Goal: Transaction & Acquisition: Purchase product/service

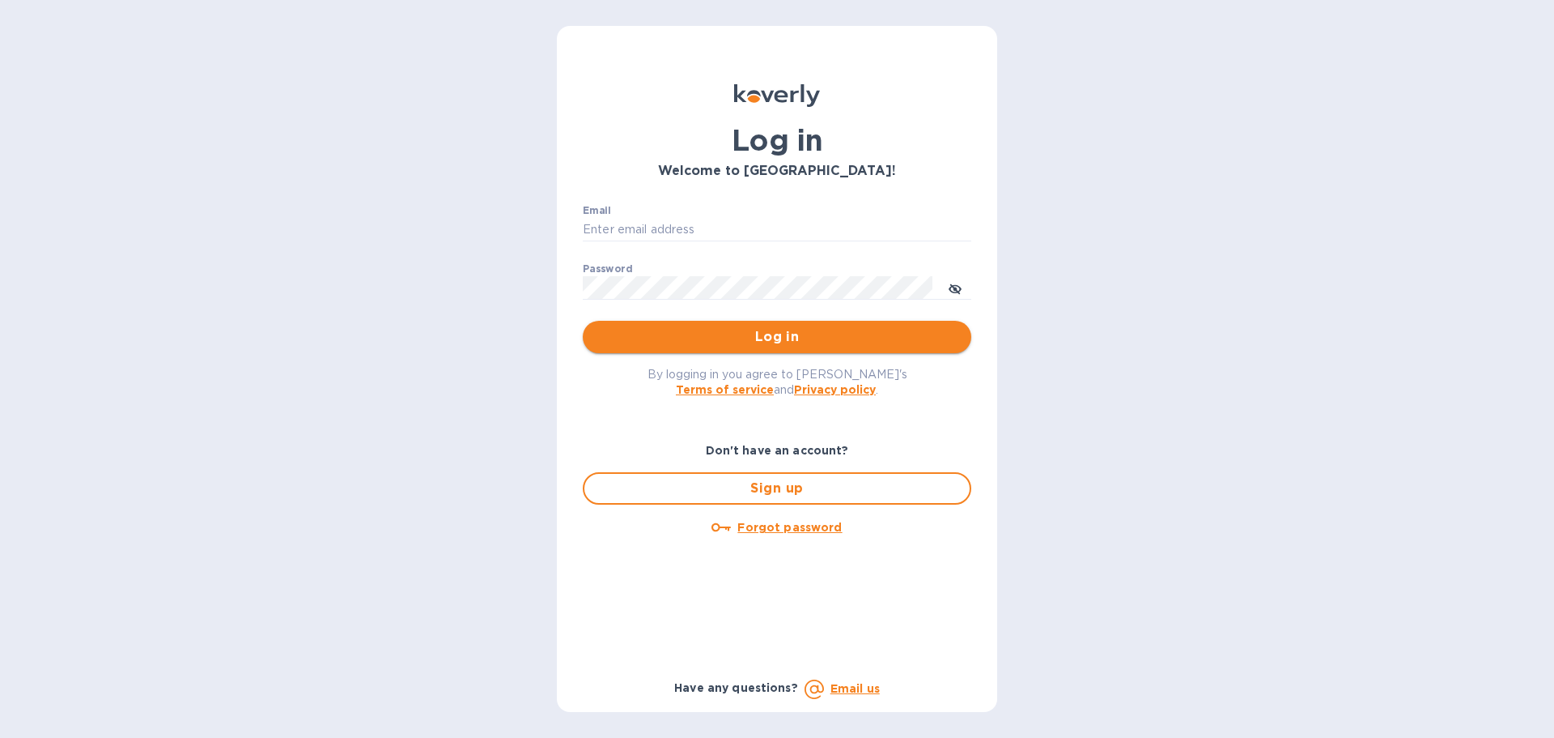
type input "[PERSON_NAME][EMAIL_ADDRESS][PERSON_NAME][DOMAIN_NAME]"
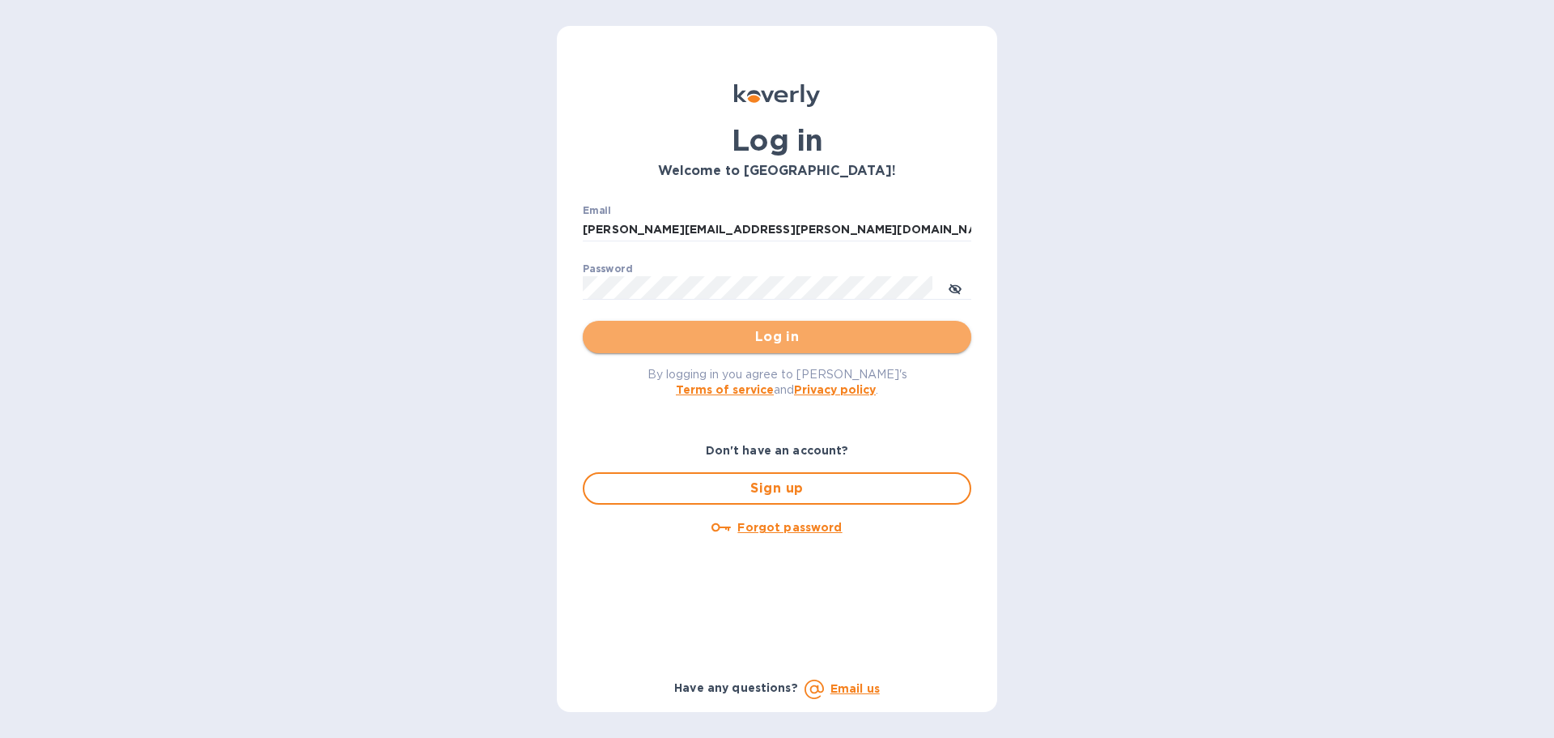
click at [795, 336] on span "Log in" at bounding box center [777, 336] width 363 height 19
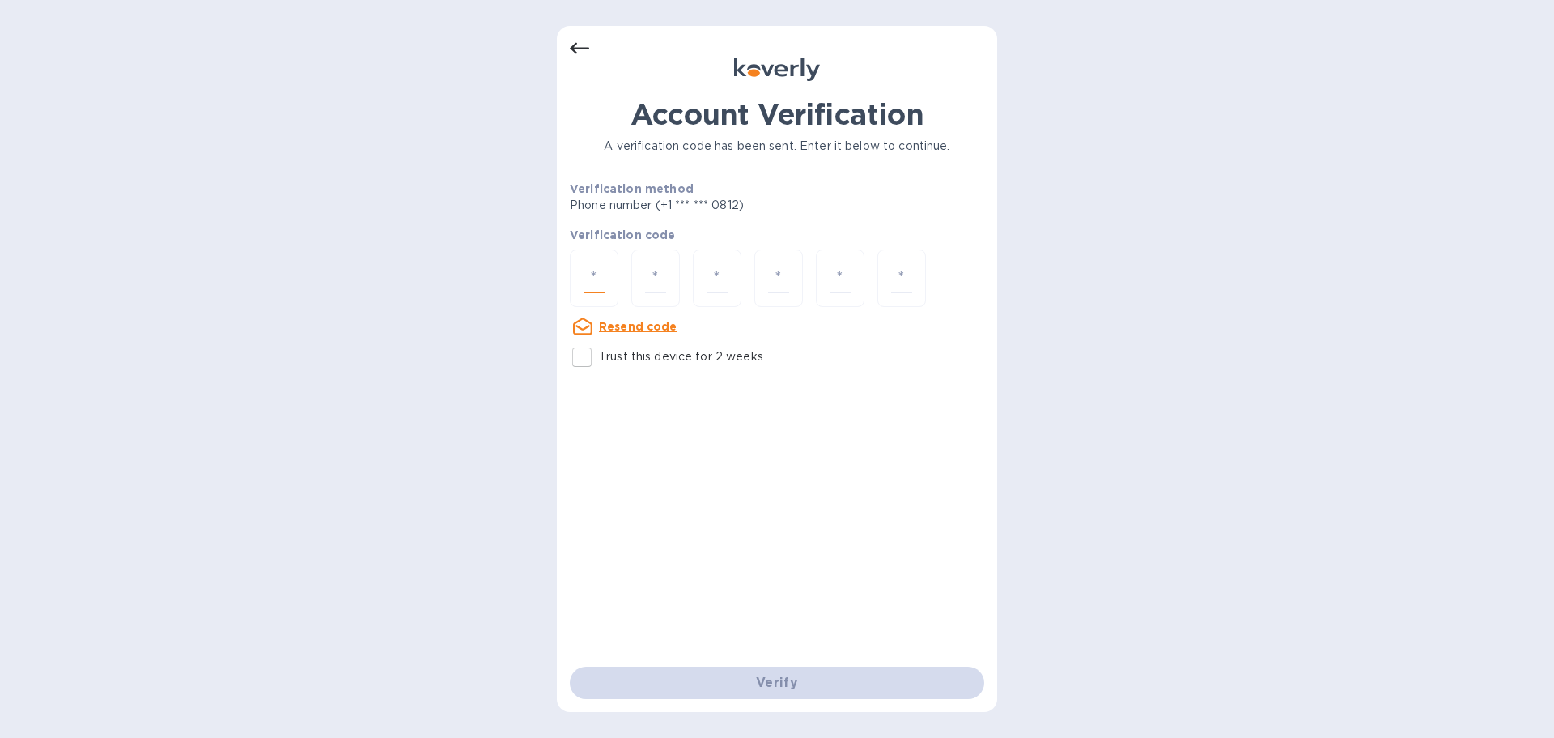
drag, startPoint x: 587, startPoint y: 285, endPoint x: 618, endPoint y: 223, distance: 68.8
click at [588, 283] on input "number" at bounding box center [594, 278] width 21 height 30
type input "2"
type input "5"
type input "4"
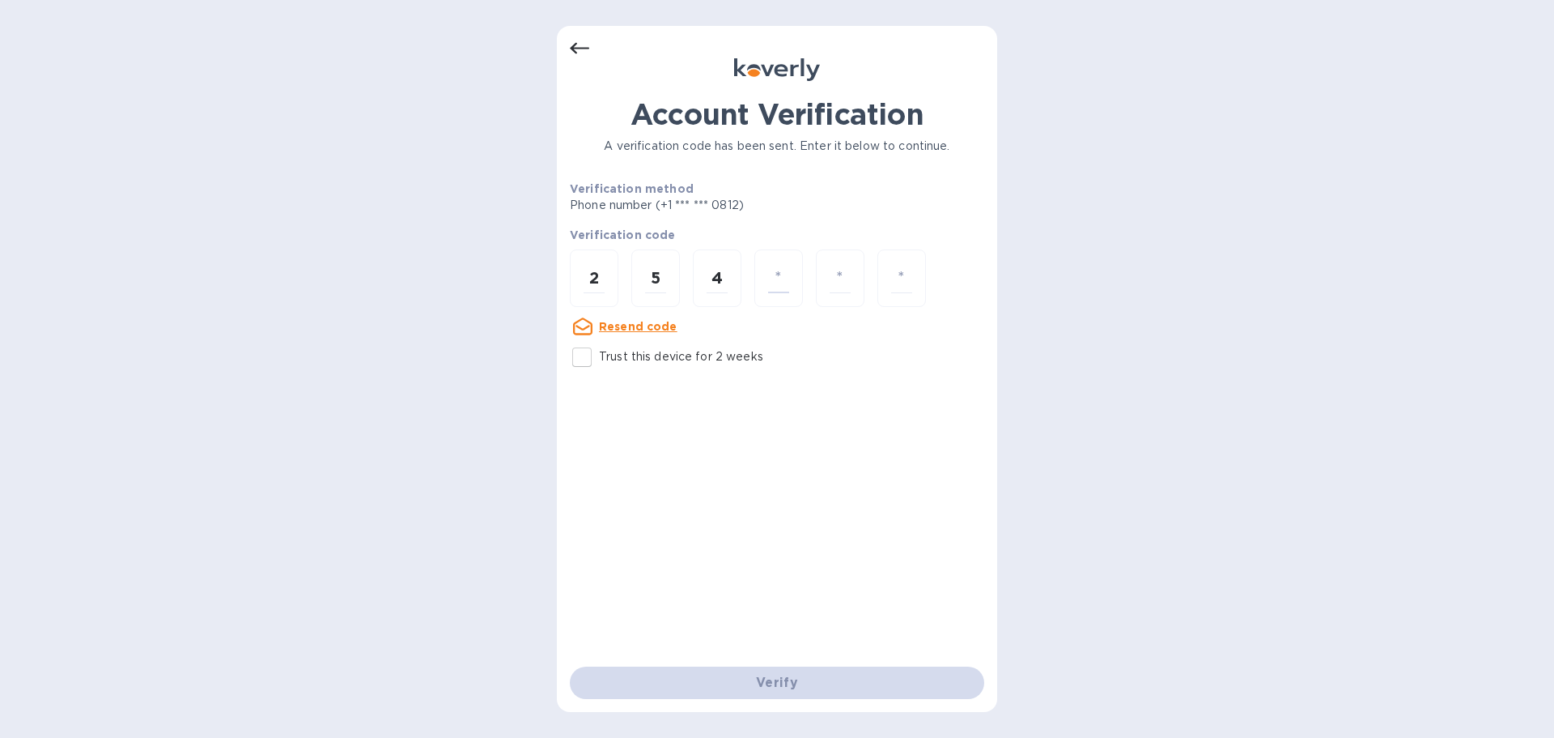
type input "6"
type input "4"
type input "5"
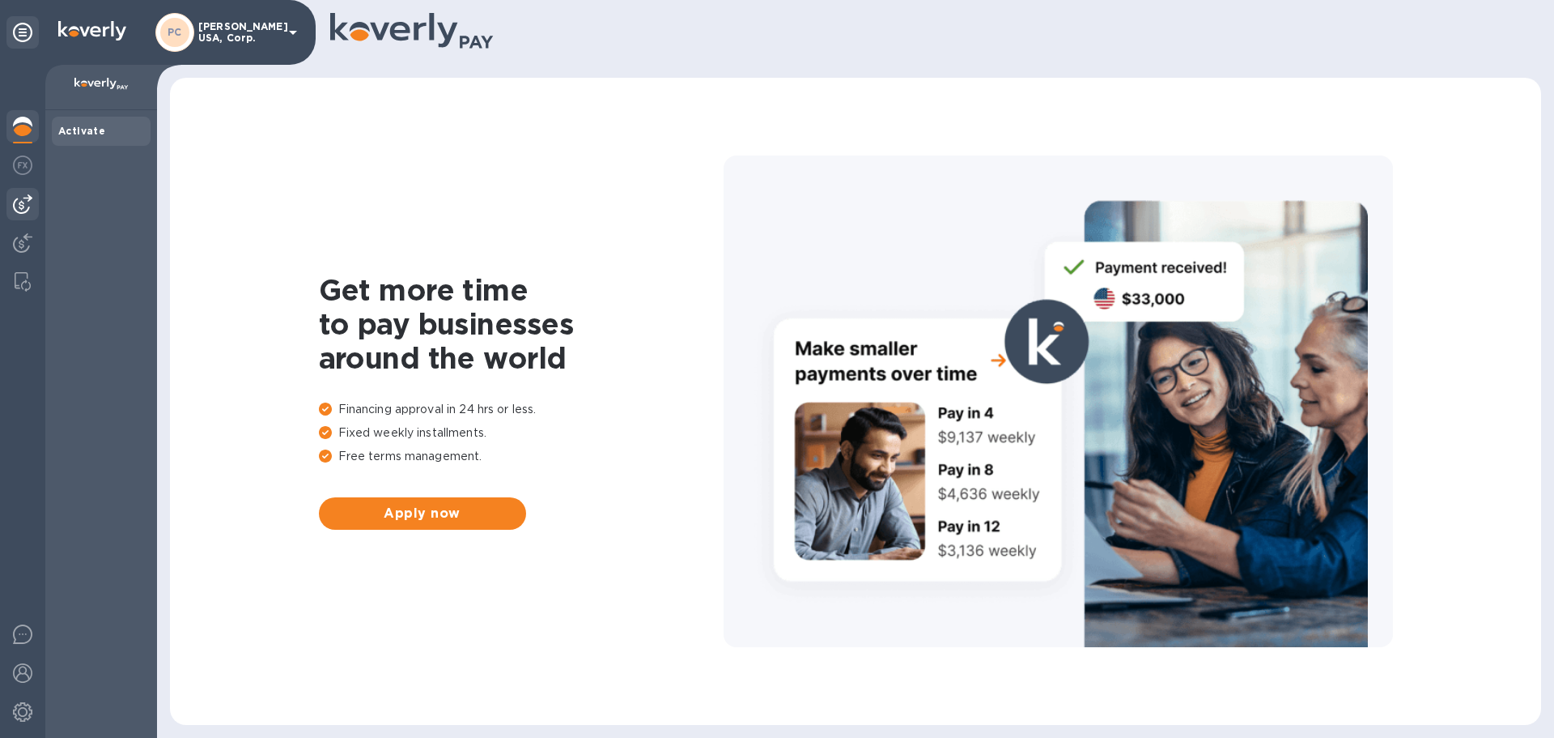
click at [25, 202] on img at bounding box center [22, 203] width 19 height 19
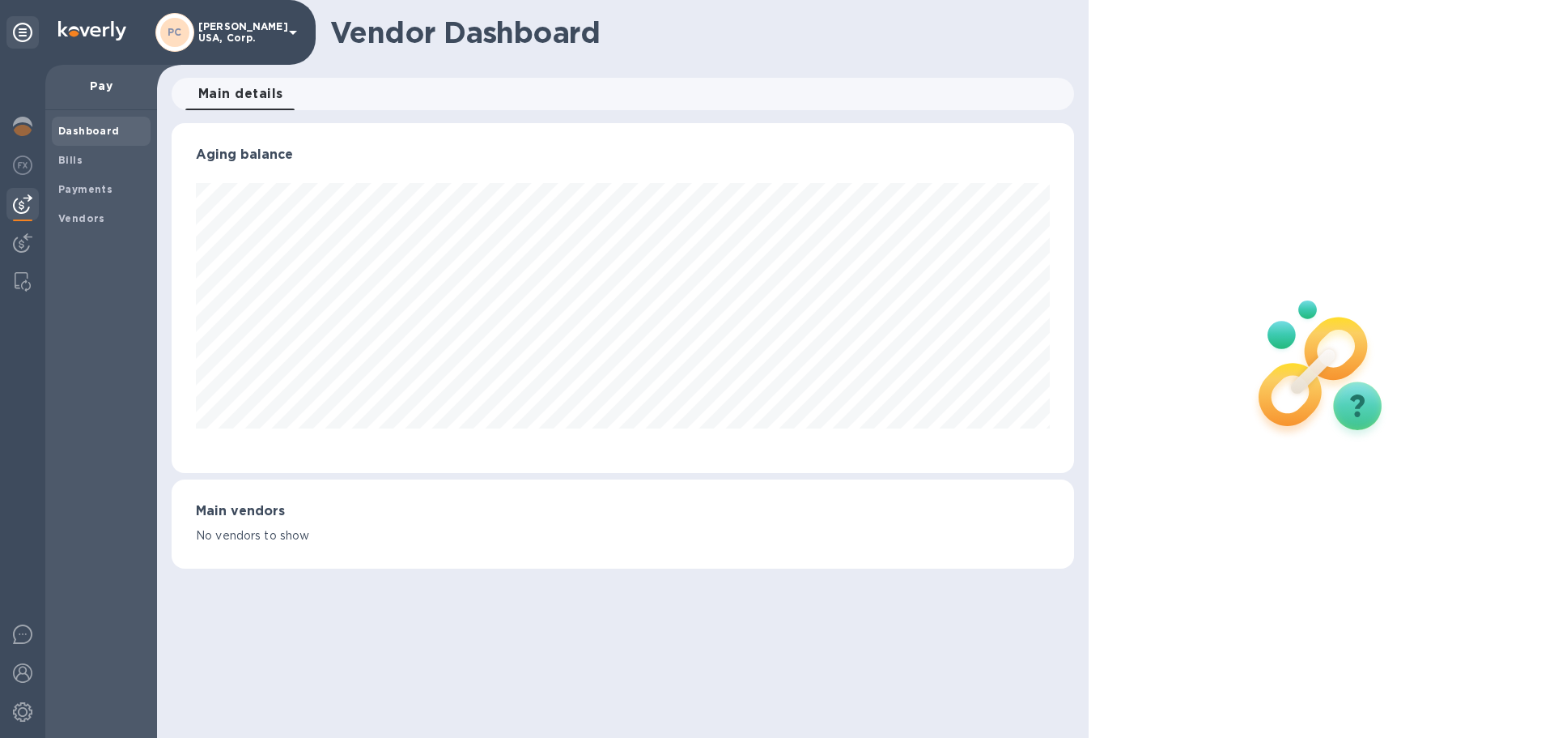
scroll to position [350, 902]
click at [67, 163] on b "Bills" at bounding box center [70, 160] width 24 height 12
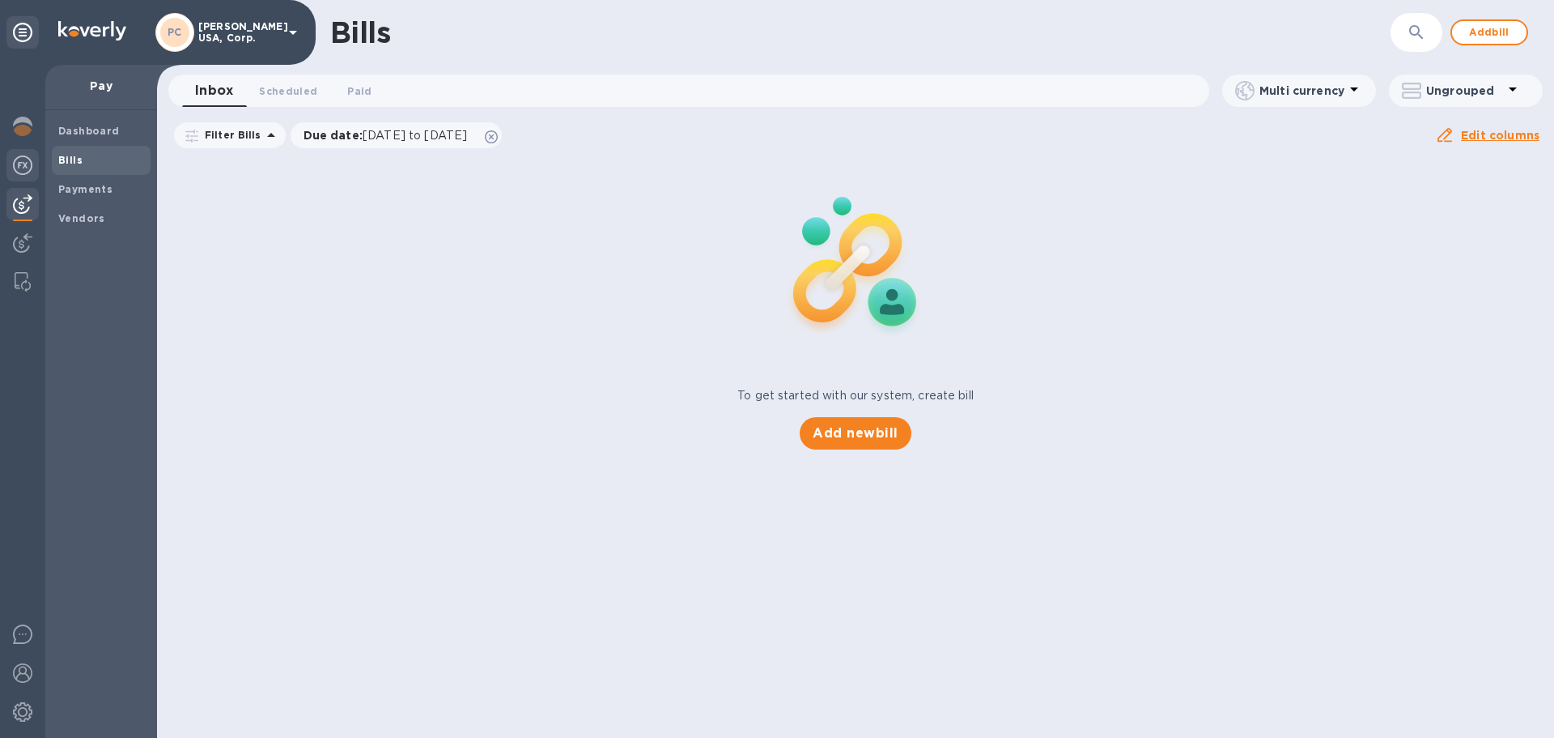
click at [24, 162] on img at bounding box center [22, 164] width 19 height 19
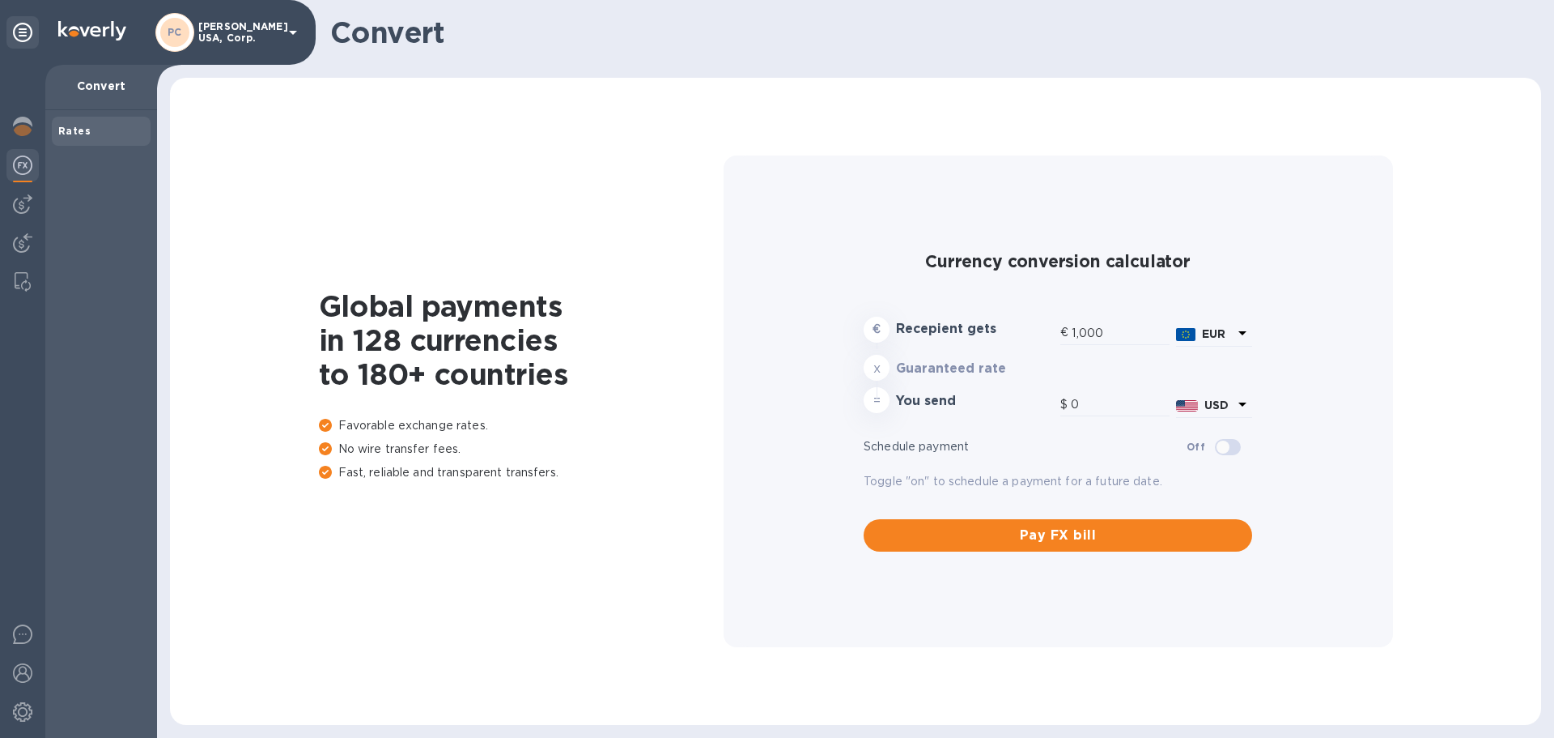
type input "1,178.28"
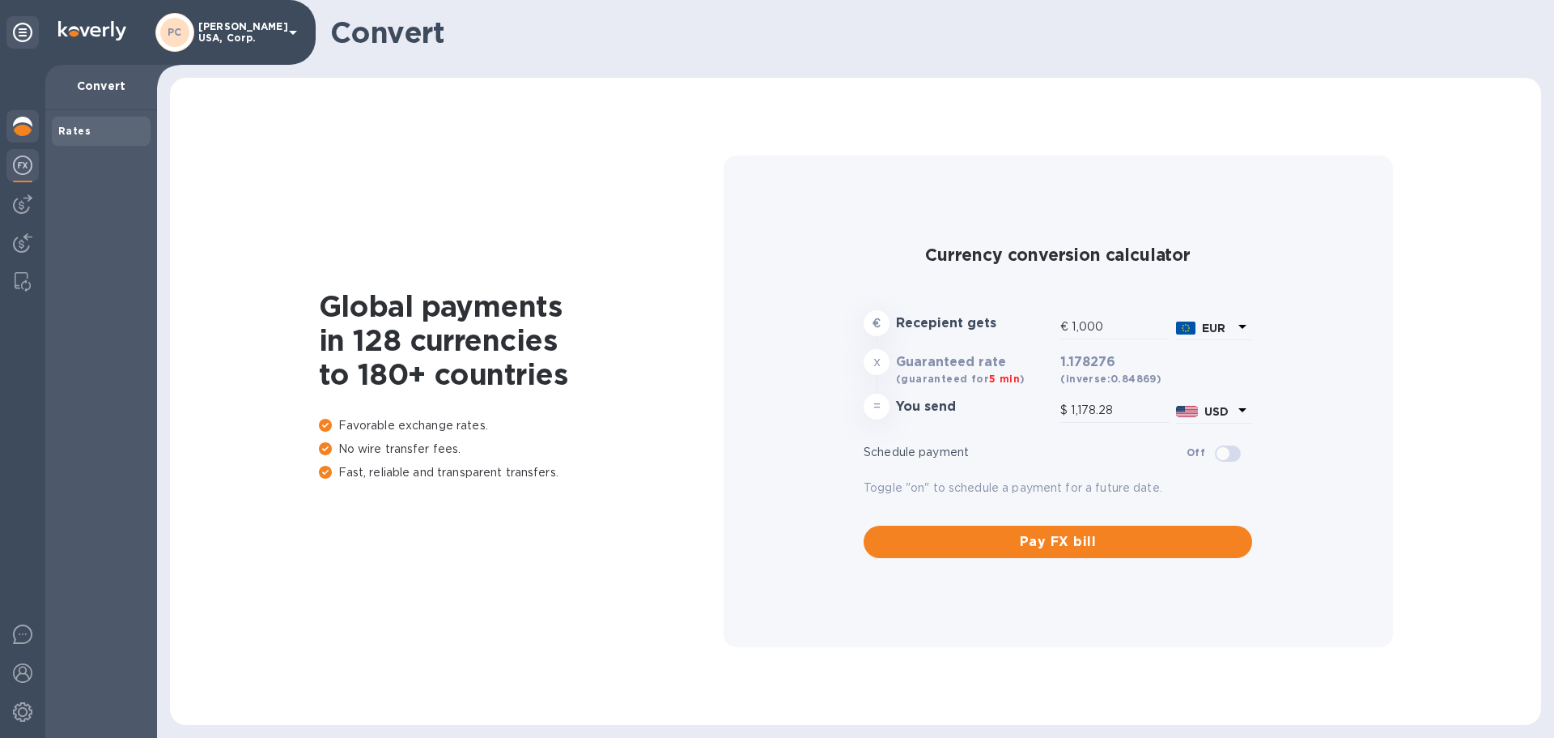
click at [31, 121] on img at bounding box center [22, 126] width 19 height 19
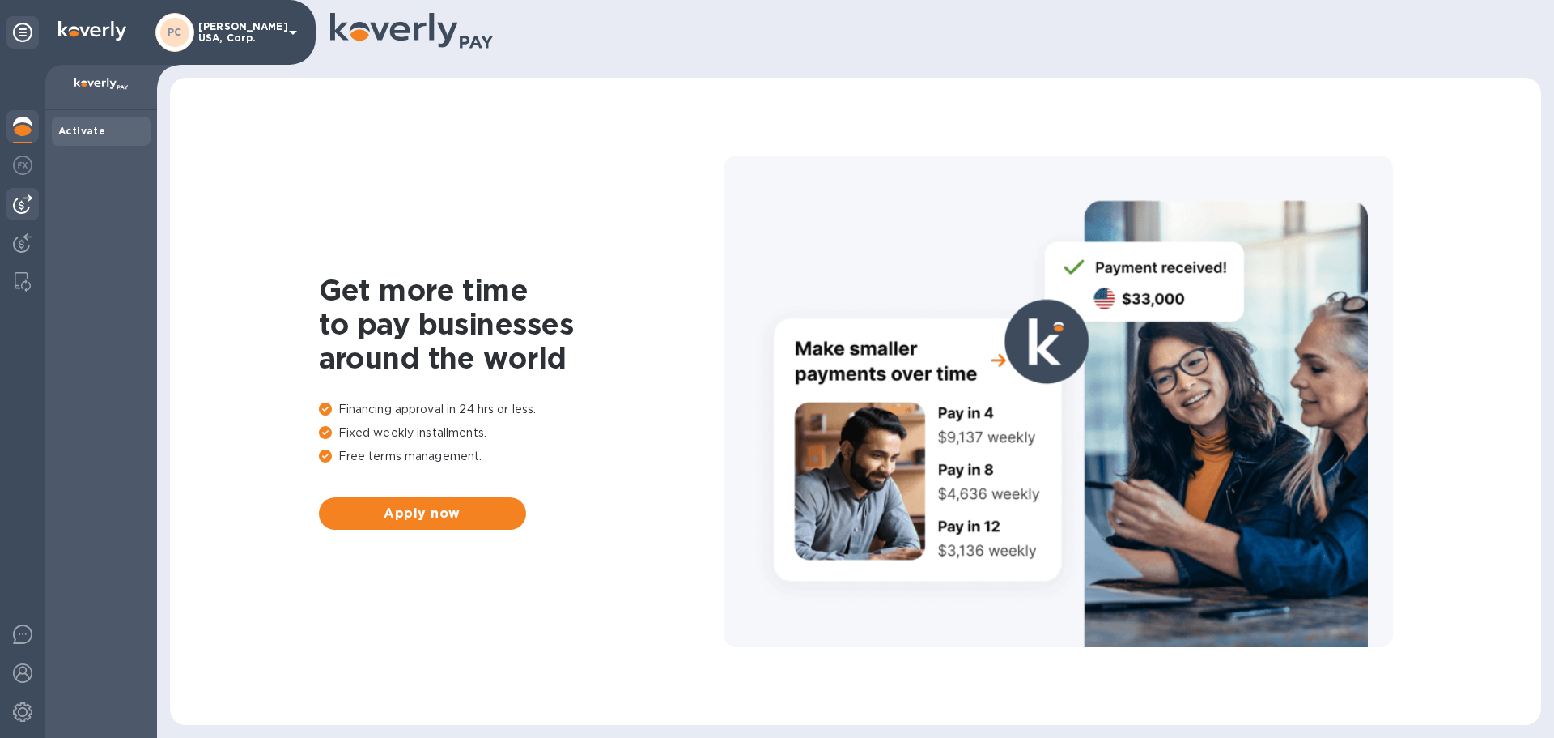
click at [25, 197] on img at bounding box center [22, 203] width 19 height 19
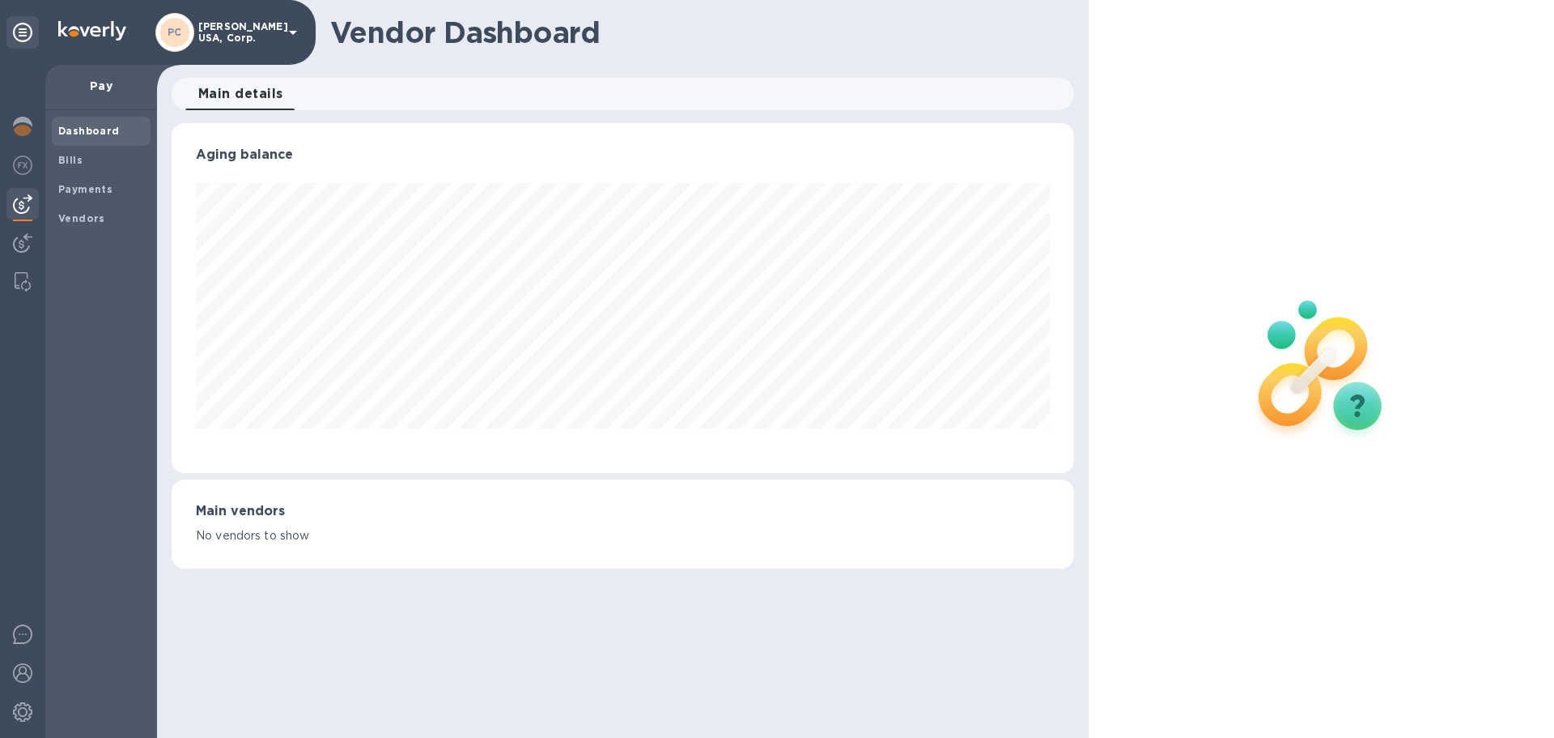
scroll to position [350, 902]
click at [79, 215] on b "Vendors" at bounding box center [81, 218] width 47 height 12
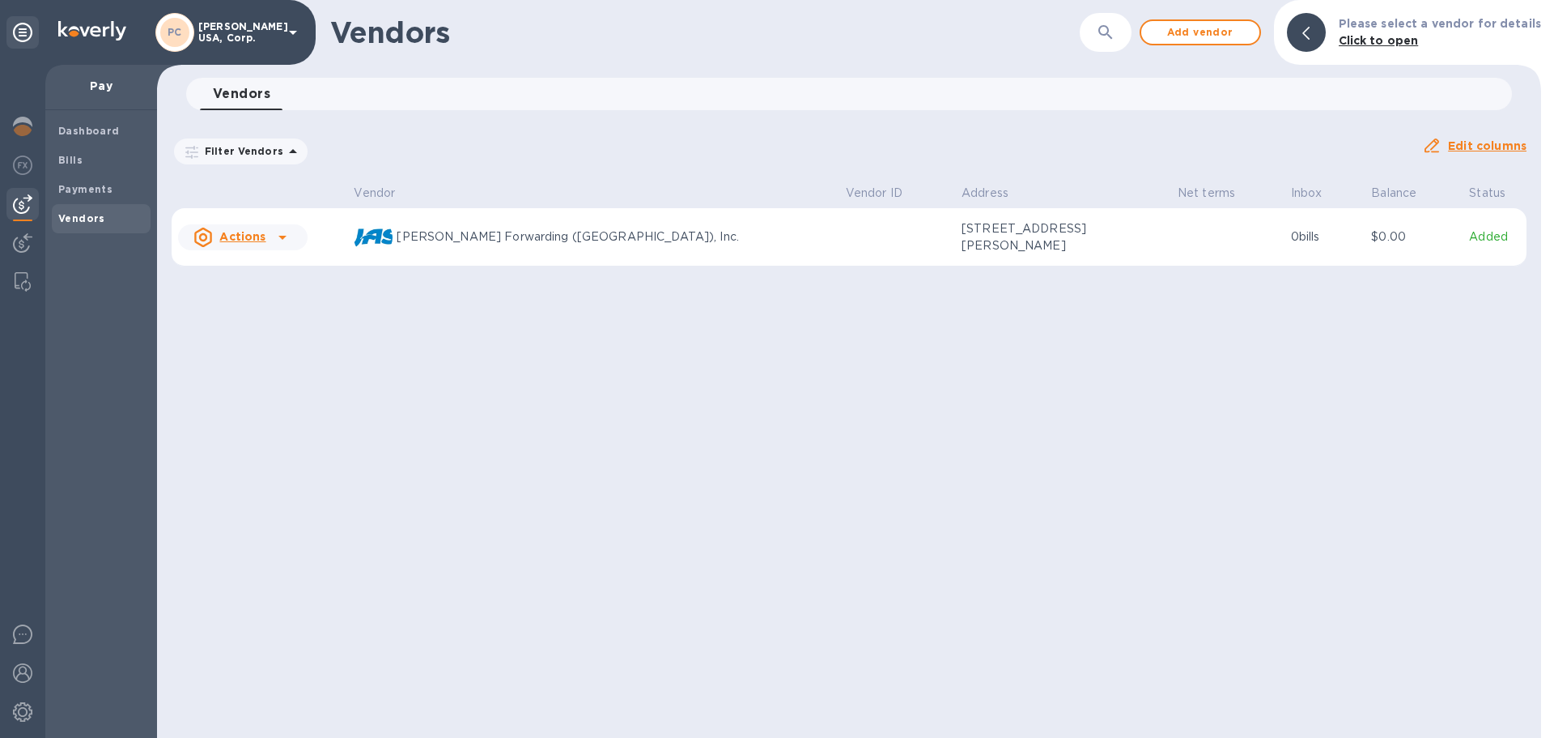
click at [279, 236] on icon at bounding box center [282, 238] width 8 height 4
click at [252, 304] on b "Add new bill" at bounding box center [260, 302] width 75 height 13
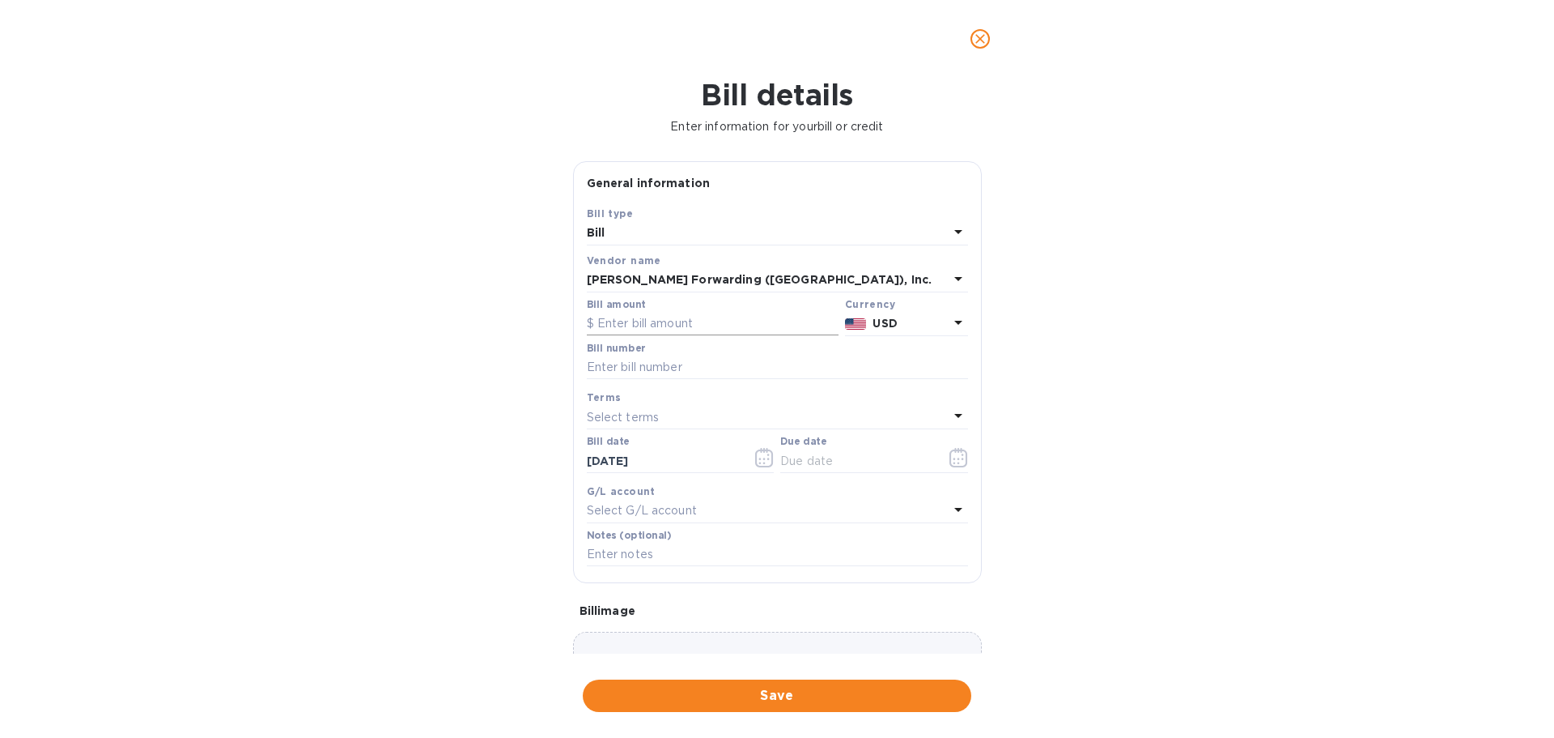
click at [653, 326] on input "text" at bounding box center [713, 324] width 252 height 24
type input "378.00"
drag, startPoint x: 640, startPoint y: 381, endPoint x: 638, endPoint y: 372, distance: 8.5
click at [639, 380] on div at bounding box center [777, 380] width 381 height 3
click at [638, 370] on input "text" at bounding box center [777, 367] width 381 height 24
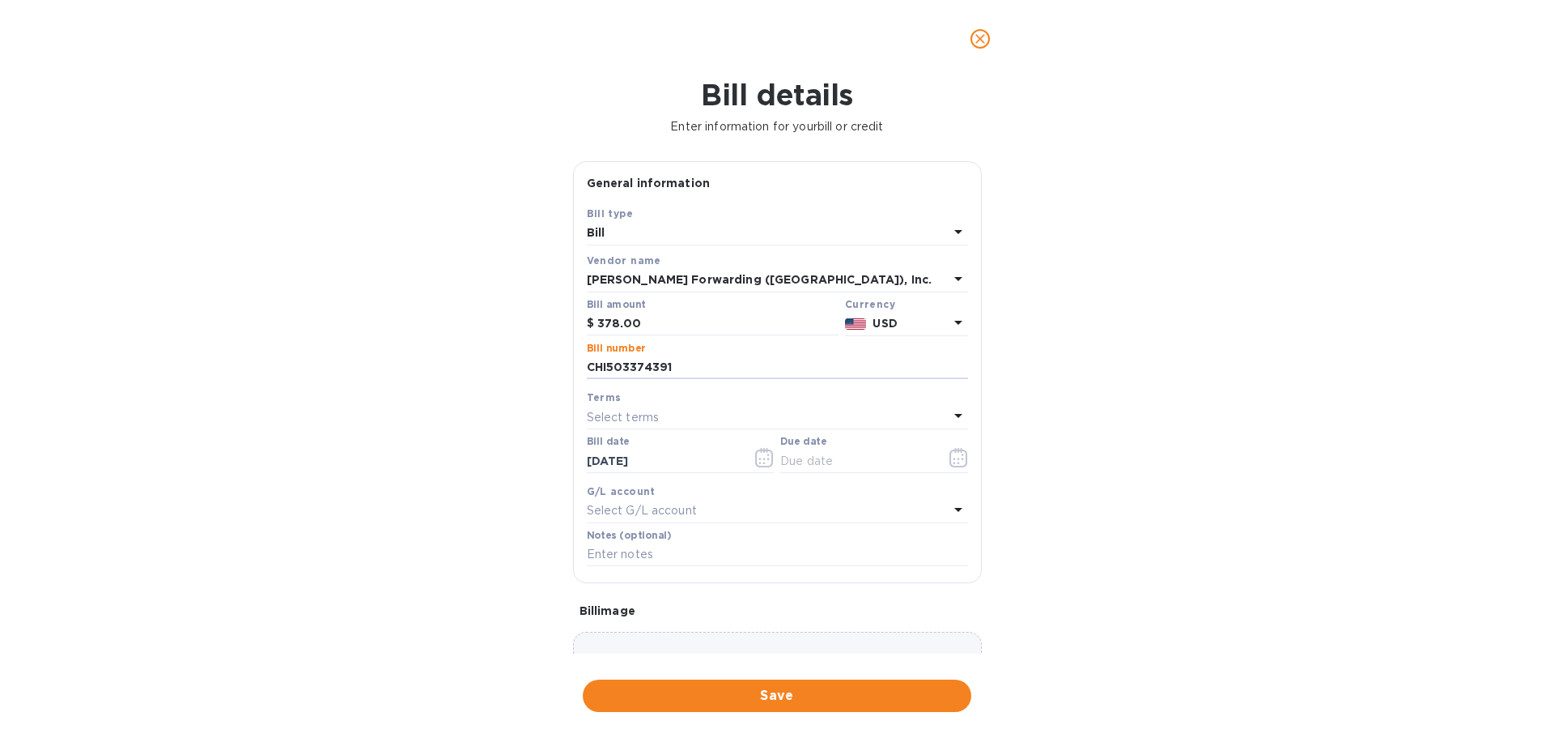
type input "CHI503374391"
click at [949, 415] on icon at bounding box center [958, 415] width 19 height 19
click at [613, 511] on p "NET 30" at bounding box center [771, 509] width 342 height 17
type input "10/05/2025"
click at [757, 457] on icon "button" at bounding box center [764, 457] width 19 height 19
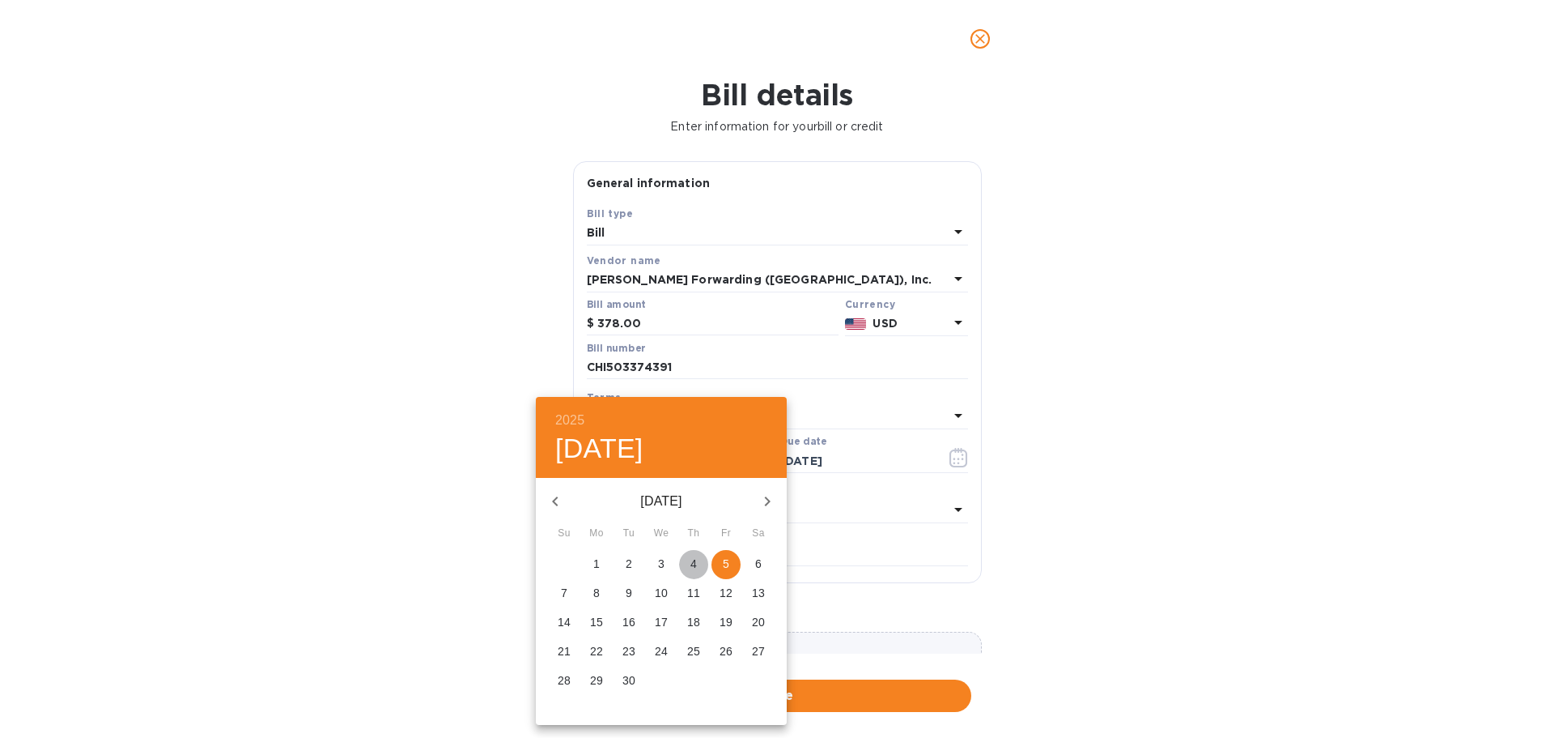
click at [687, 560] on span "4" at bounding box center [693, 563] width 29 height 16
type input "09/04/2025"
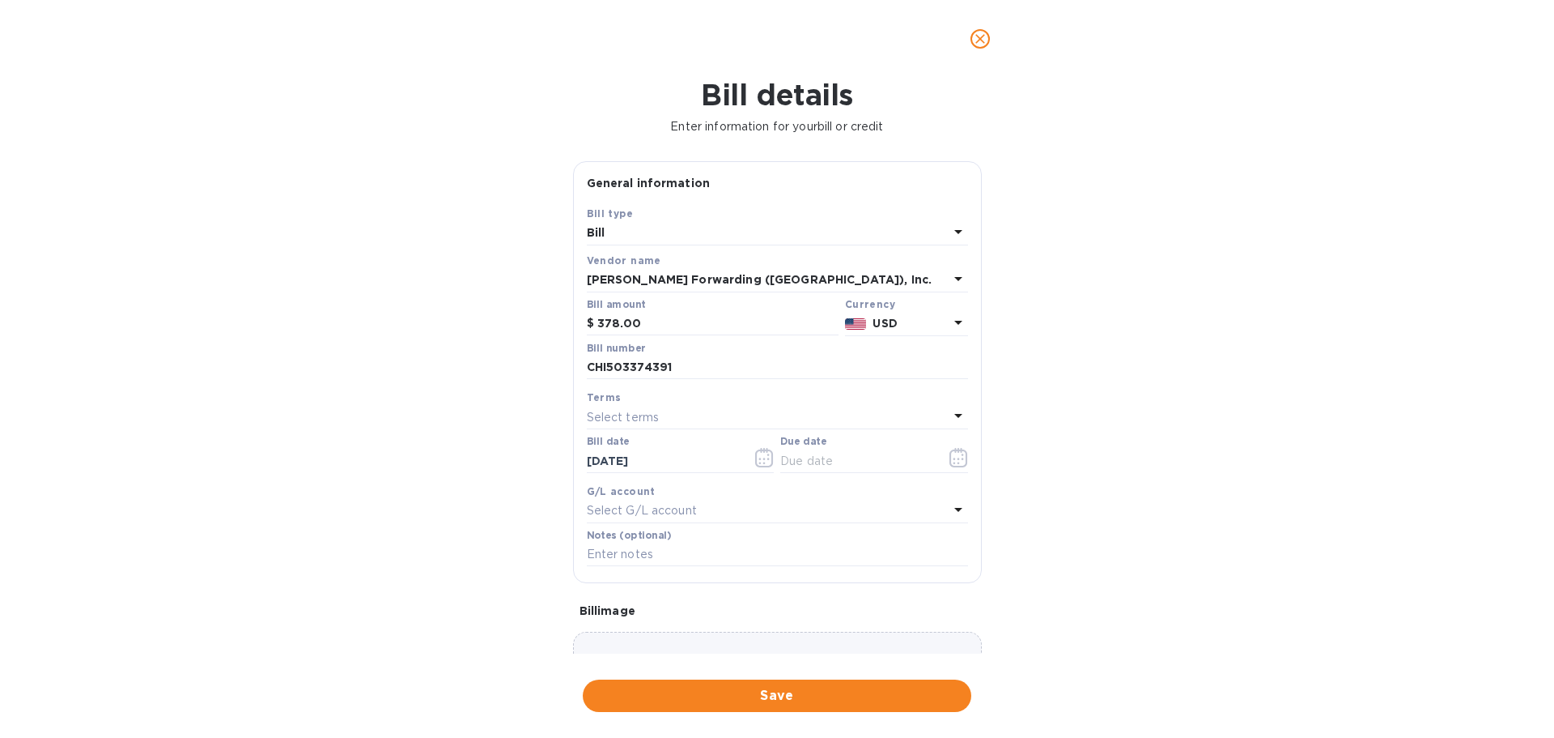
click at [950, 506] on icon at bounding box center [958, 509] width 19 height 19
click at [944, 512] on div "Accounts" at bounding box center [777, 547] width 381 height 70
click at [880, 485] on div "G/L account" at bounding box center [777, 491] width 381 height 17
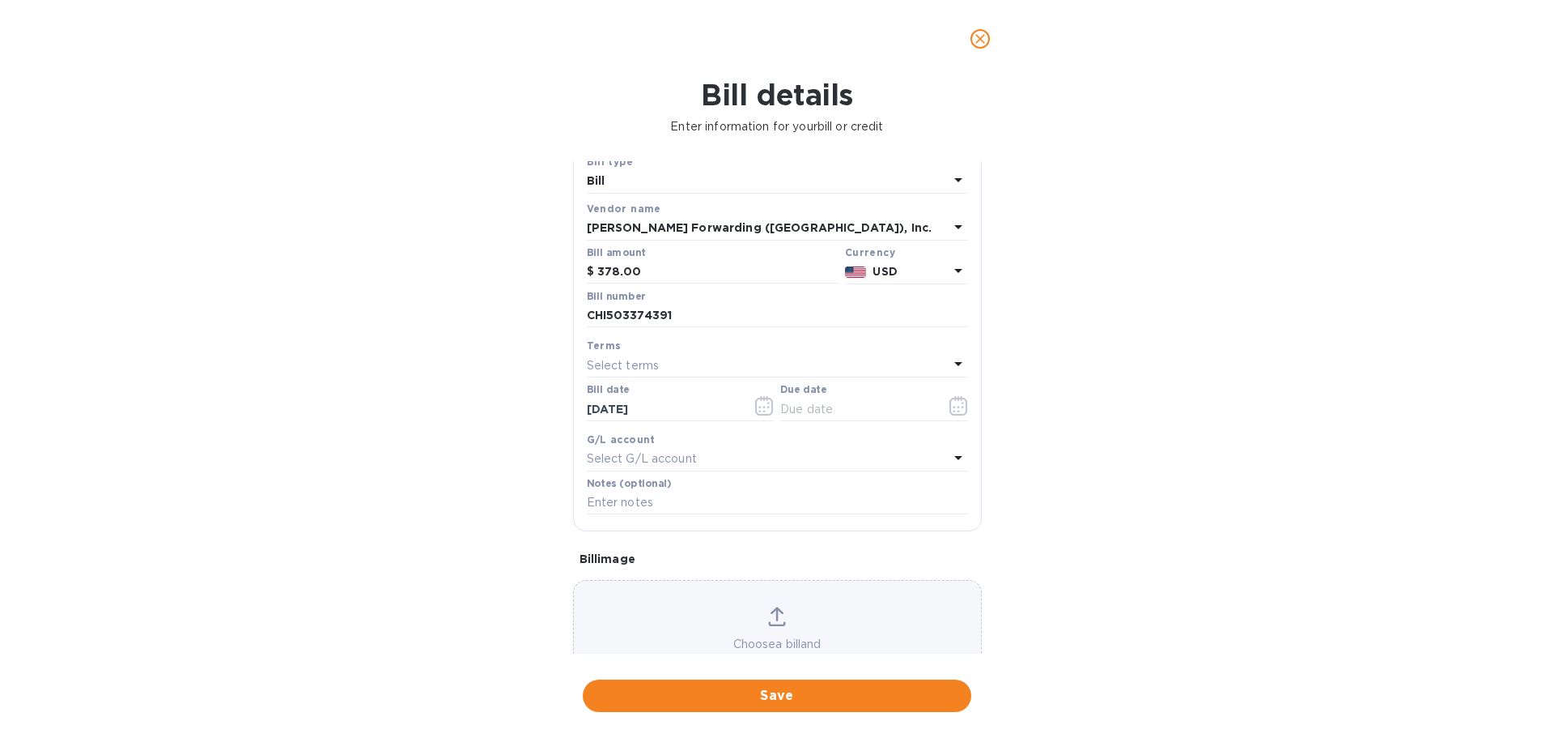
scroll to position [114, 0]
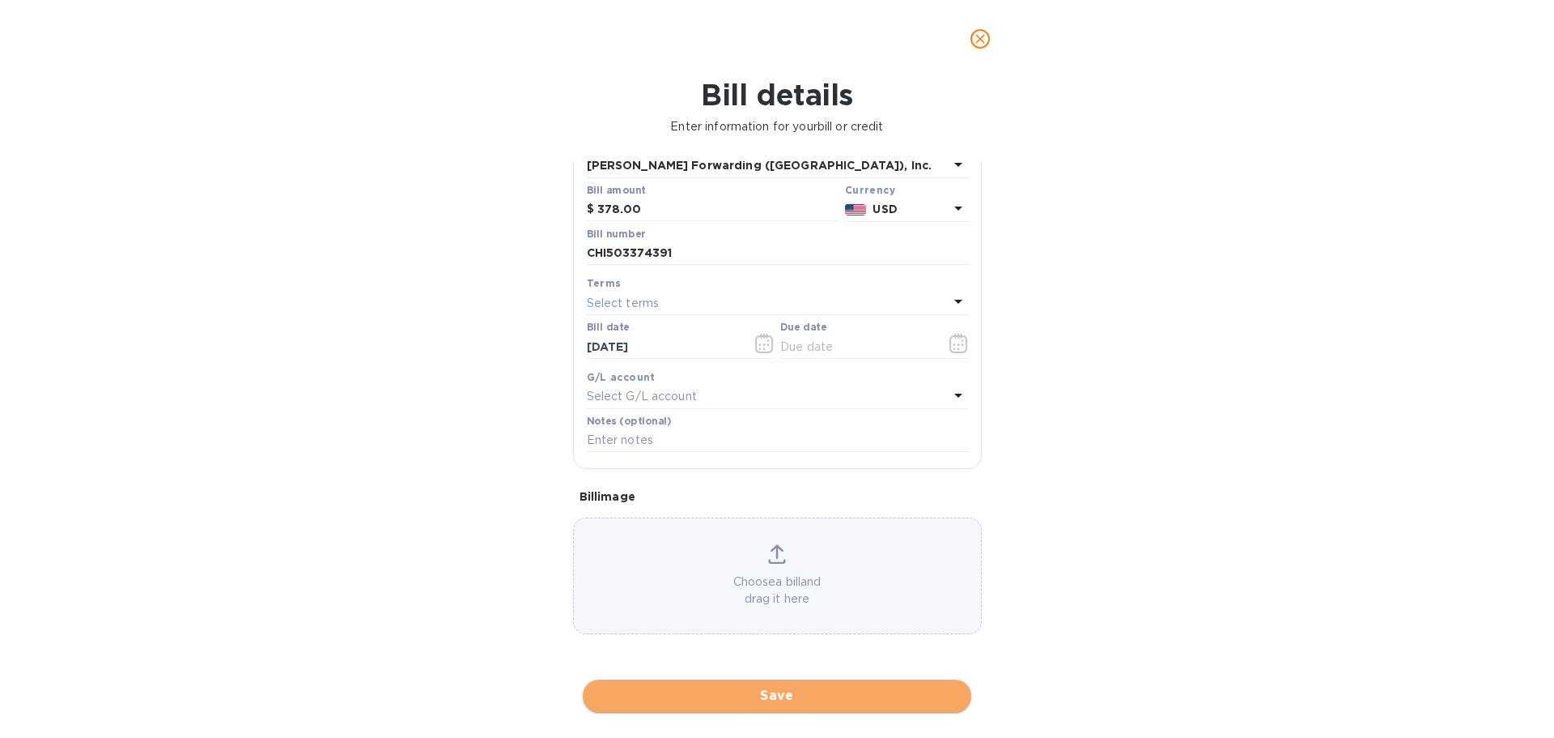
click at [766, 695] on span "Save" at bounding box center [777, 695] width 363 height 19
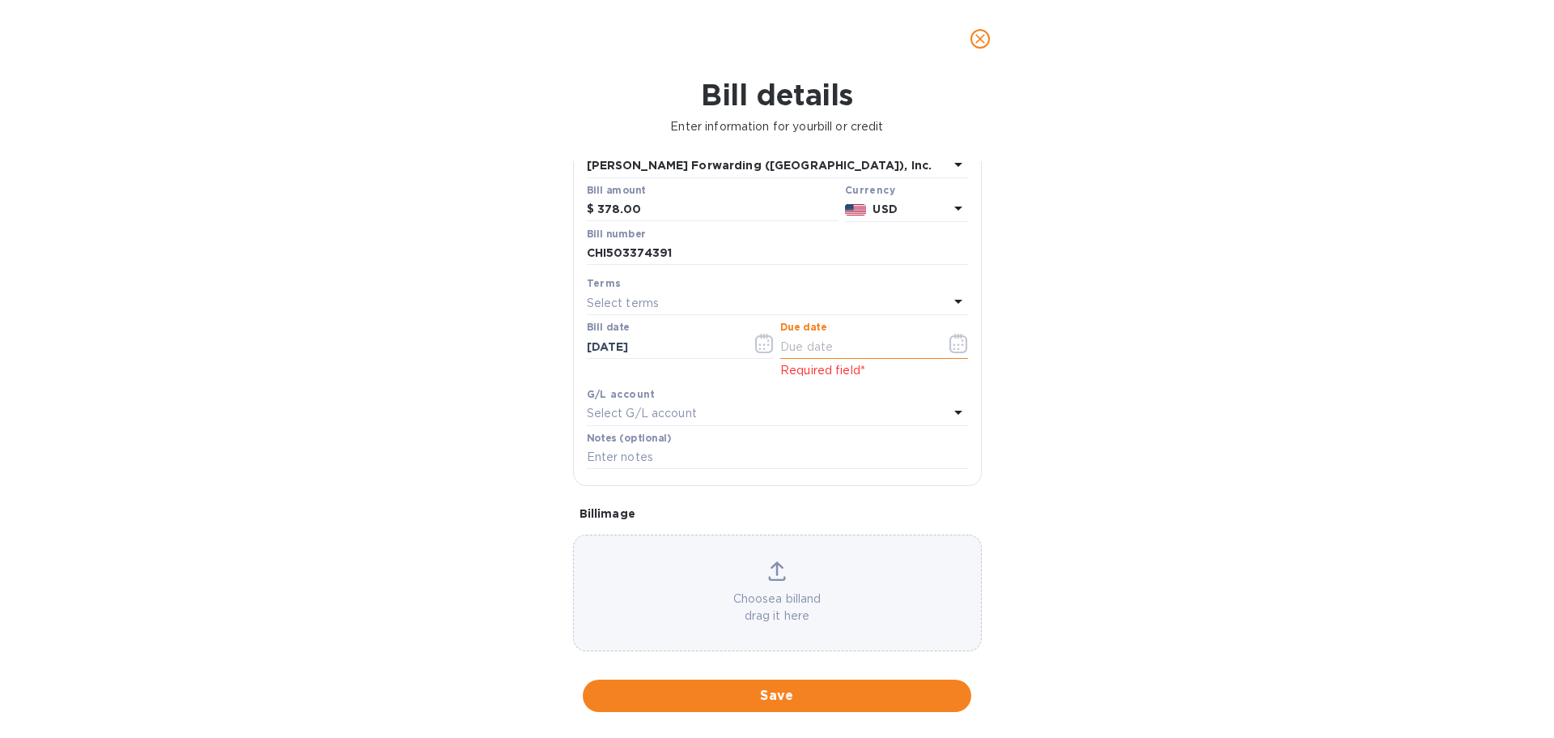
click at [835, 345] on input "text" at bounding box center [856, 346] width 153 height 24
type input "10/04/2025"
click at [780, 403] on div "Select G/L account" at bounding box center [768, 413] width 362 height 23
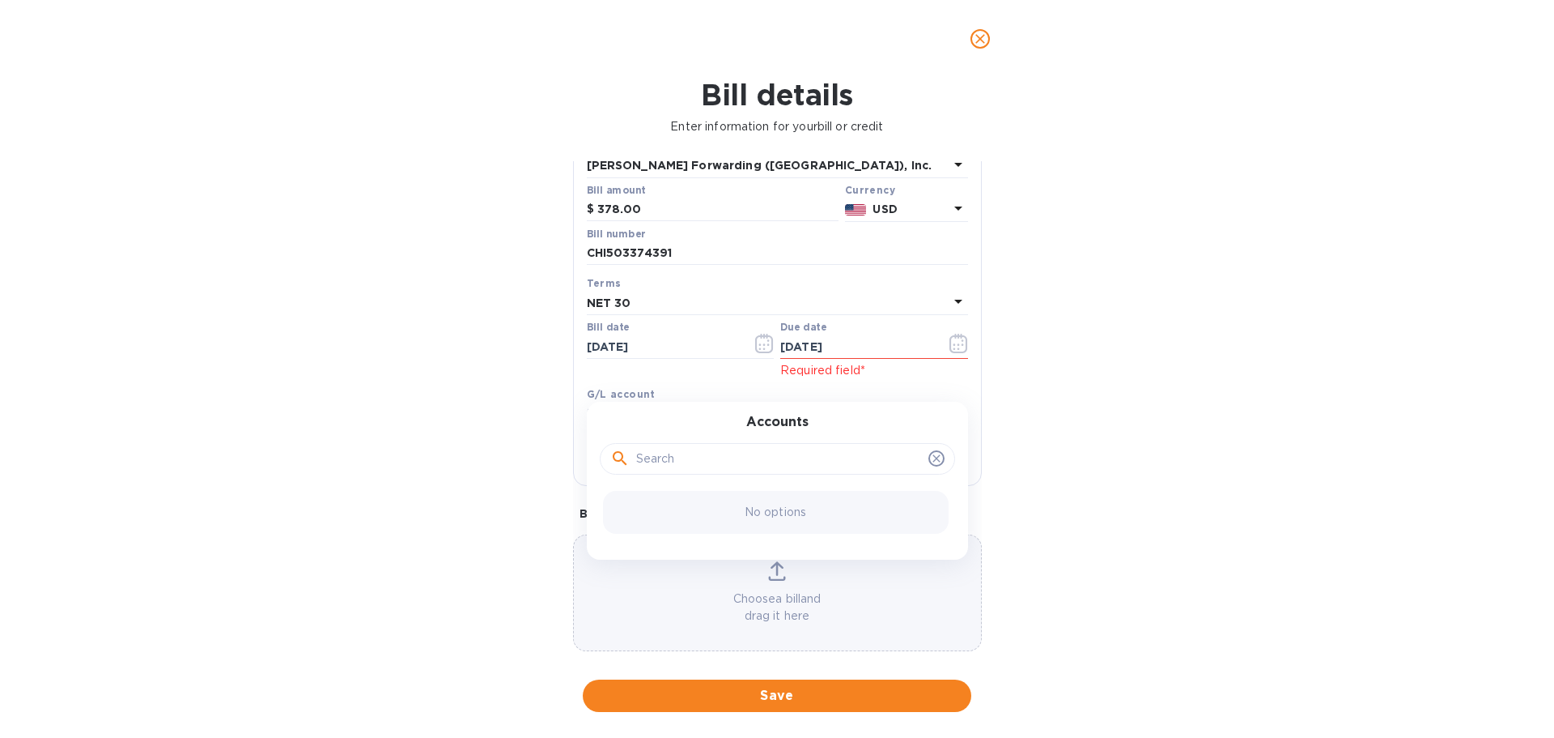
click at [707, 374] on div "Bill date 09/04/2025" at bounding box center [681, 350] width 194 height 64
click at [746, 696] on span "Save" at bounding box center [777, 695] width 363 height 19
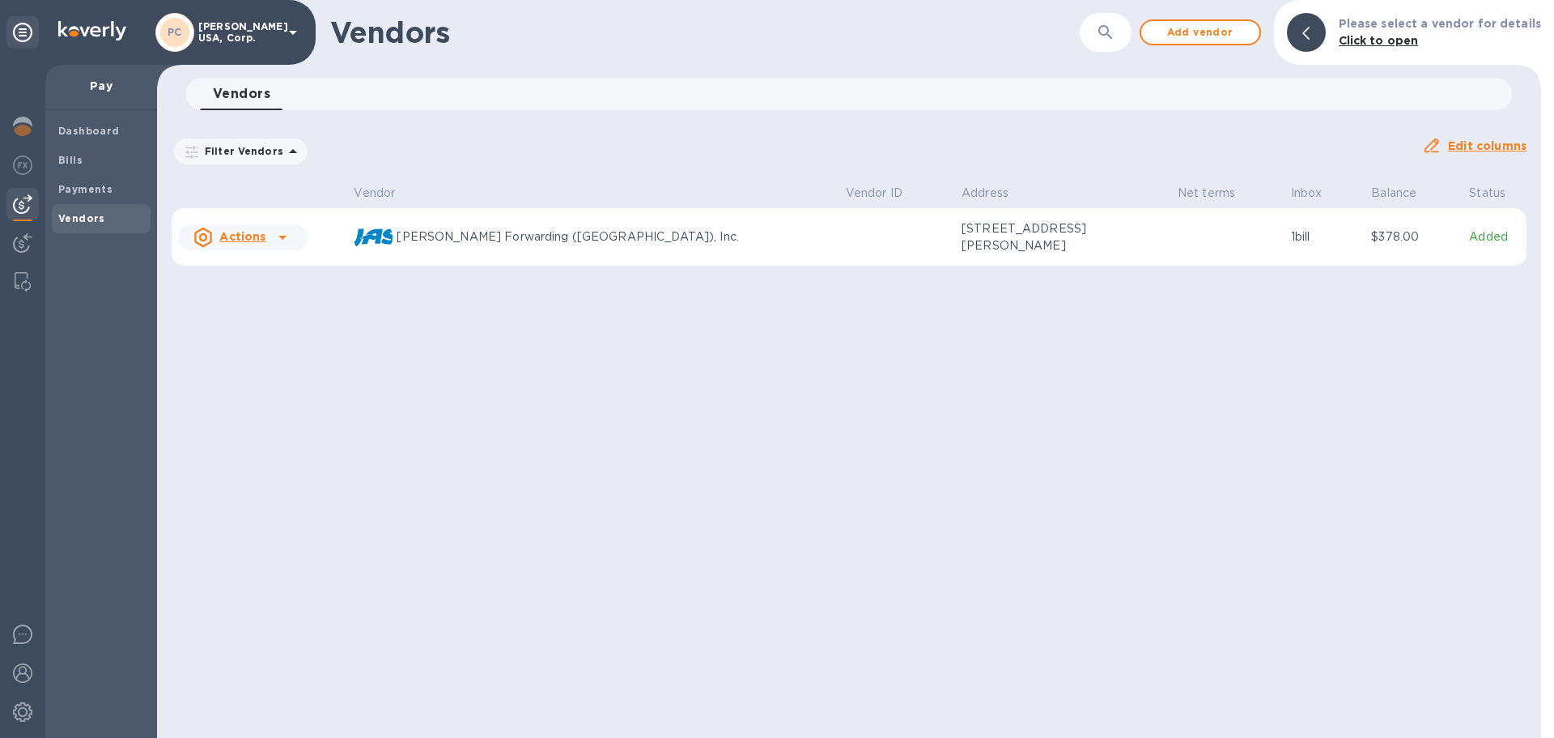
click at [278, 236] on icon at bounding box center [282, 238] width 8 height 4
click at [261, 302] on b "Add new bill" at bounding box center [260, 302] width 75 height 13
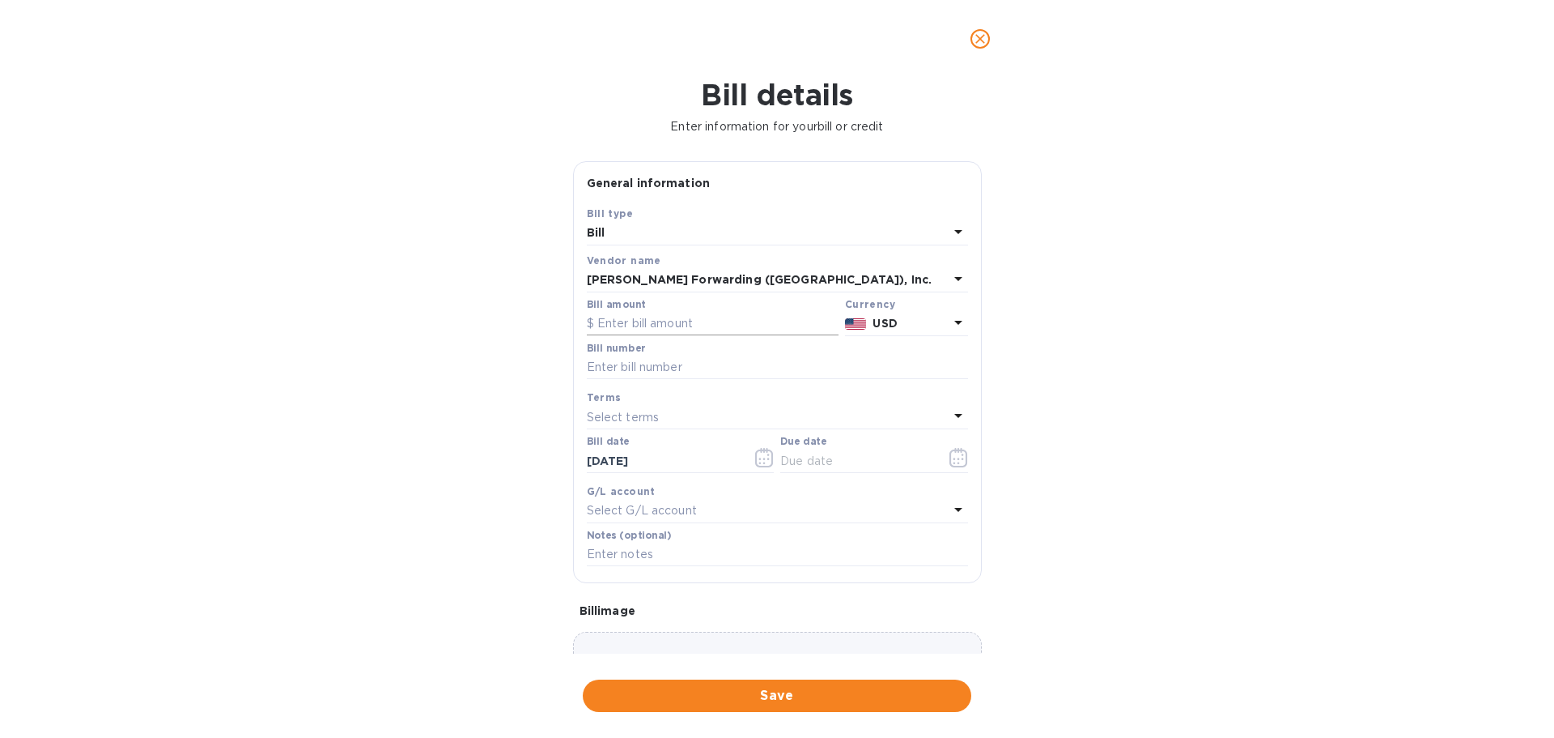
click at [637, 328] on input "text" at bounding box center [713, 324] width 252 height 24
type input "387.00"
click at [652, 369] on input "text" at bounding box center [777, 367] width 381 height 24
type input "CHI503375532"
click at [952, 414] on icon at bounding box center [958, 415] width 19 height 19
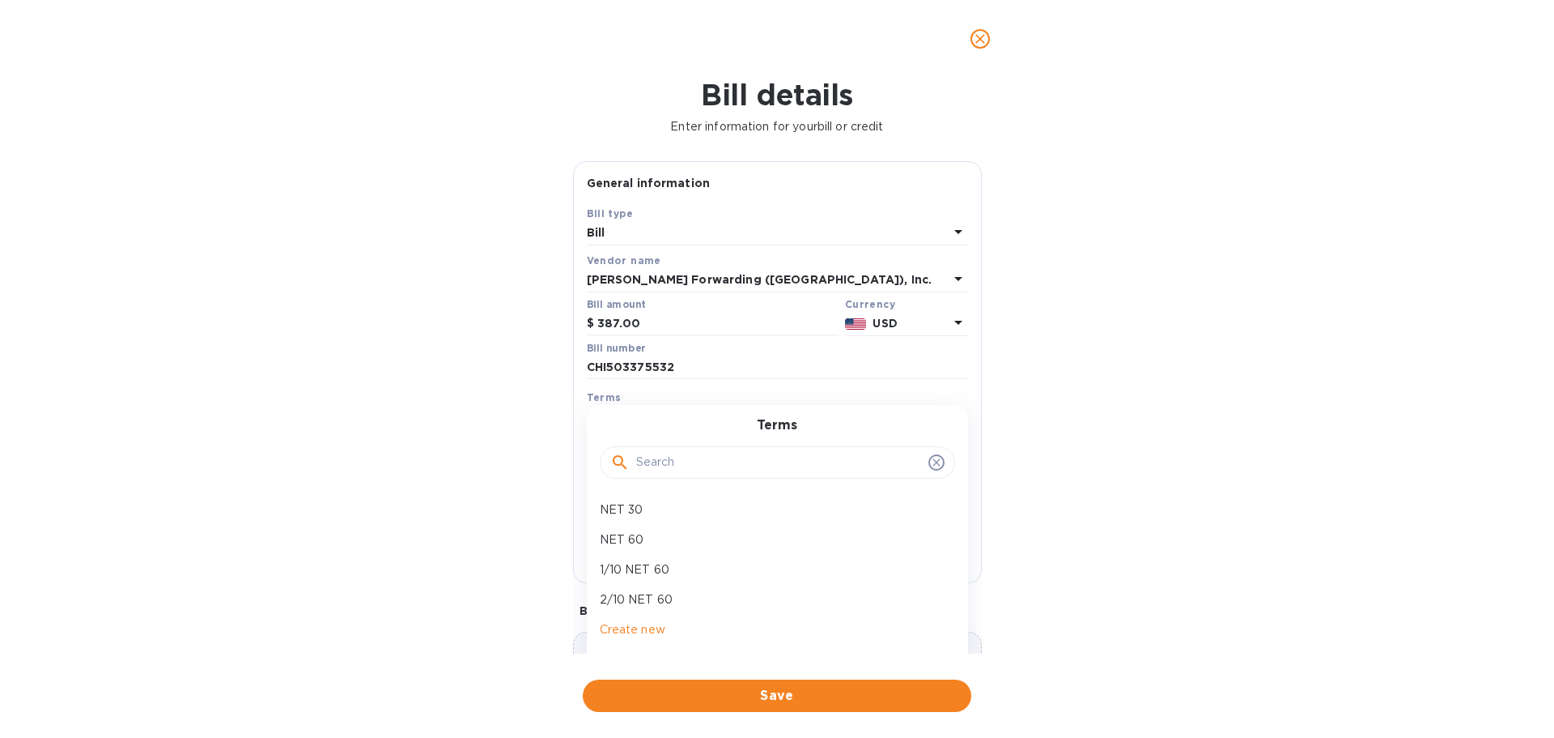
click at [631, 508] on p "NET 30" at bounding box center [771, 509] width 342 height 17
type input "10/05/2025"
click at [758, 689] on span "Save" at bounding box center [777, 695] width 363 height 19
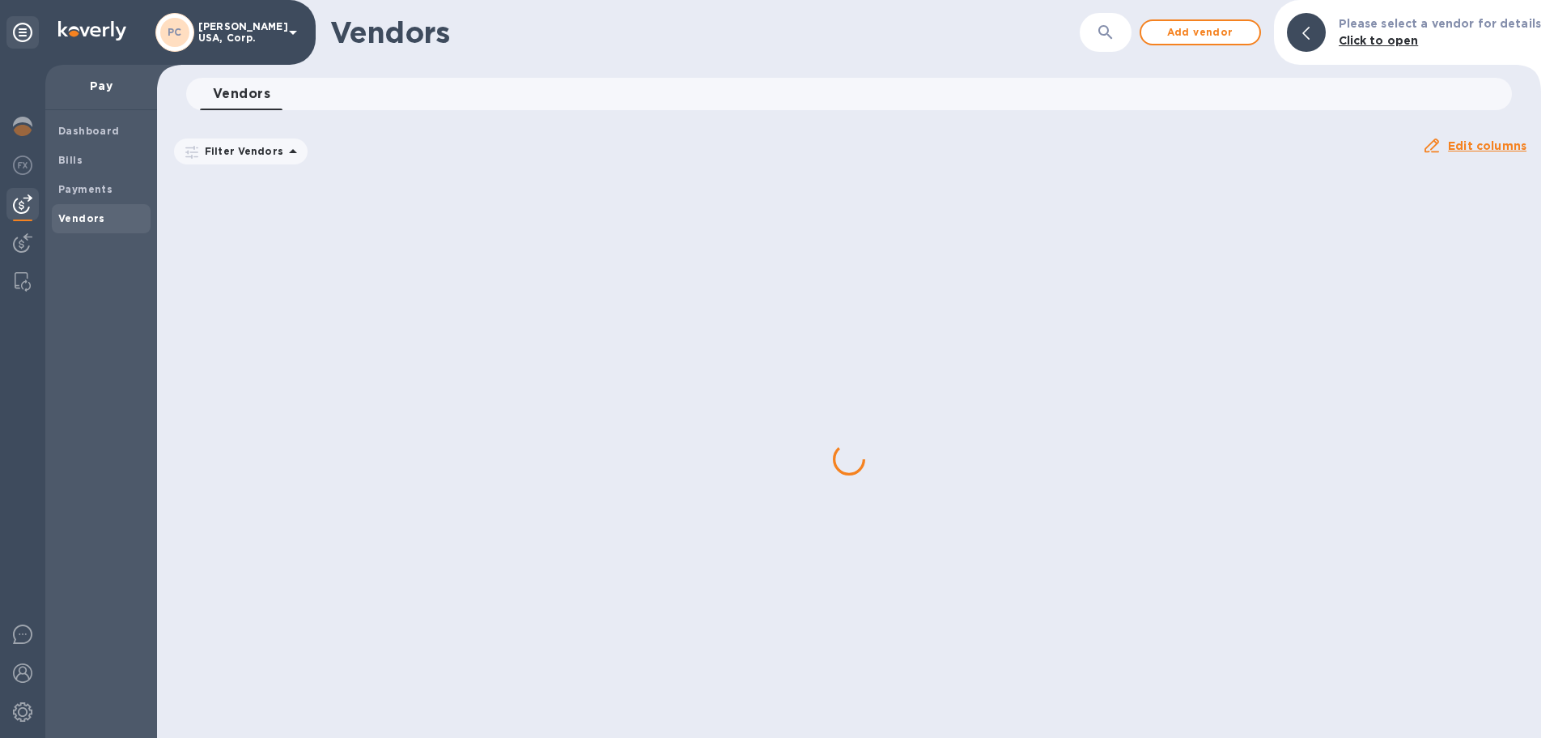
click at [22, 203] on img at bounding box center [22, 203] width 19 height 19
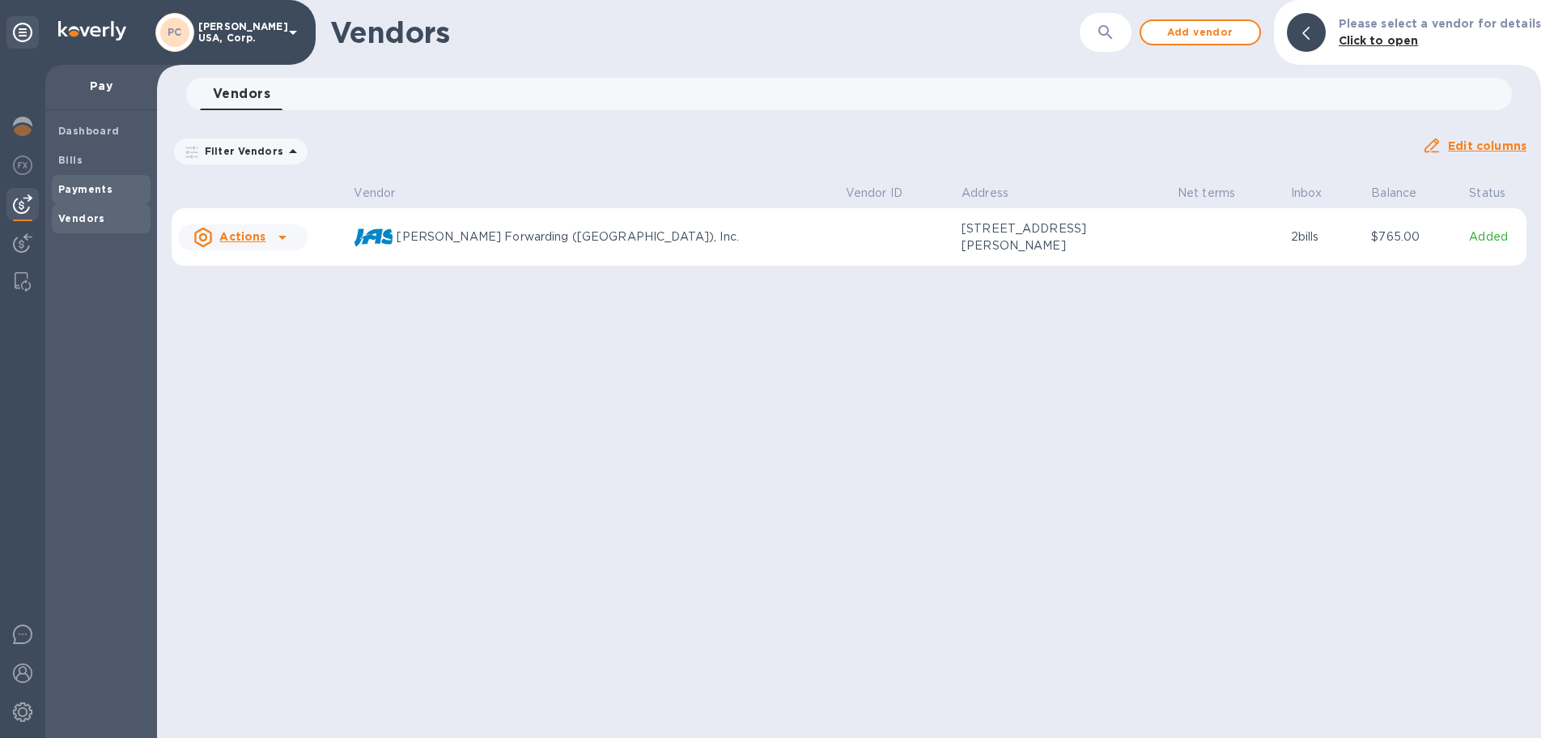
click at [78, 189] on b "Payments" at bounding box center [85, 189] width 54 height 12
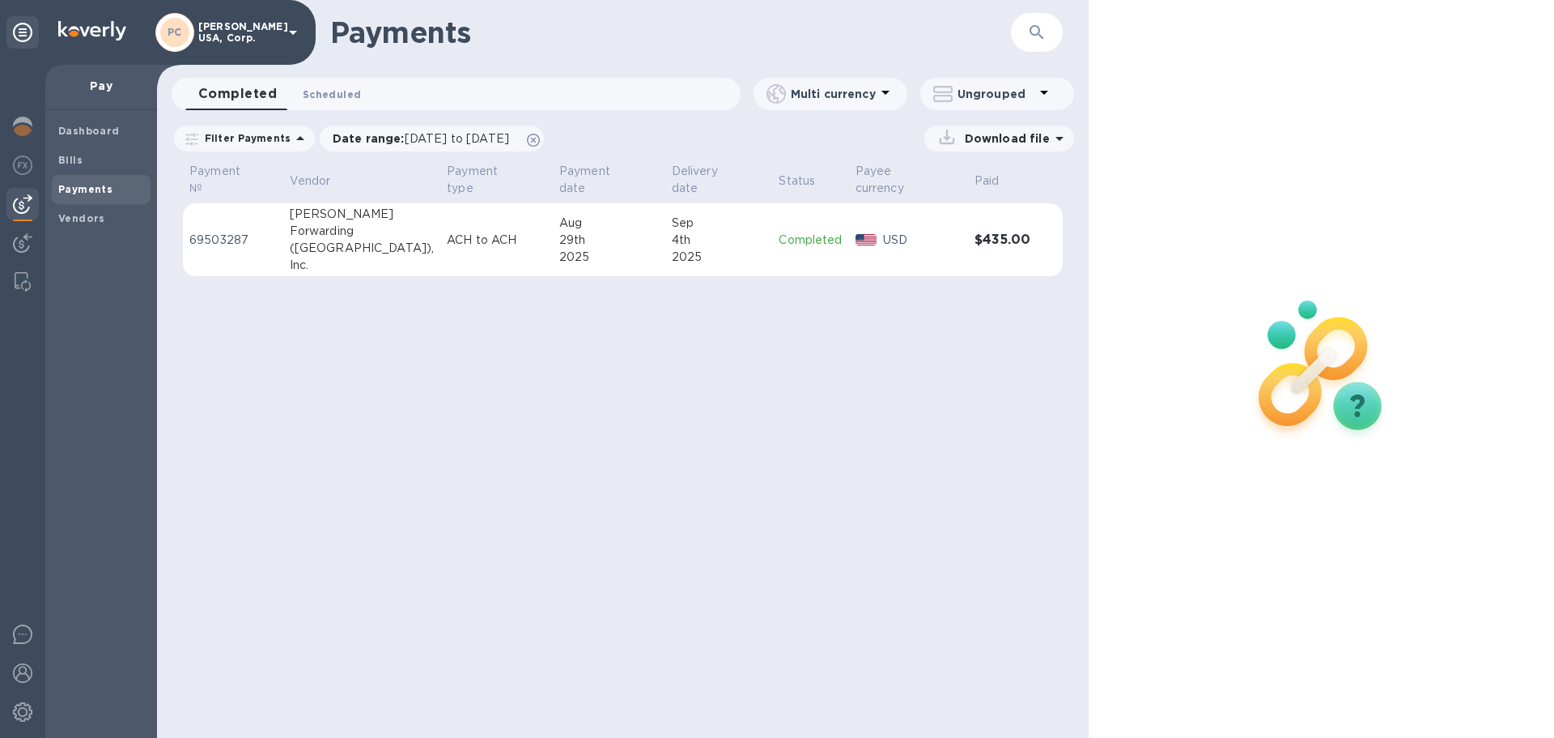
click at [310, 91] on span "Scheduled 0" at bounding box center [332, 94] width 58 height 17
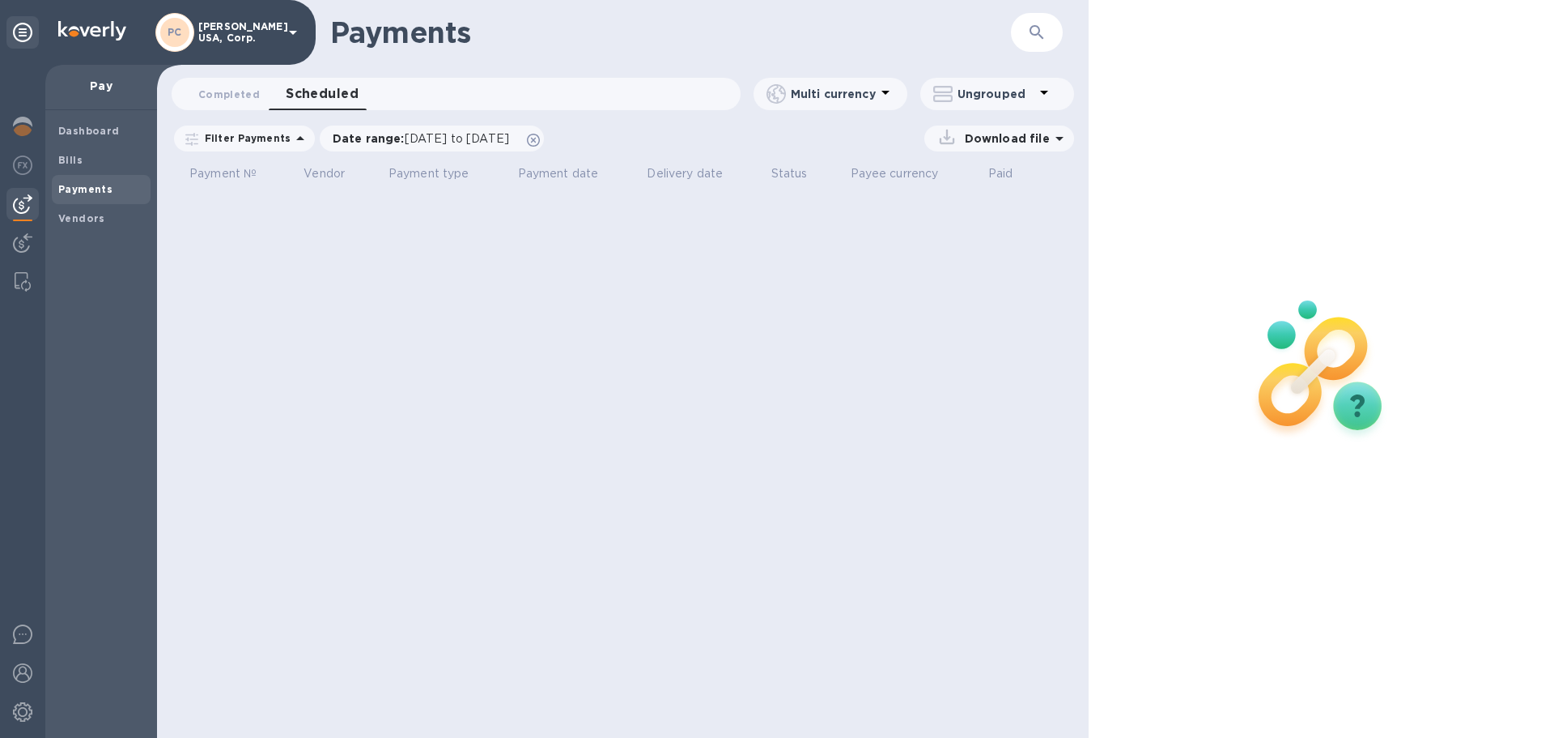
click at [14, 199] on img at bounding box center [22, 203] width 19 height 19
click at [13, 200] on img at bounding box center [22, 203] width 19 height 19
click at [251, 92] on span "Completed 0" at bounding box center [229, 94] width 62 height 17
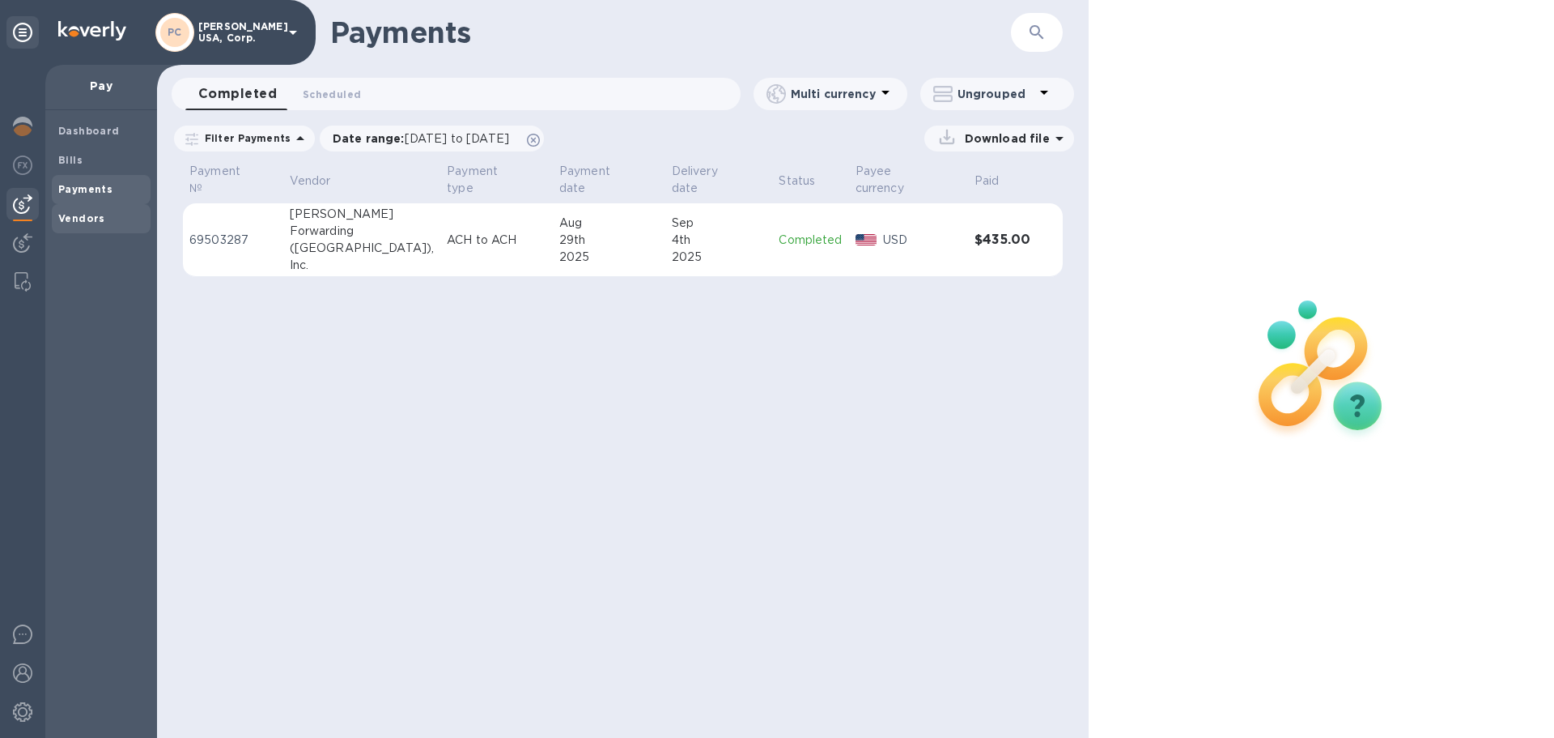
click at [70, 224] on span "Vendors" at bounding box center [81, 218] width 47 height 16
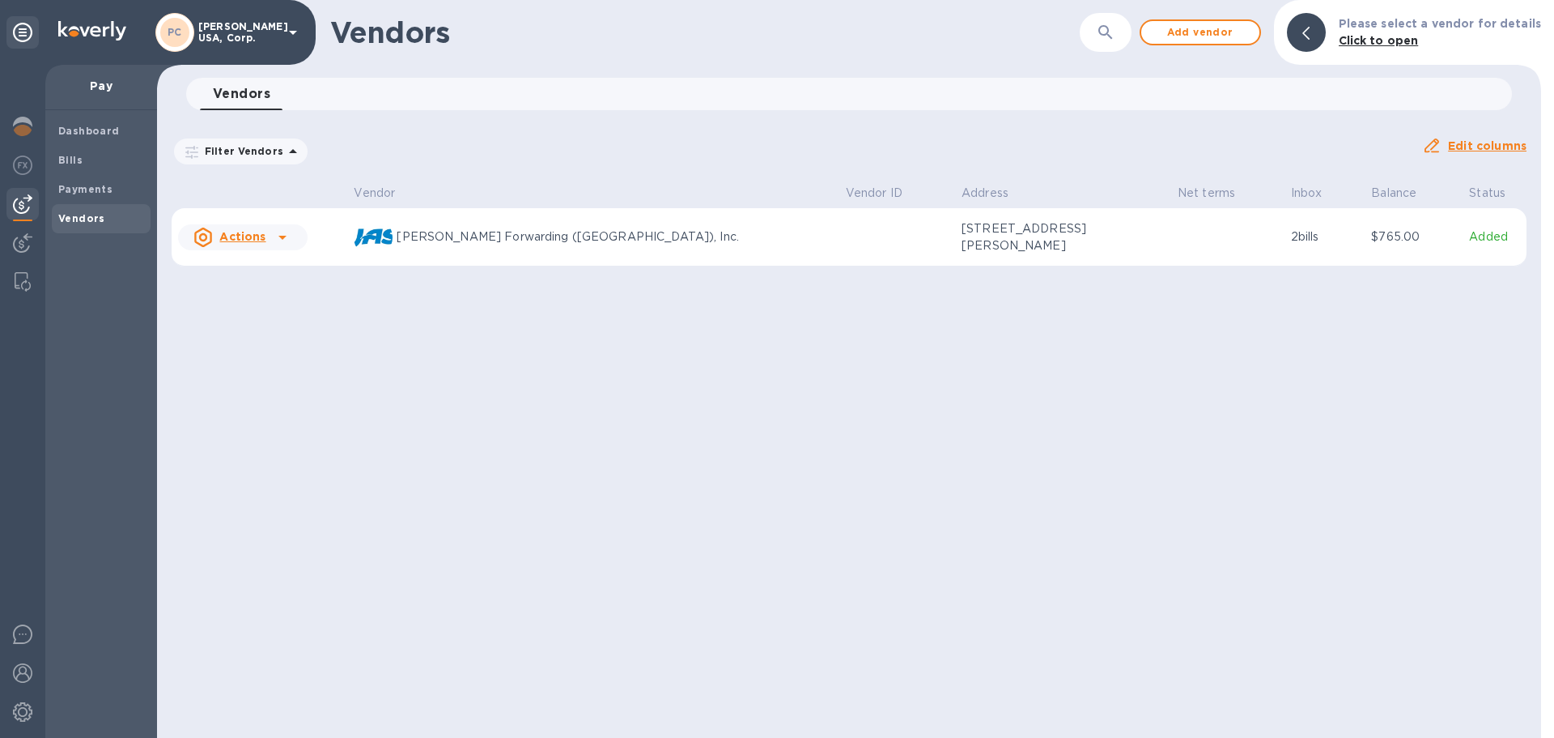
click at [279, 237] on icon at bounding box center [282, 238] width 8 height 4
click at [79, 193] on div at bounding box center [777, 369] width 1554 height 738
click at [80, 193] on b "Payments" at bounding box center [85, 189] width 54 height 12
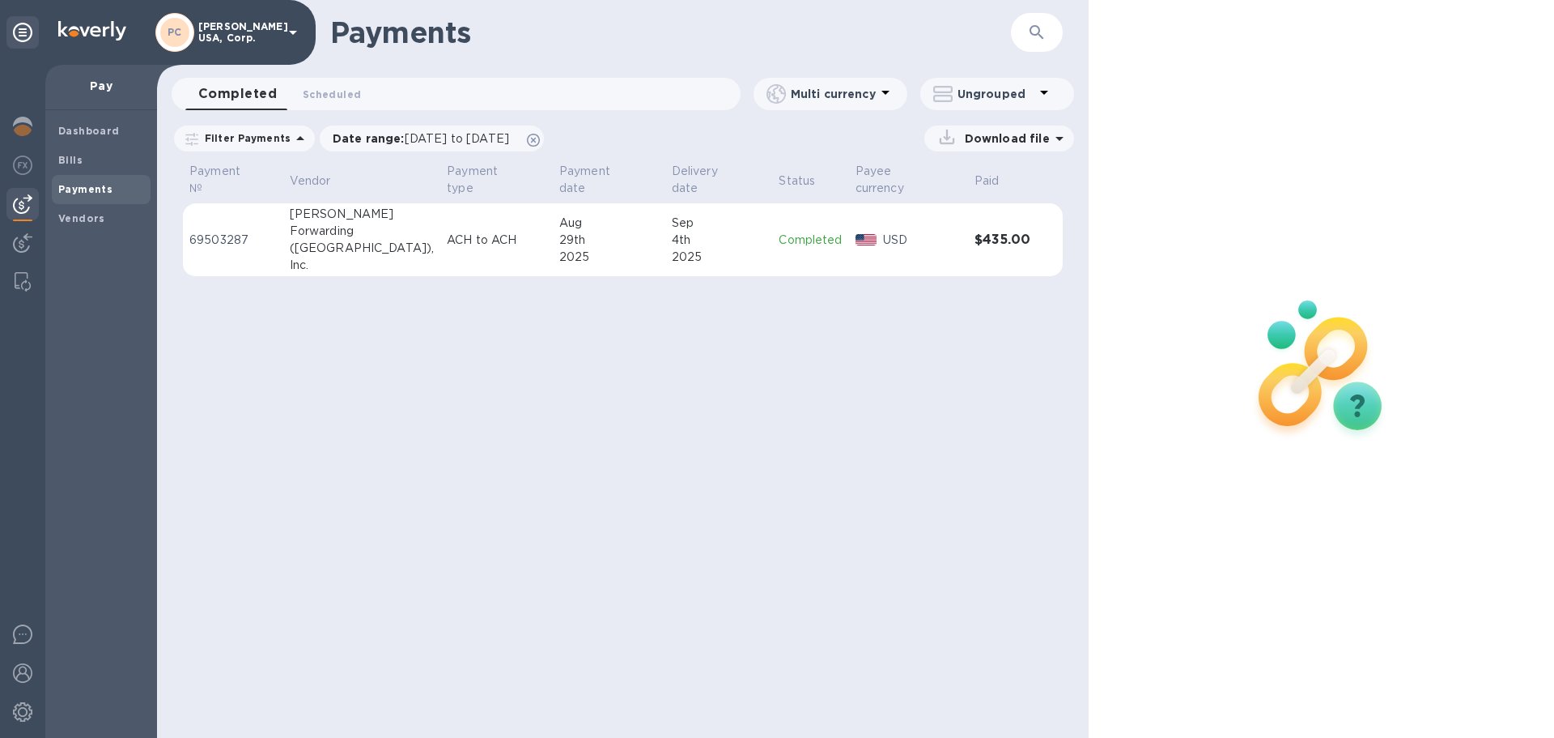
click at [293, 136] on icon at bounding box center [300, 138] width 19 height 19
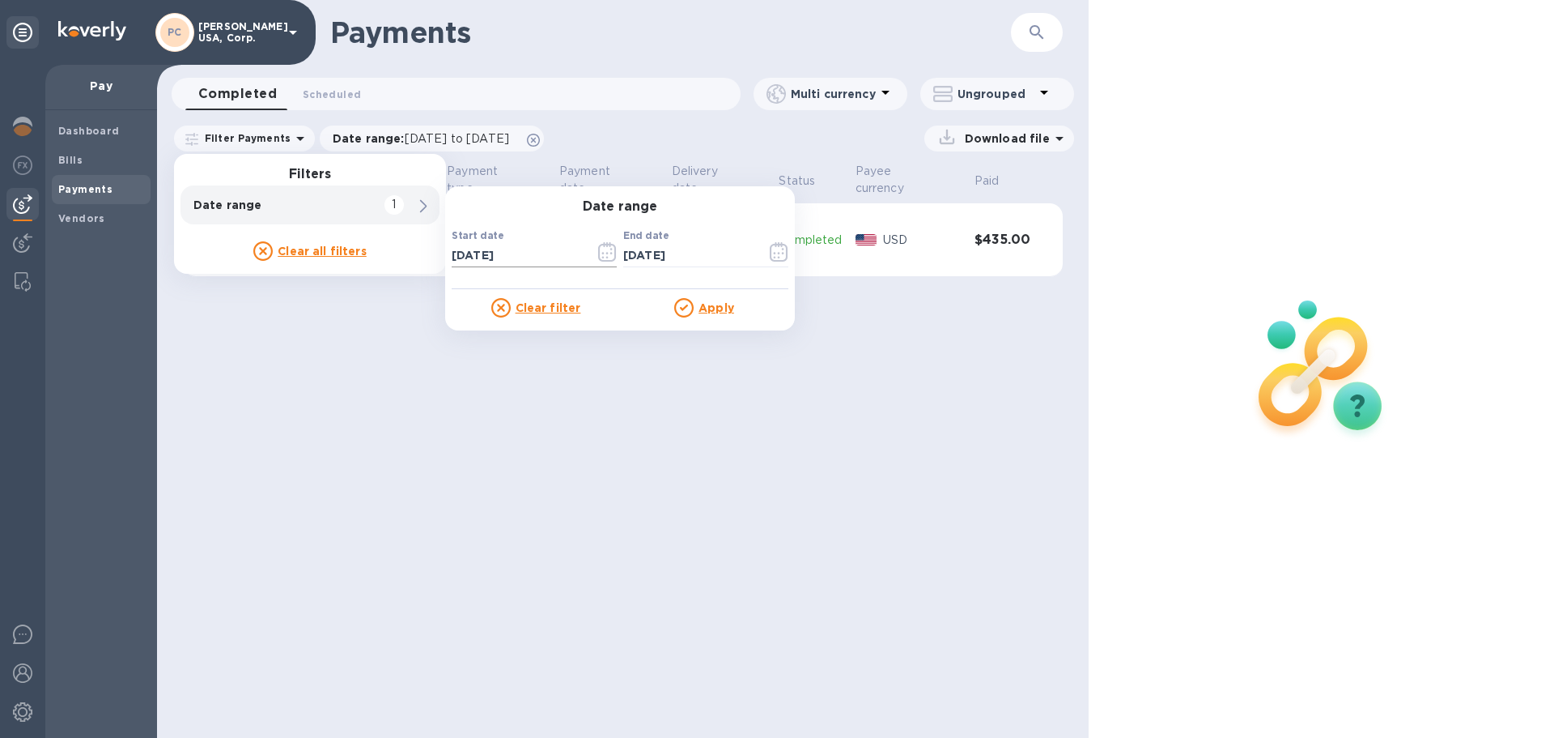
click at [612, 249] on icon "button" at bounding box center [611, 249] width 2 height 2
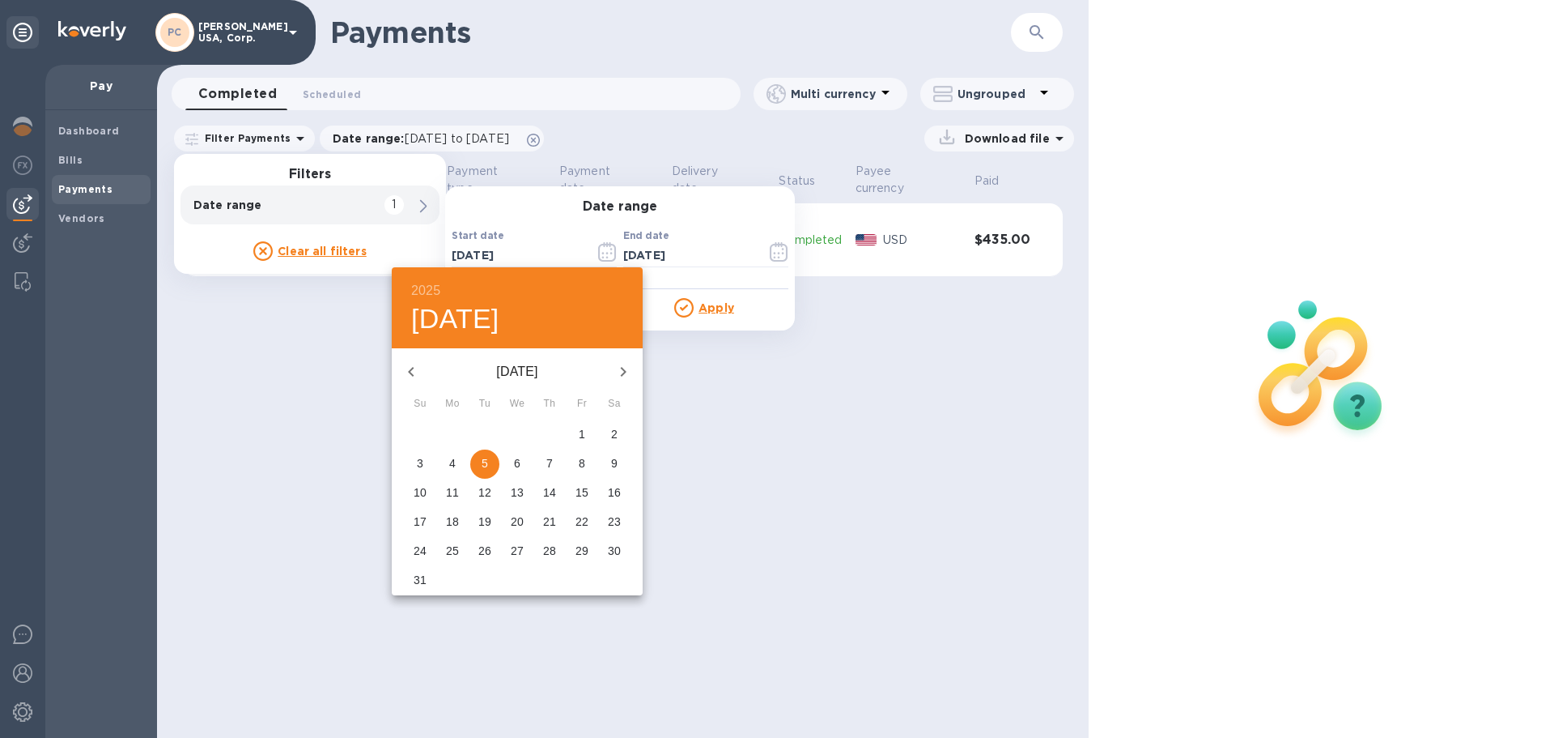
click at [623, 369] on icon "button" at bounding box center [624, 372] width 6 height 10
click at [547, 434] on p "4" at bounding box center [549, 434] width 6 height 16
type input "09/04/2025"
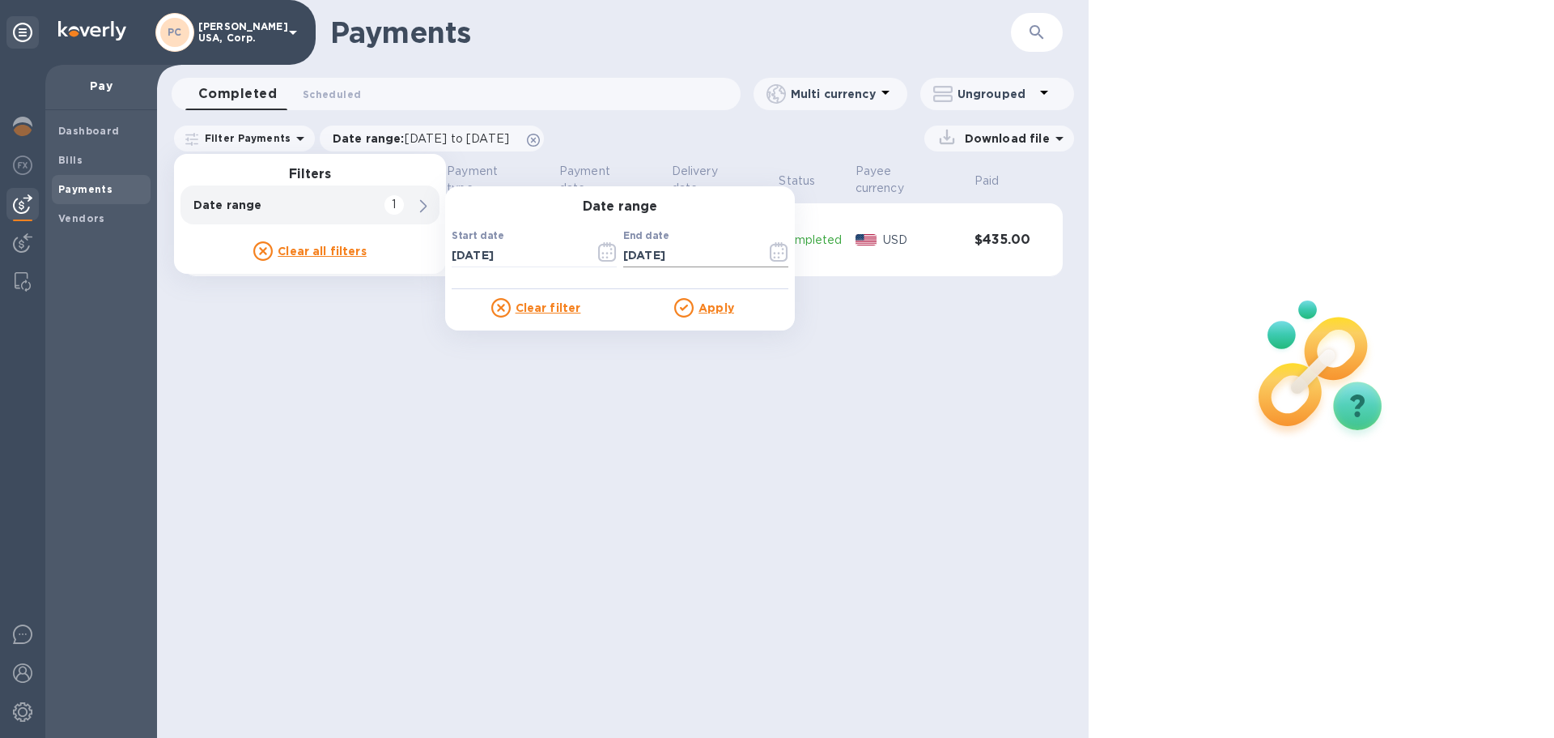
click at [775, 253] on icon "button" at bounding box center [775, 253] width 2 height 2
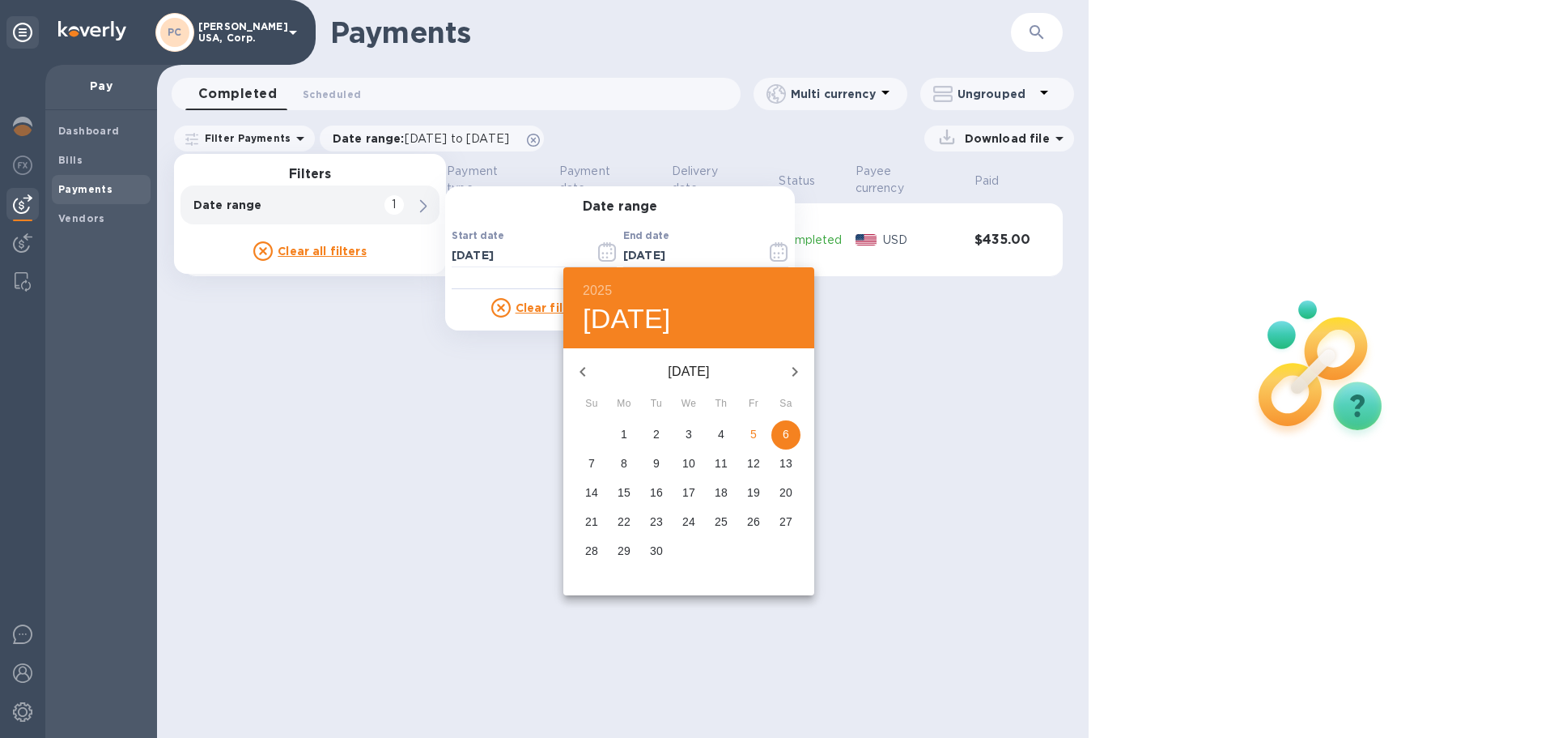
click at [789, 375] on icon "button" at bounding box center [794, 371] width 19 height 19
click at [614, 466] on span "6" at bounding box center [624, 463] width 29 height 16
type input "10/06/2025"
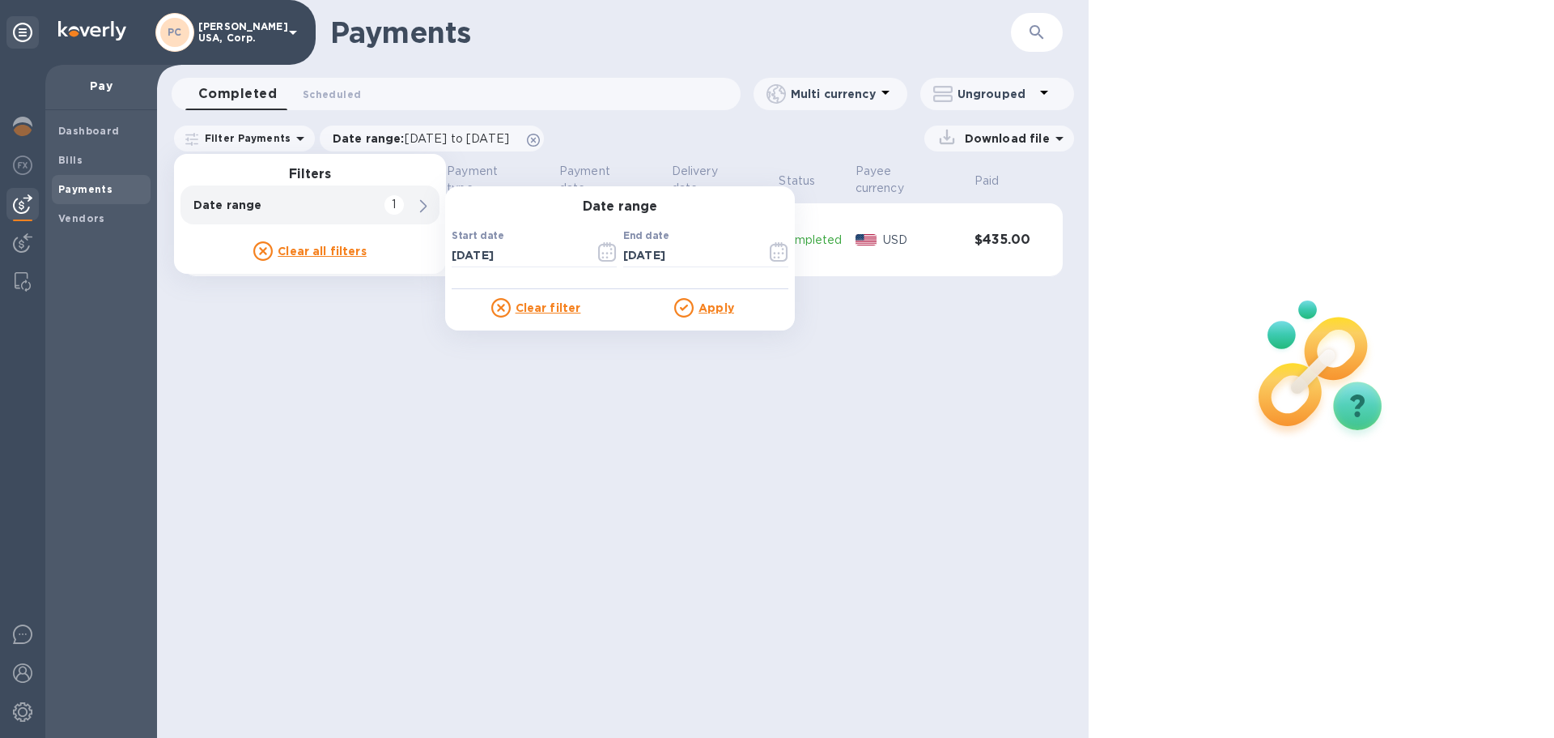
click at [711, 313] on u "Apply" at bounding box center [717, 307] width 36 height 13
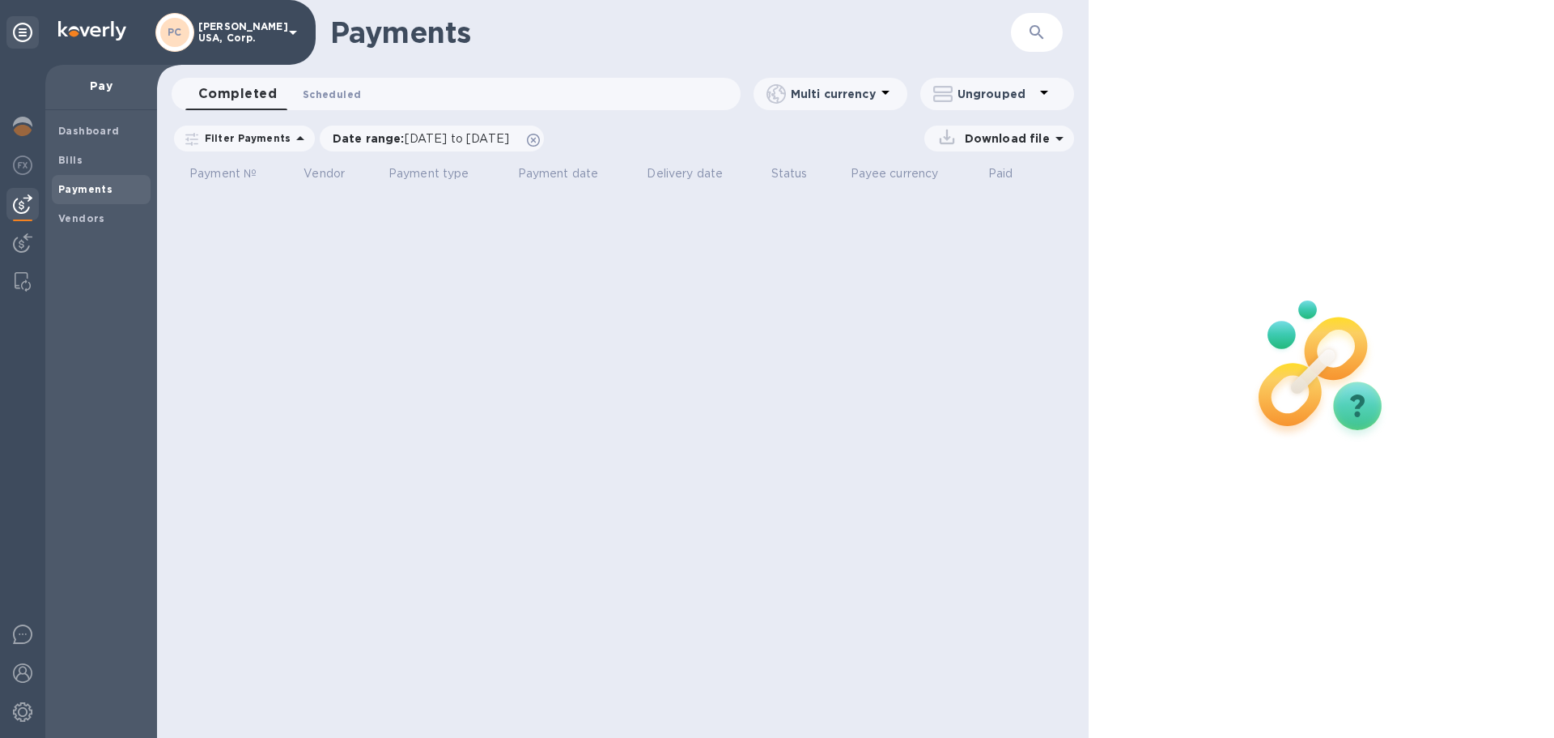
click at [330, 94] on span "Scheduled 0" at bounding box center [332, 94] width 58 height 17
click at [17, 242] on img at bounding box center [22, 242] width 19 height 19
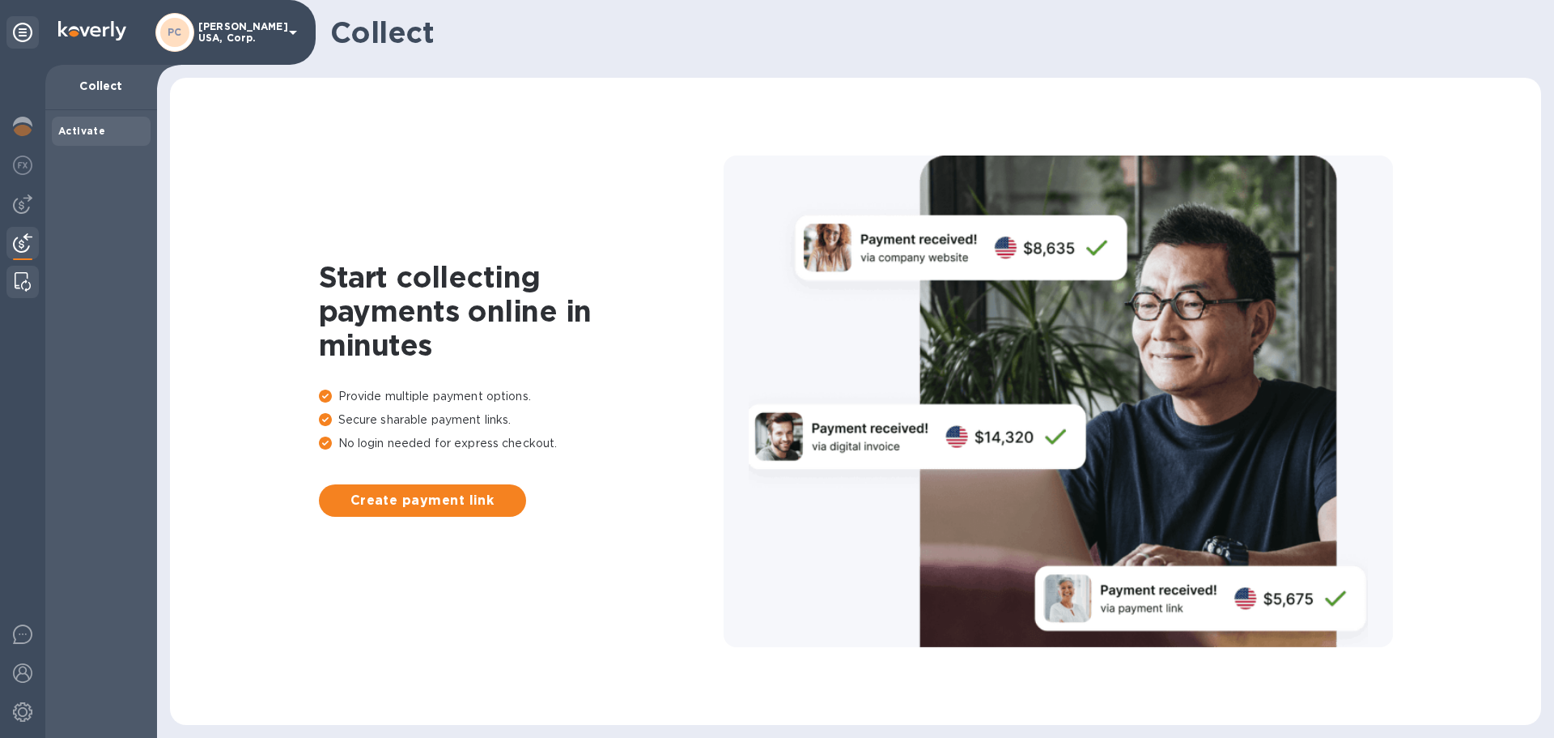
click at [21, 283] on img at bounding box center [23, 281] width 16 height 19
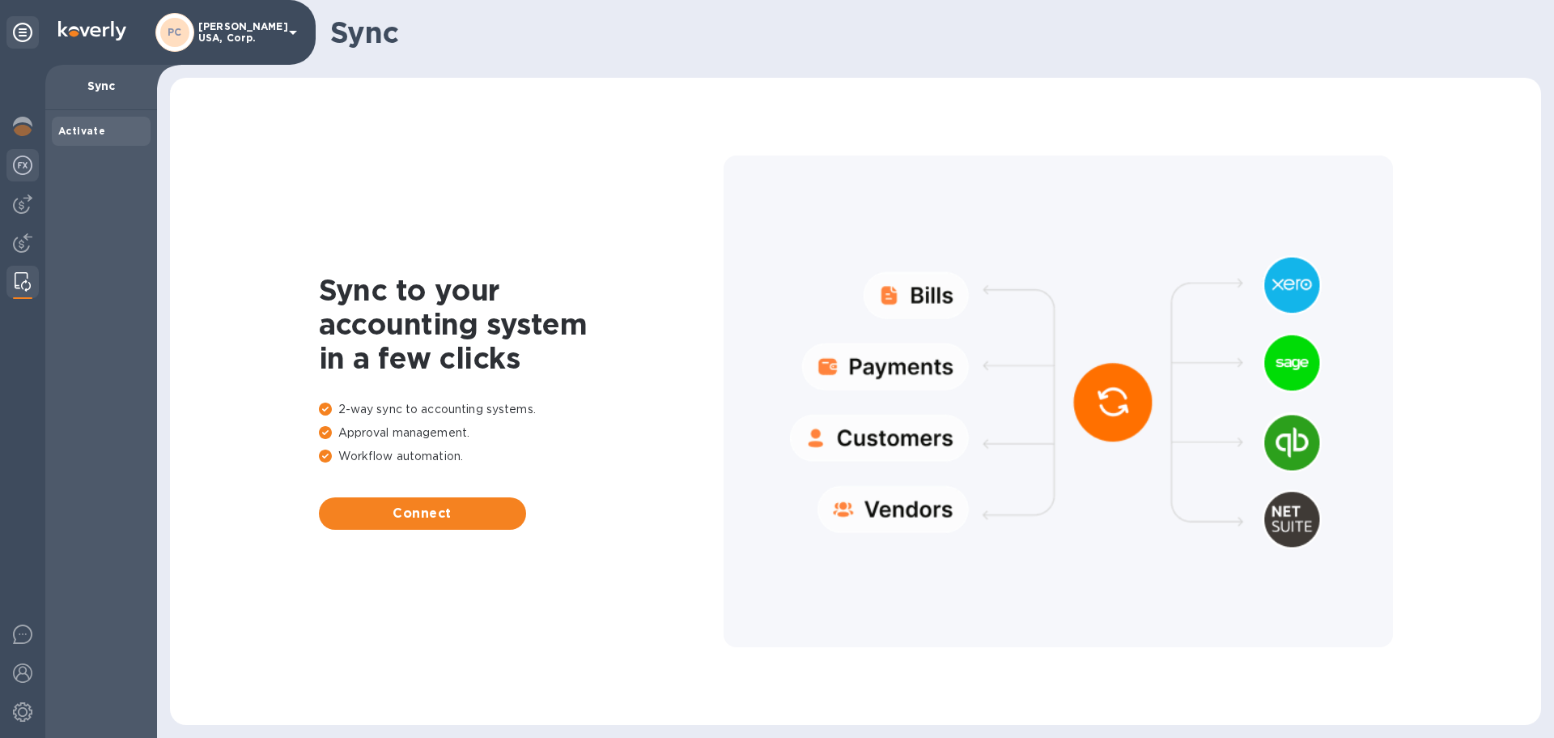
click at [18, 161] on img at bounding box center [22, 164] width 19 height 19
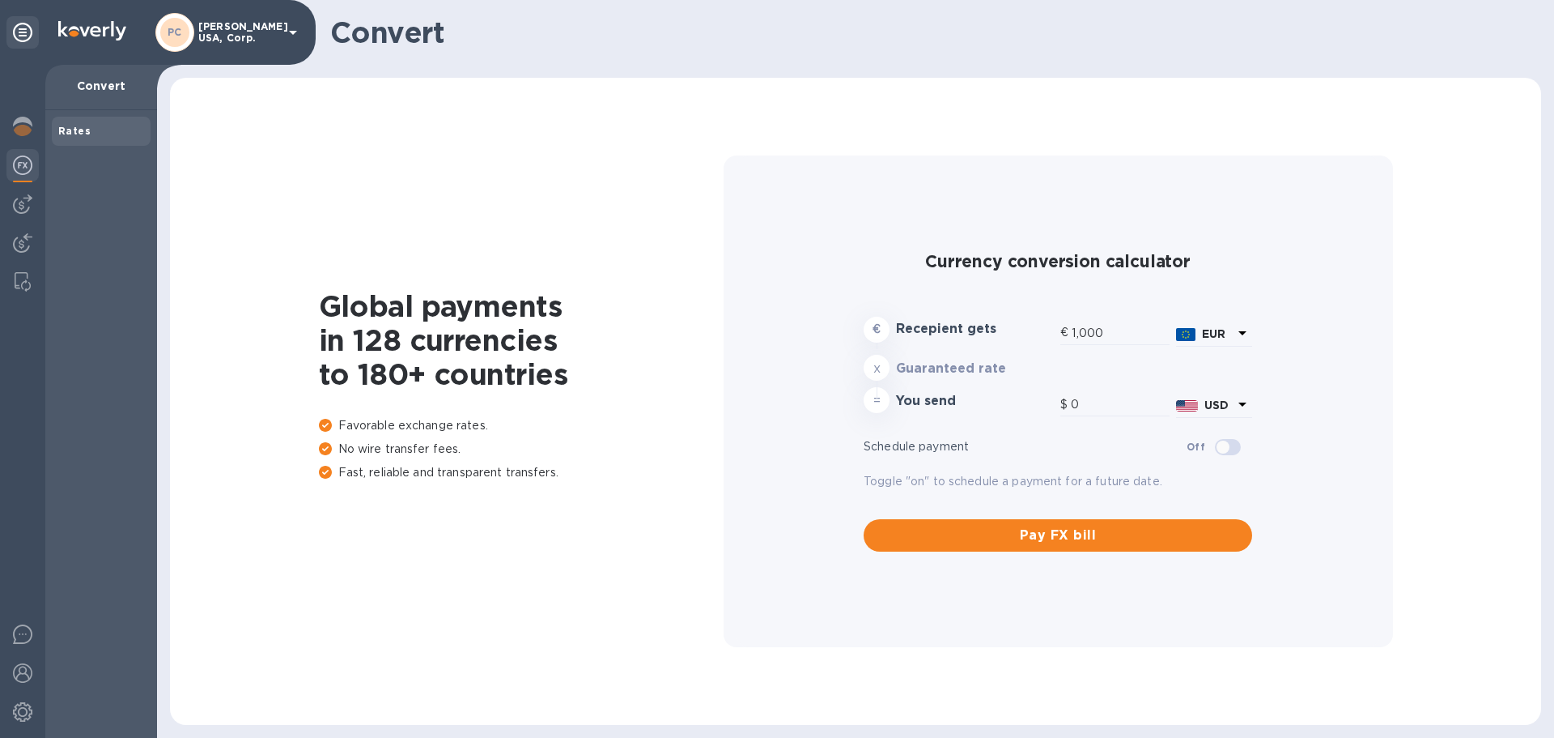
type input "1,178.48"
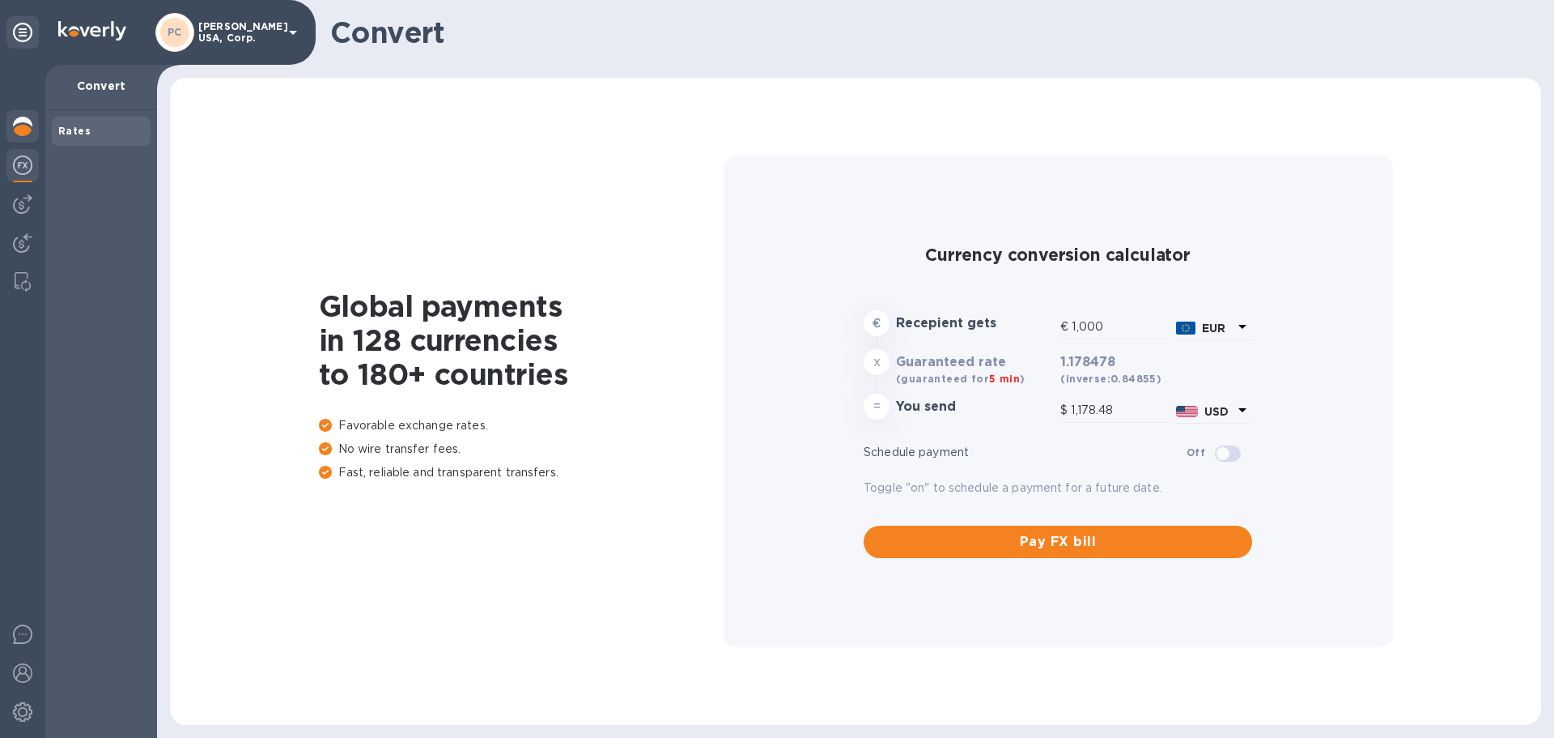
click at [28, 130] on img at bounding box center [22, 126] width 19 height 19
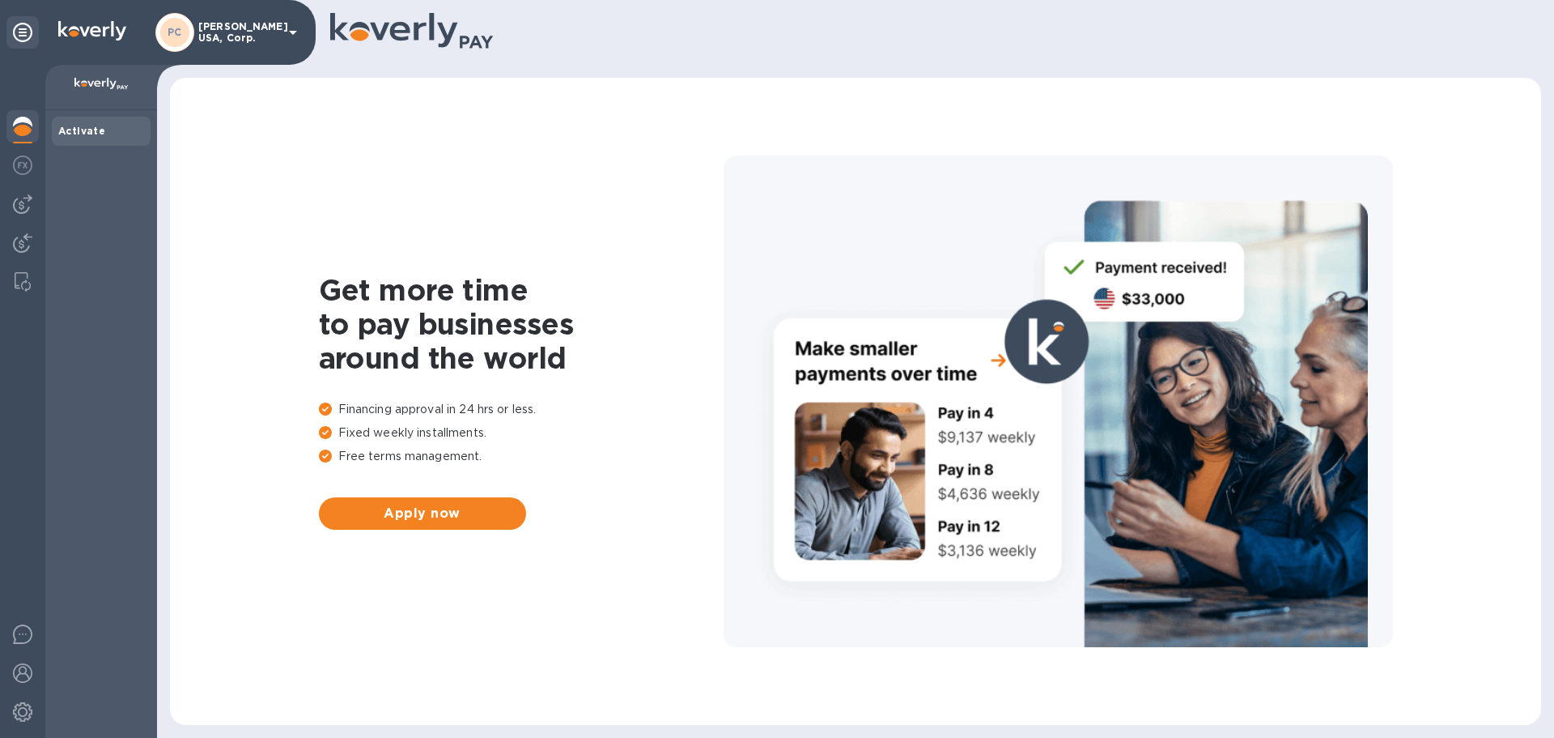
click at [290, 30] on icon at bounding box center [292, 32] width 19 height 19
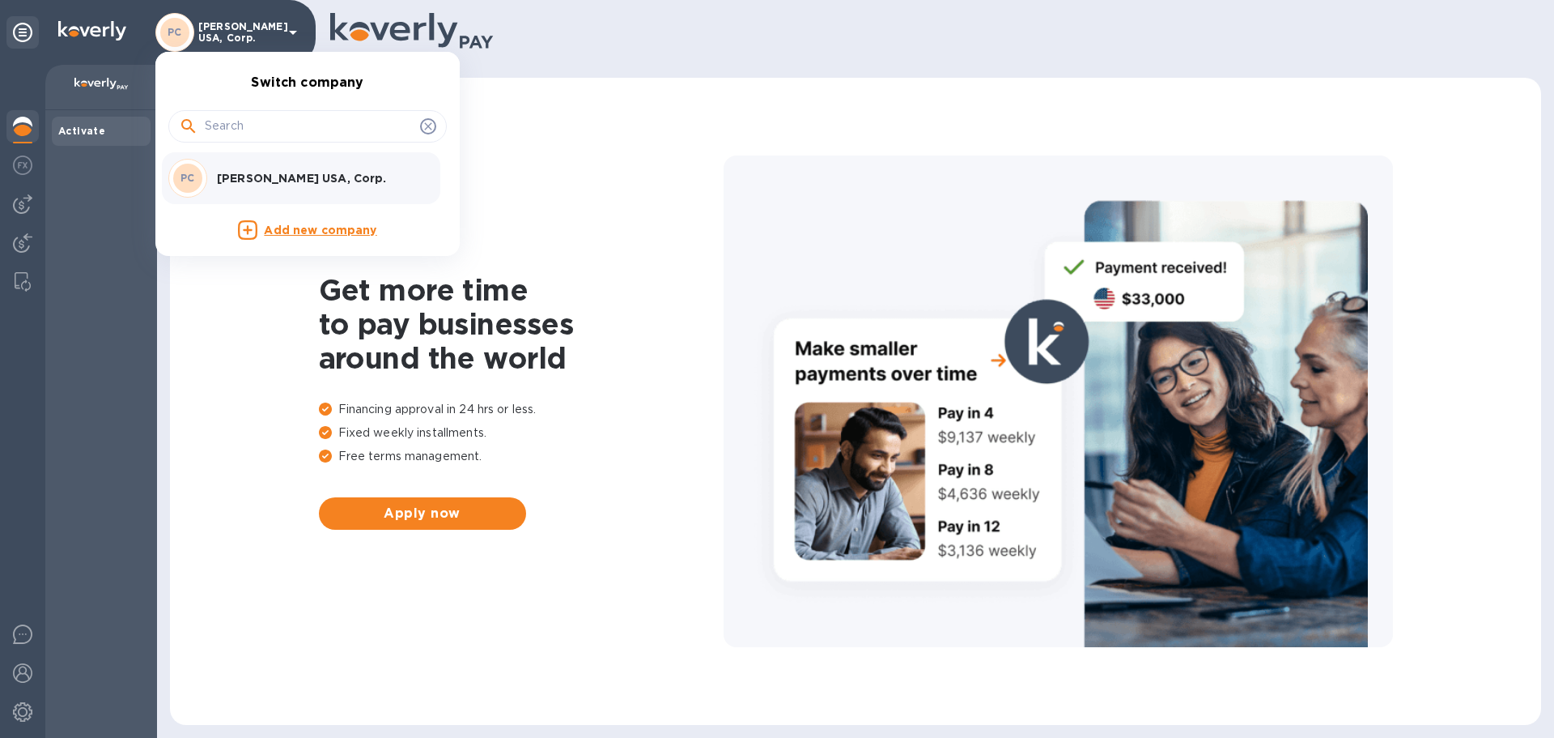
click at [255, 175] on p "Ponte Giulio USA, Corp." at bounding box center [319, 178] width 204 height 16
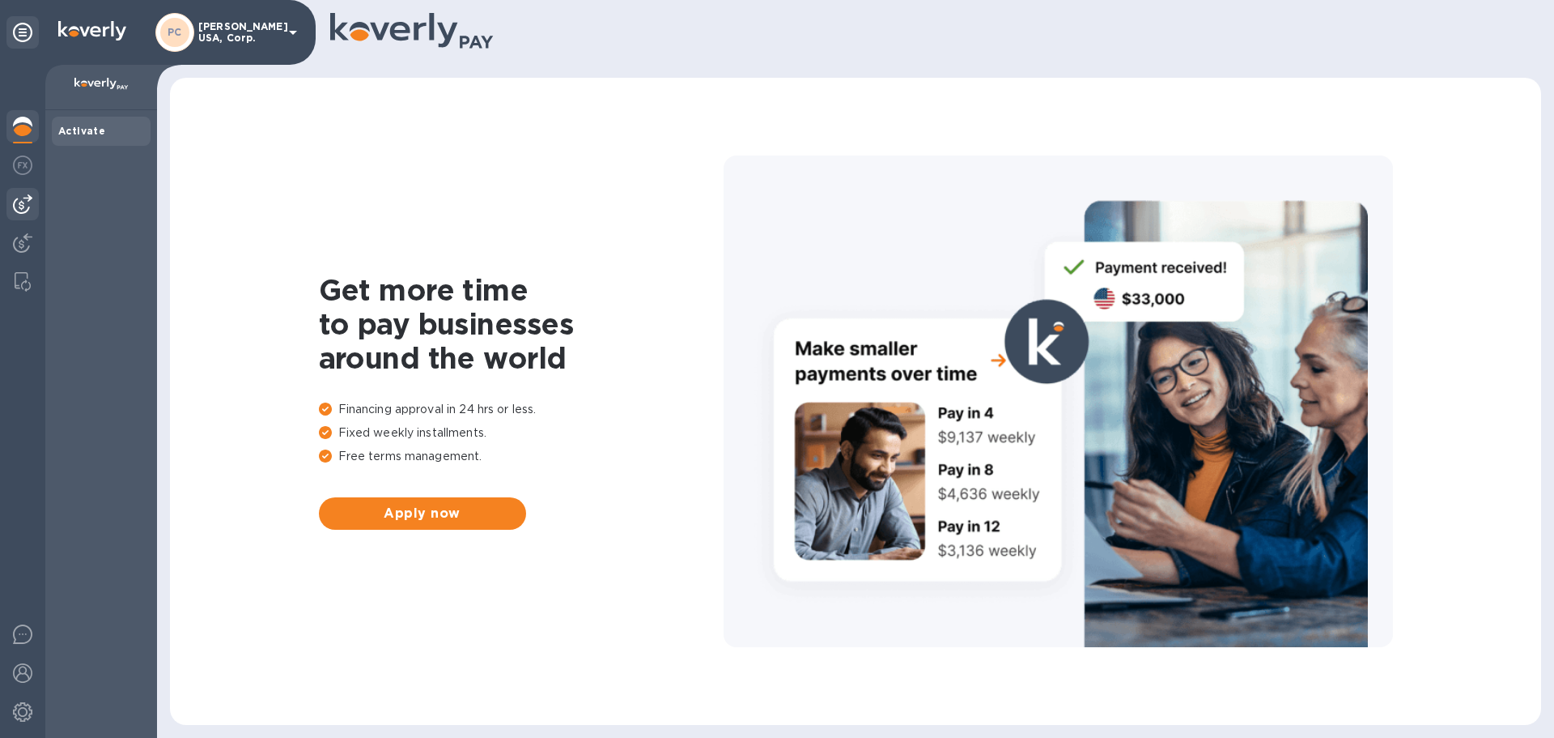
click at [19, 212] on img at bounding box center [22, 203] width 19 height 19
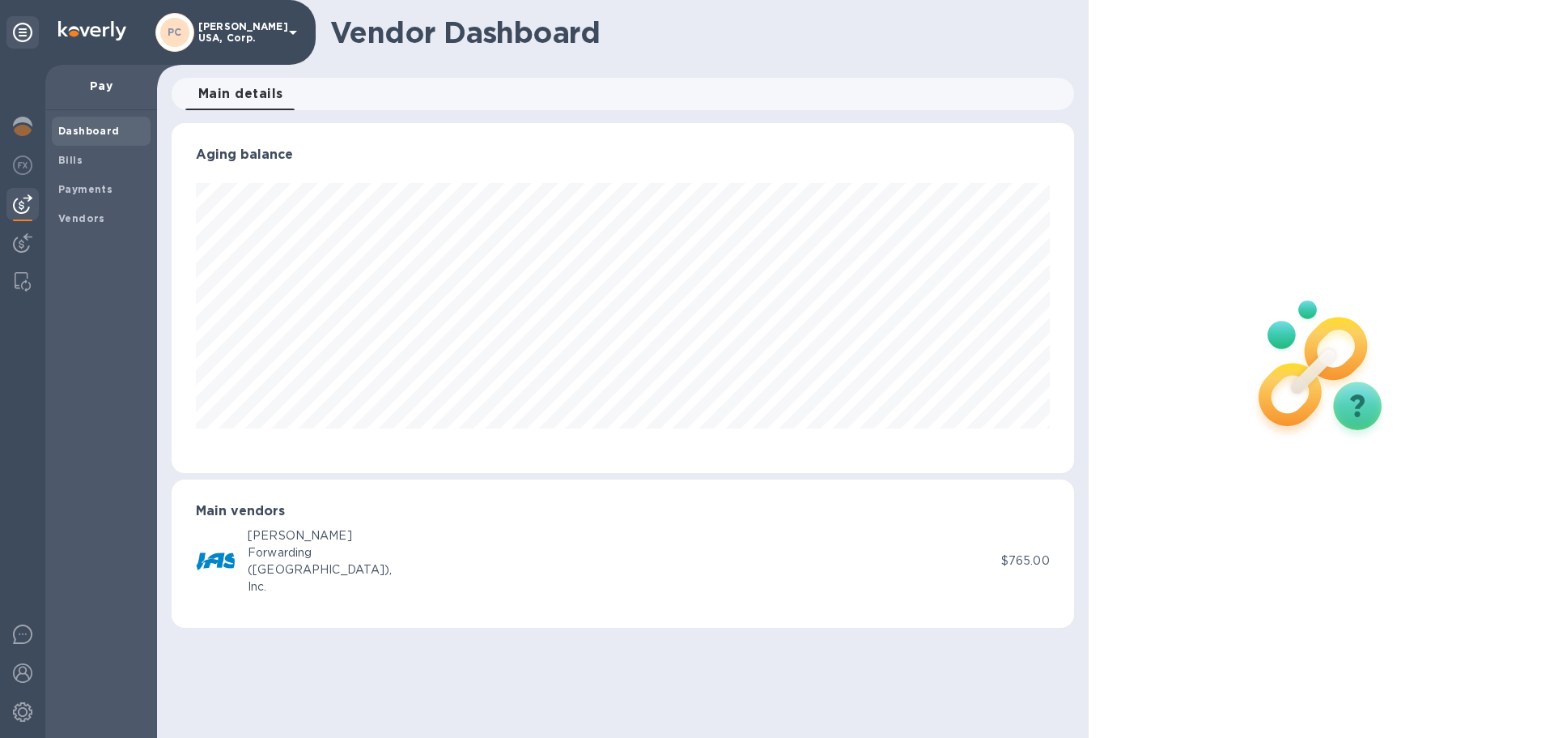
scroll to position [350, 902]
click at [264, 561] on div "(USA)," at bounding box center [320, 569] width 145 height 17
click at [227, 566] on img at bounding box center [215, 561] width 39 height 39
click at [70, 188] on b "Payments" at bounding box center [85, 189] width 54 height 12
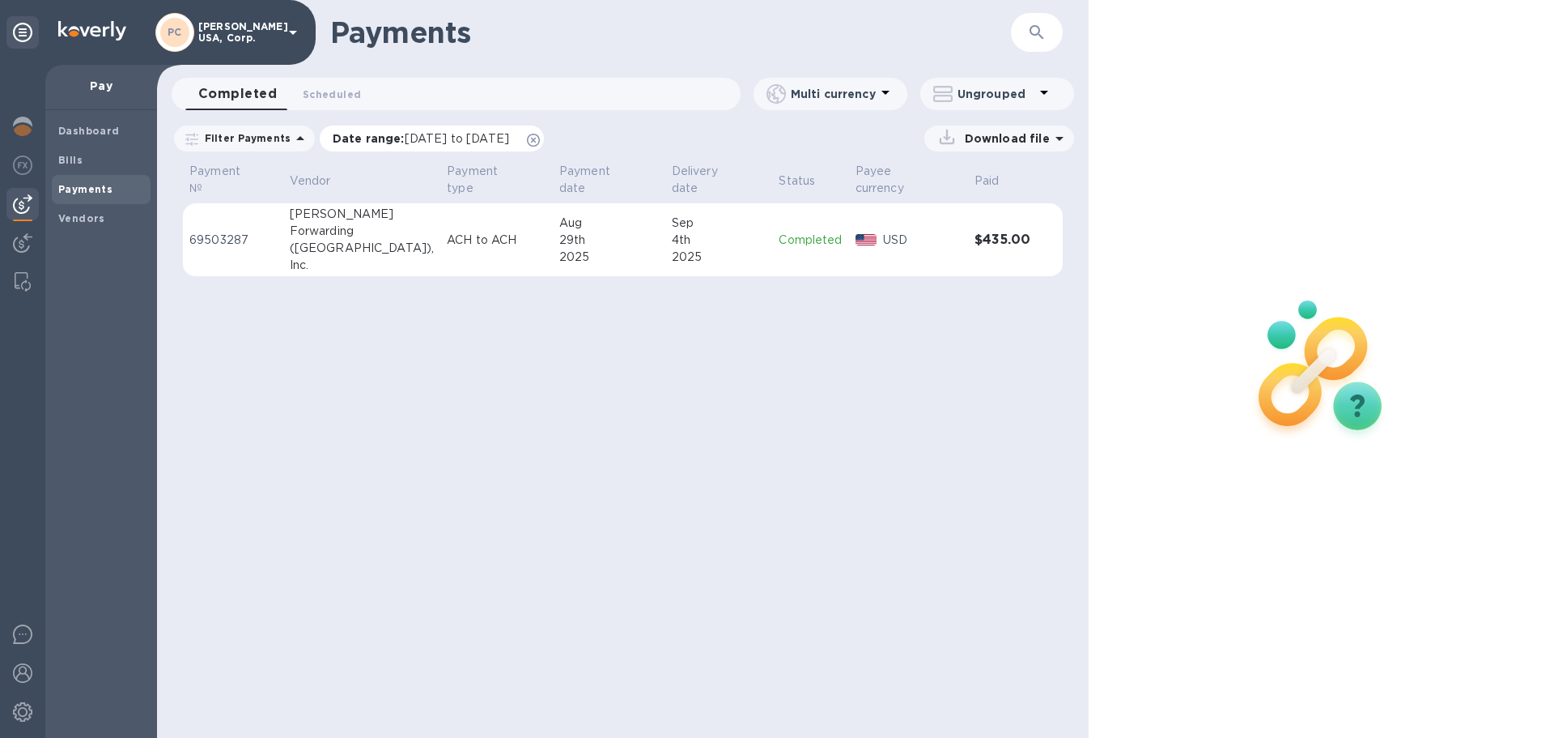
click at [540, 142] on icon at bounding box center [533, 140] width 13 height 13
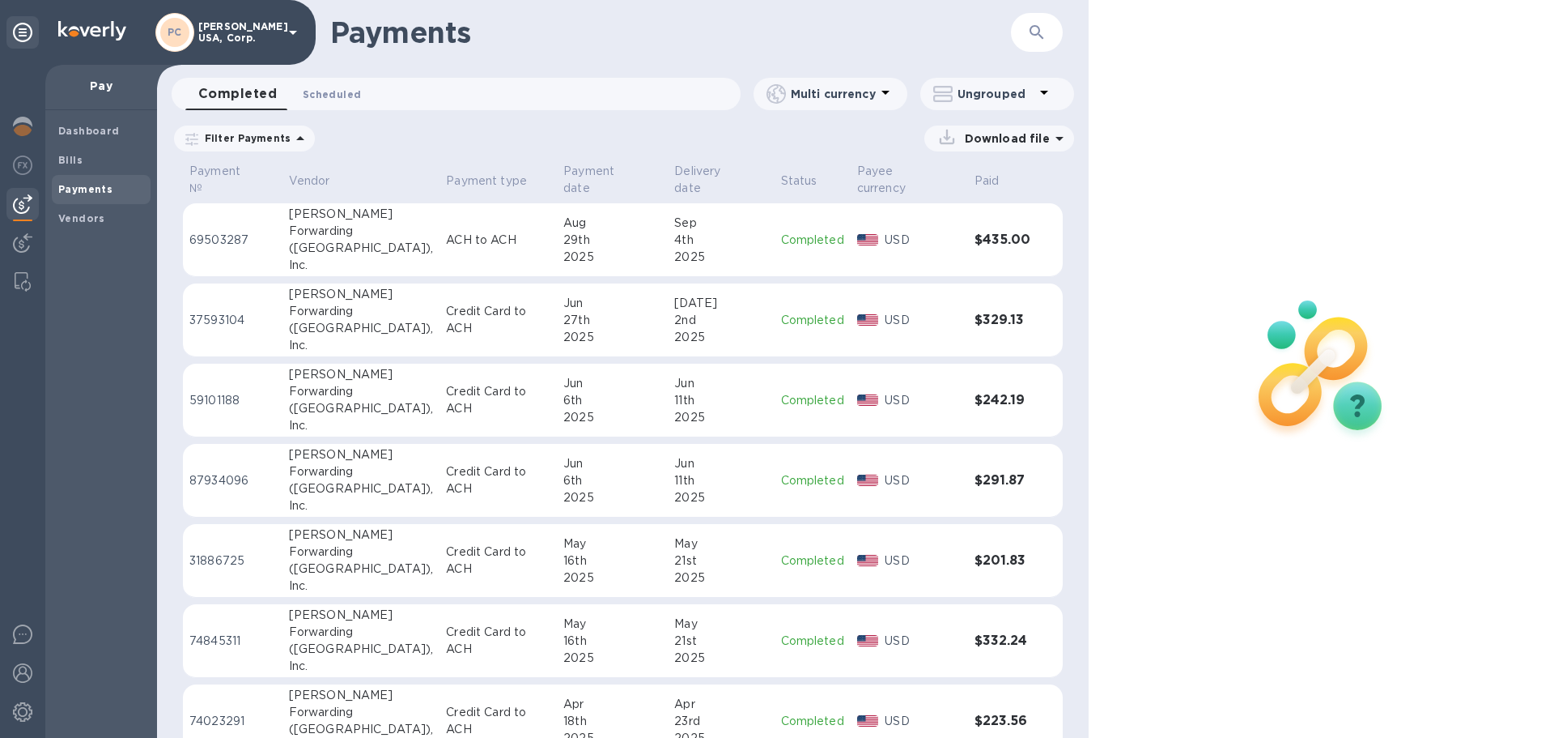
click at [314, 96] on span "Scheduled 0" at bounding box center [332, 94] width 58 height 17
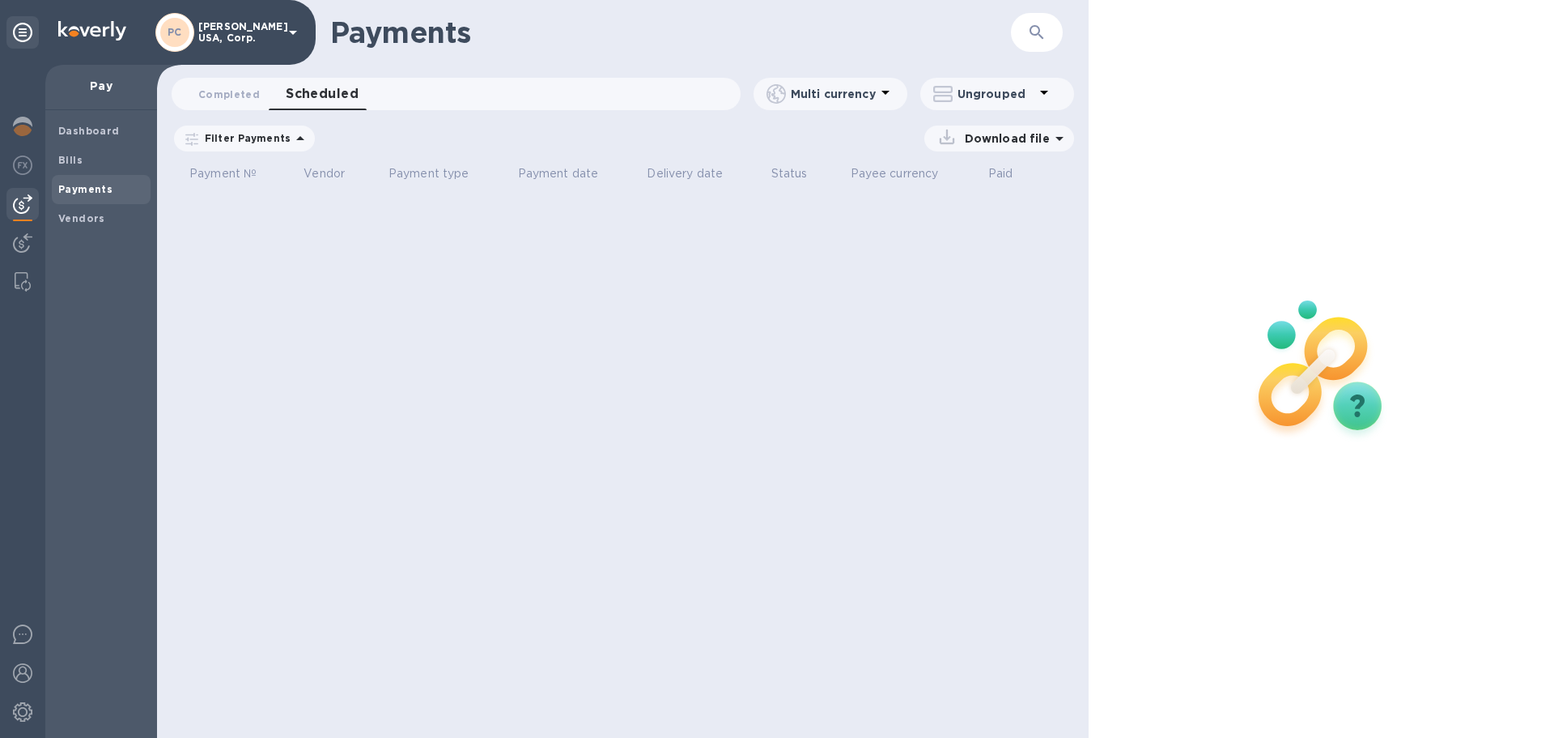
click at [0, 0] on icon at bounding box center [0, 0] width 0 height 0
click at [71, 164] on b "Bills" at bounding box center [70, 160] width 24 height 12
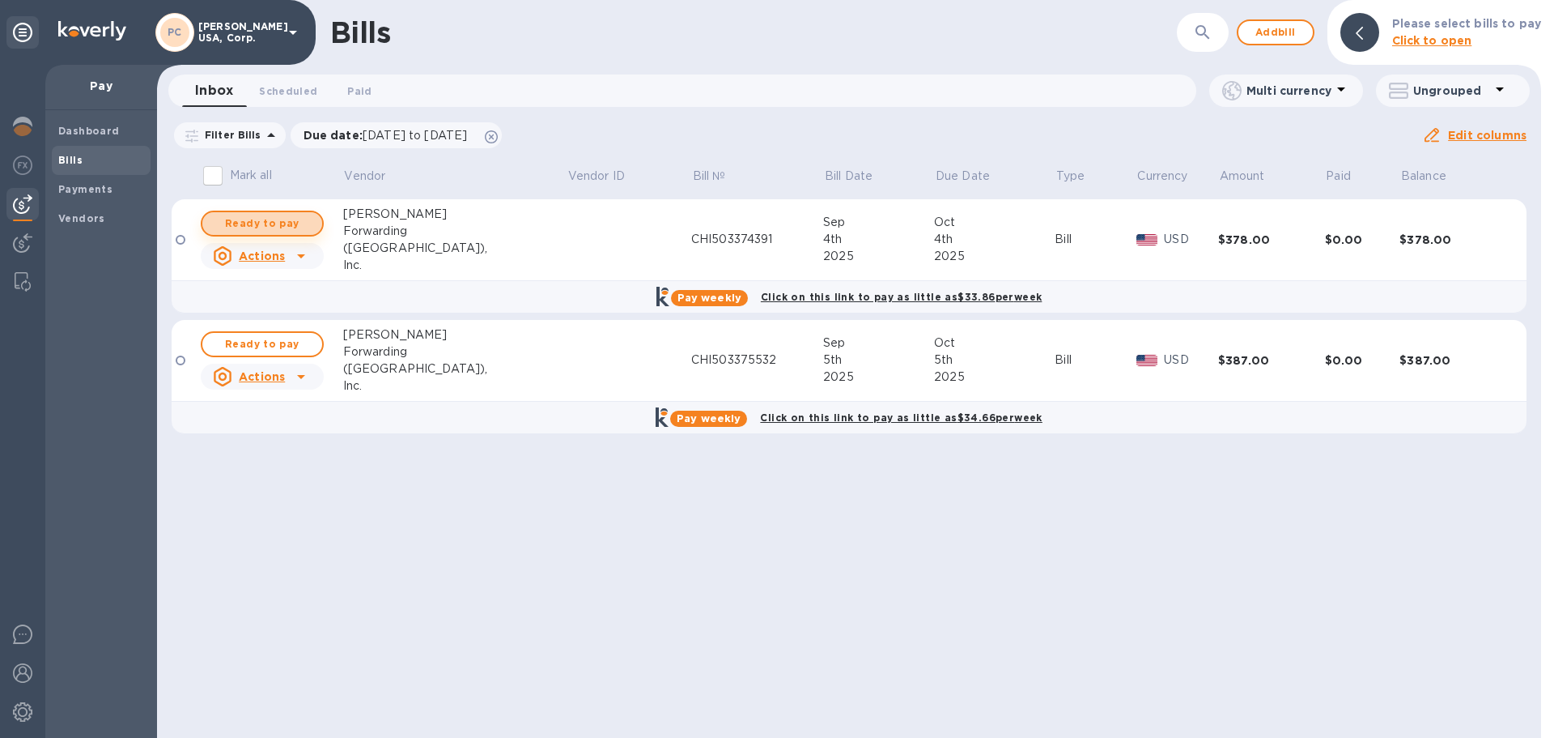
click at [278, 222] on span "Ready to pay" at bounding box center [262, 223] width 94 height 19
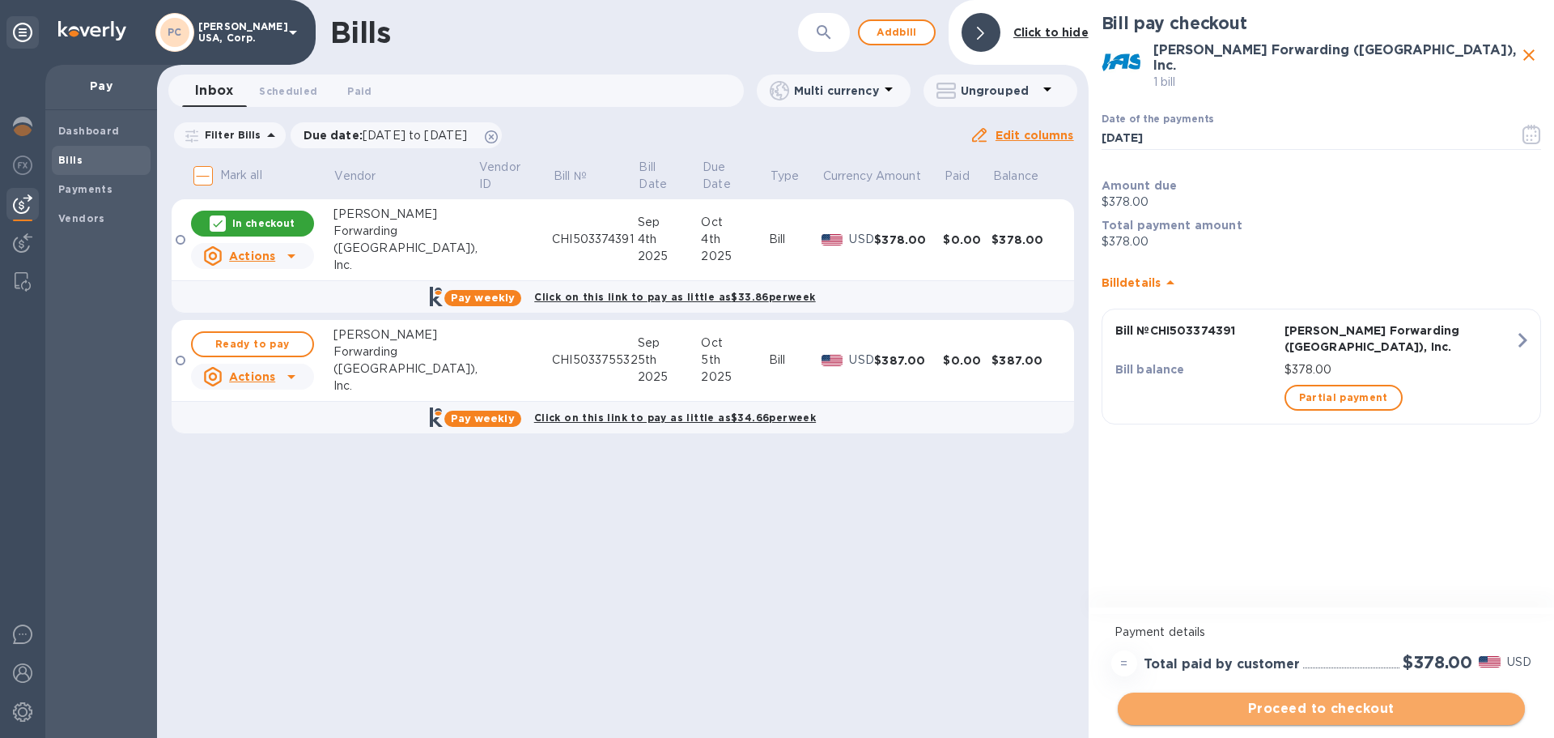
click at [1330, 709] on span "Proceed to checkout" at bounding box center [1321, 708] width 381 height 19
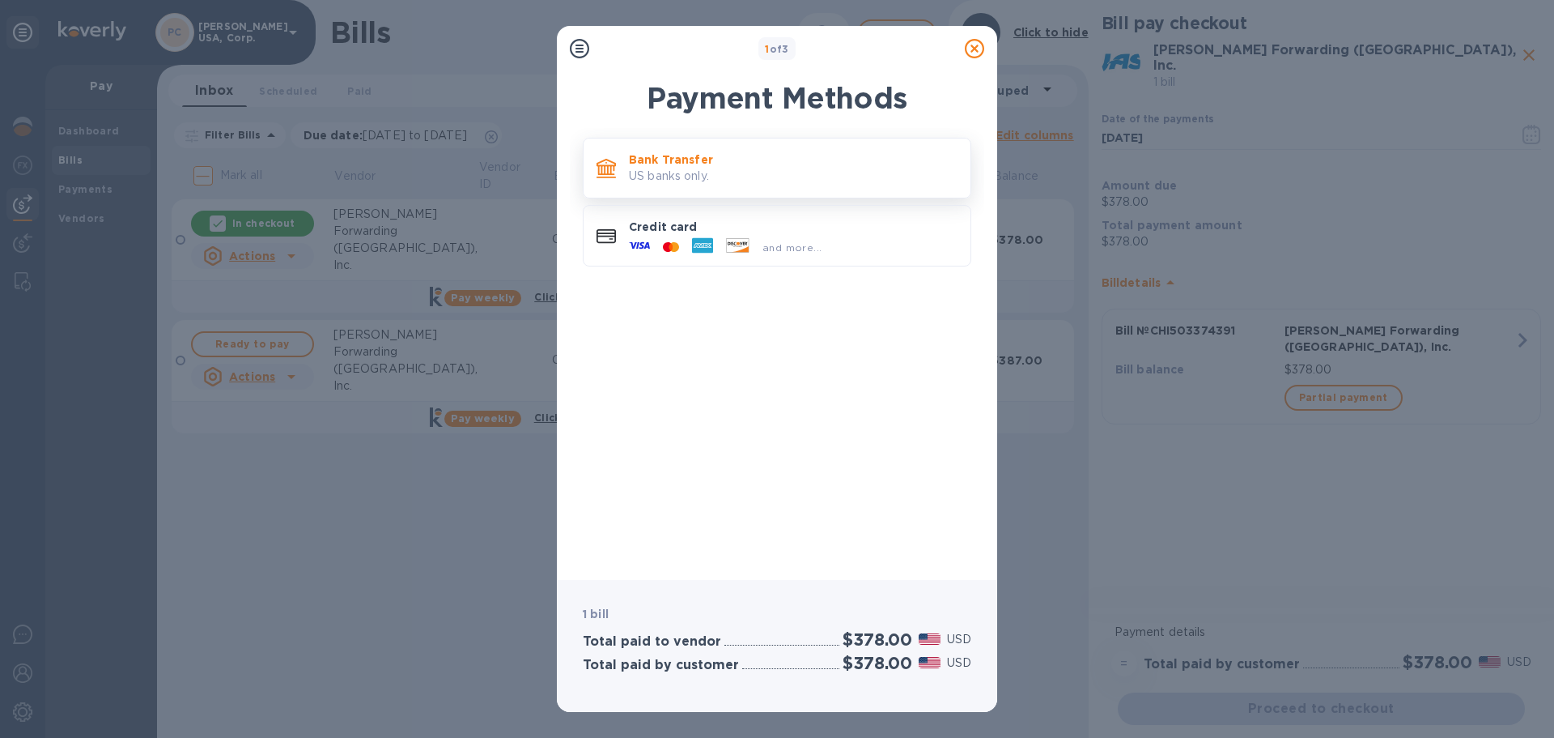
click at [746, 159] on p "Bank Transfer" at bounding box center [793, 159] width 329 height 16
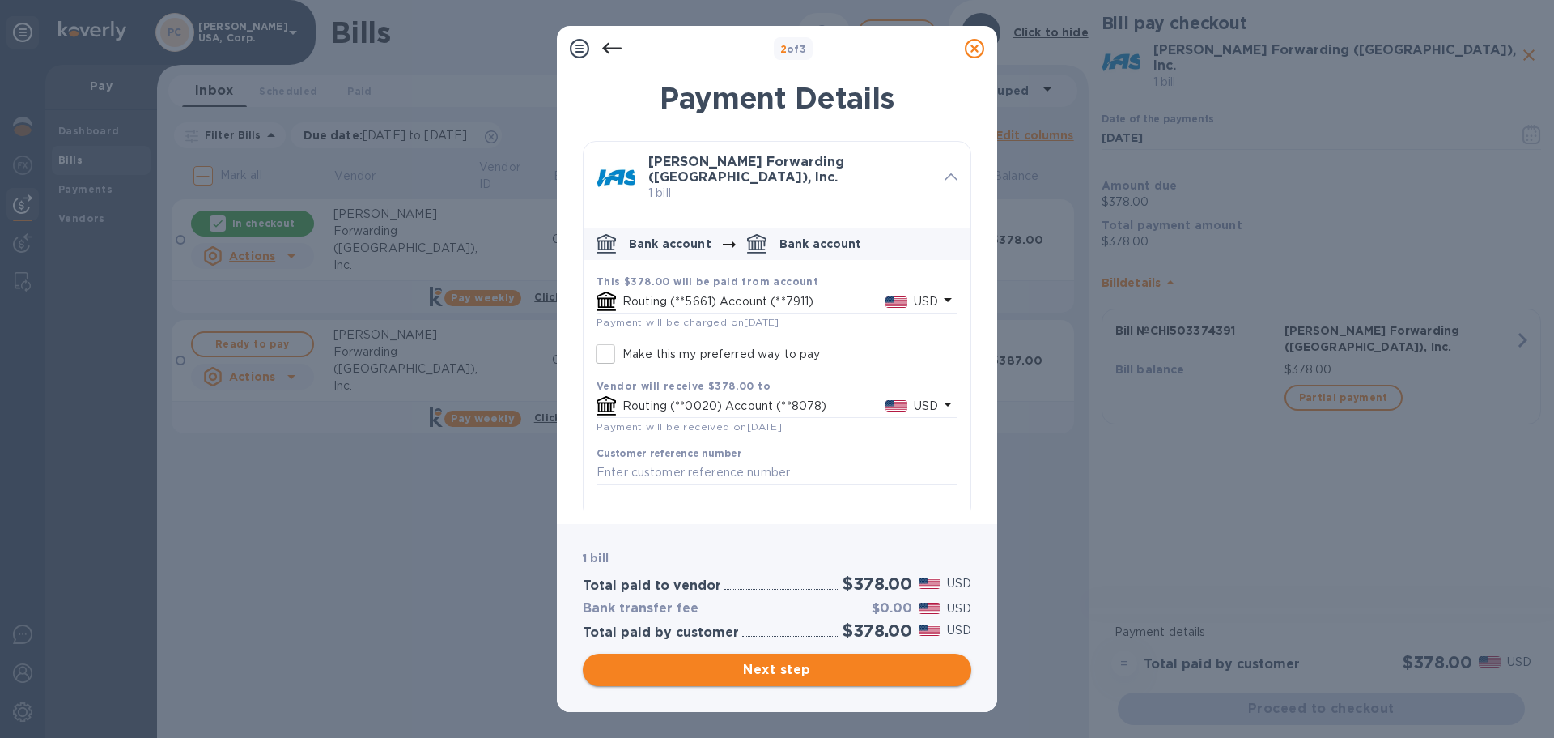
click at [774, 670] on span "Next step" at bounding box center [777, 669] width 363 height 19
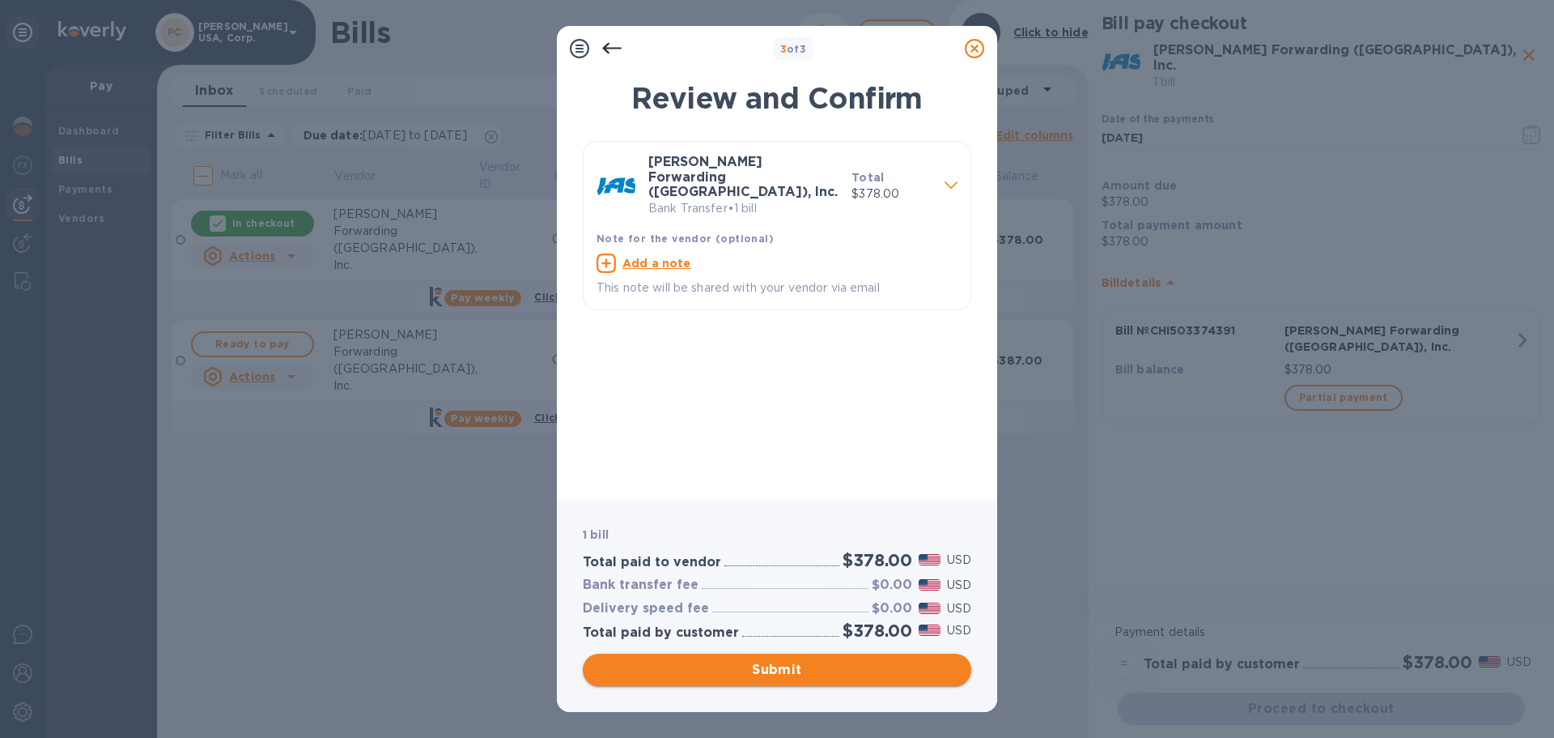
click at [768, 673] on span "Submit" at bounding box center [777, 669] width 363 height 19
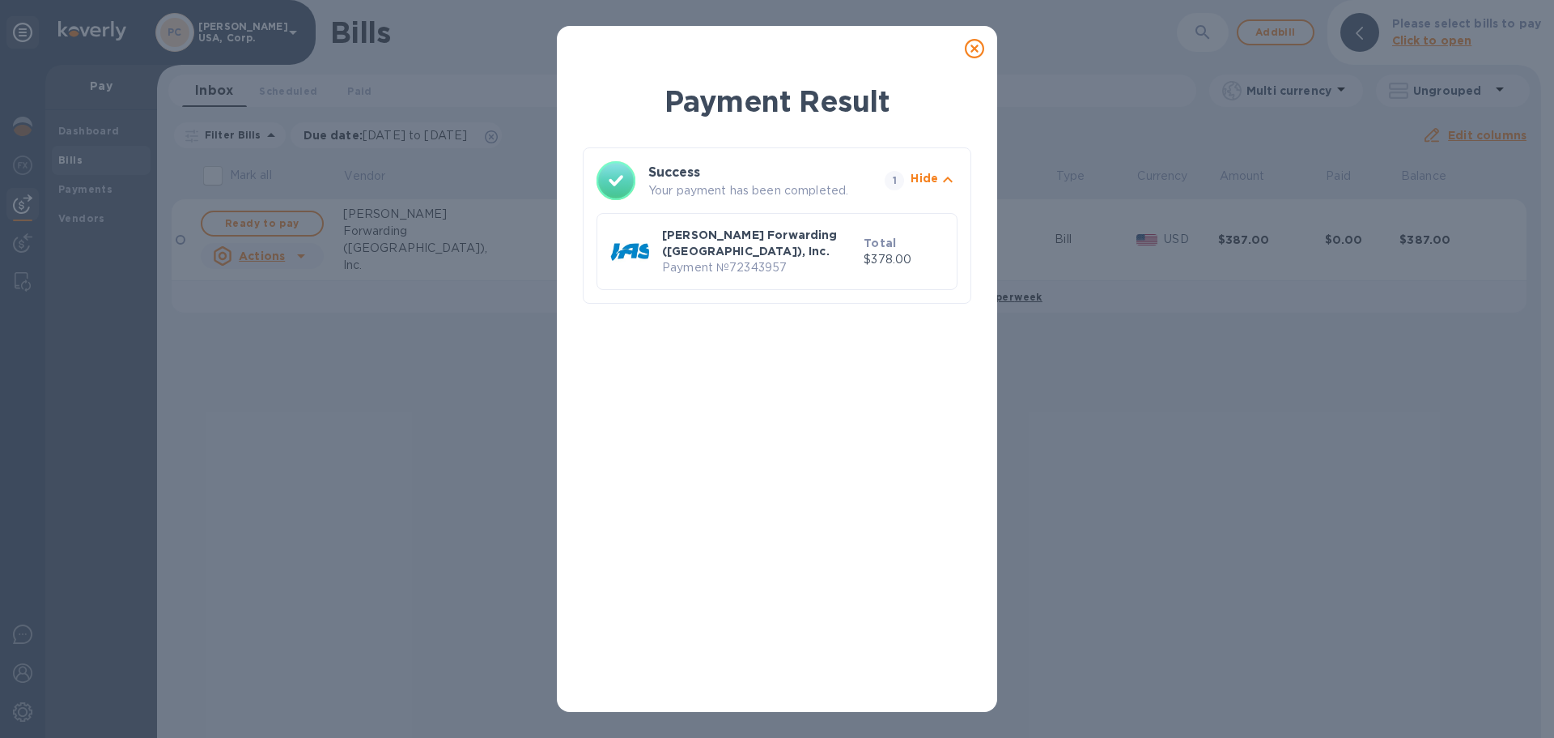
click at [976, 45] on icon at bounding box center [974, 48] width 19 height 19
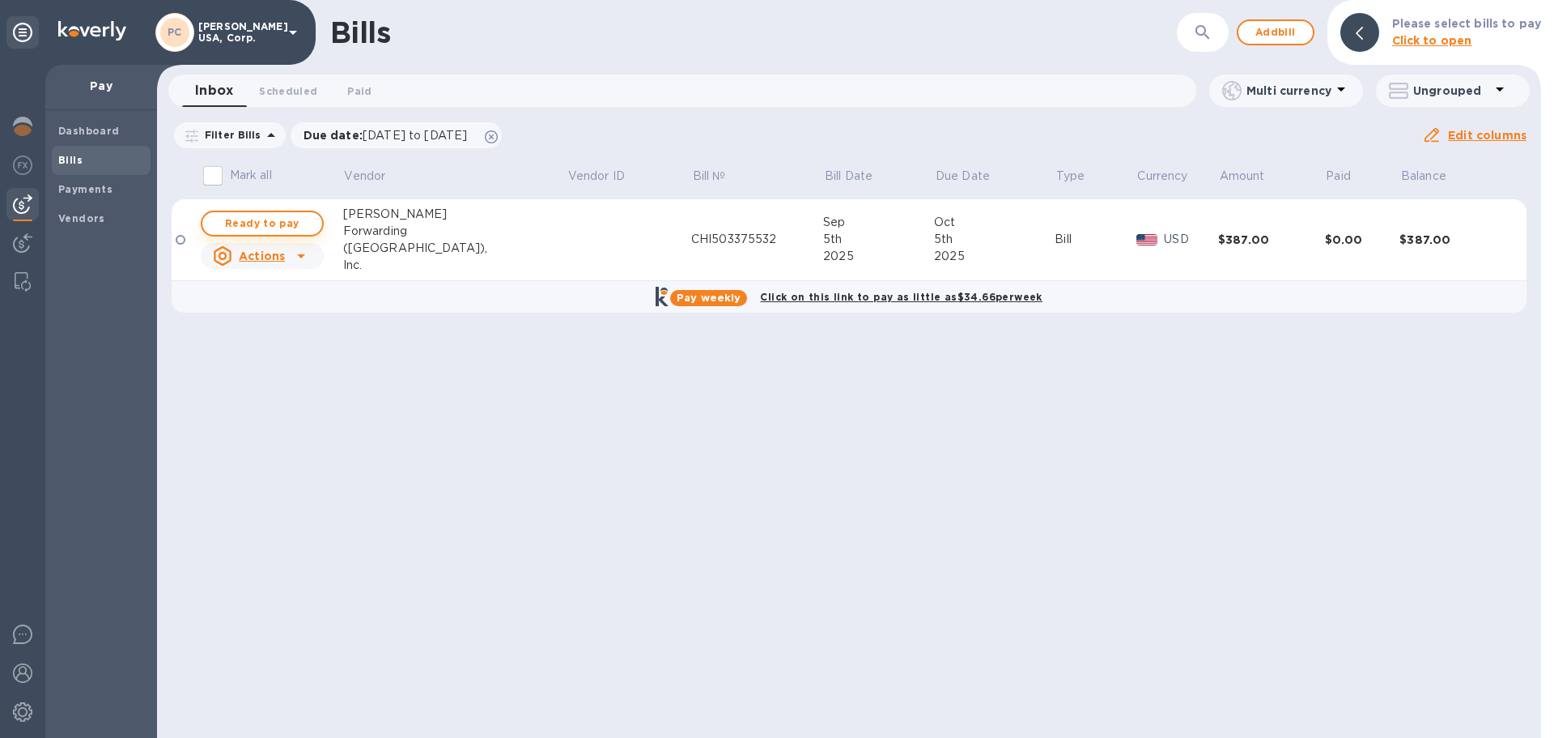
click at [280, 225] on span "Ready to pay" at bounding box center [262, 223] width 94 height 19
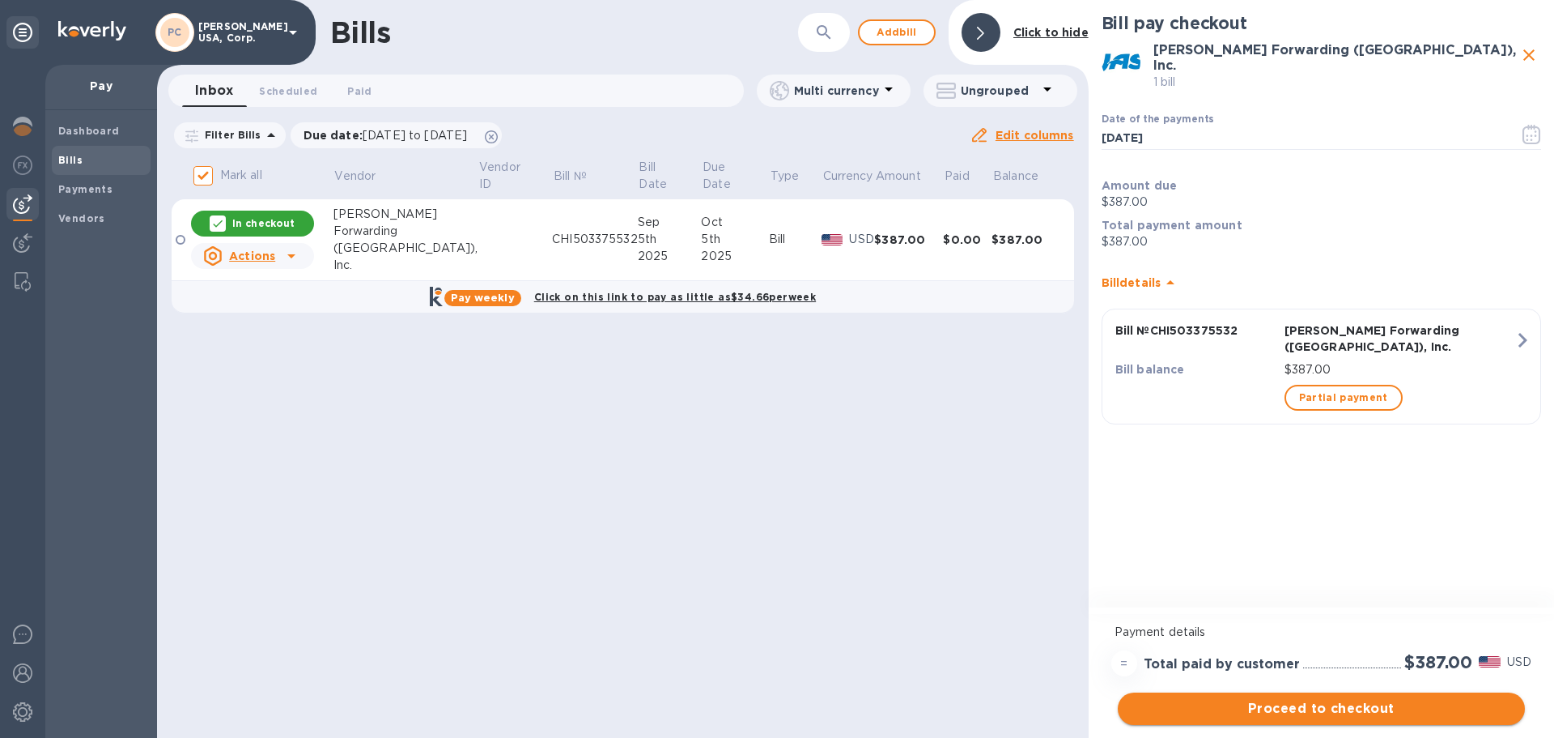
click at [1340, 703] on span "Proceed to checkout" at bounding box center [1321, 708] width 381 height 19
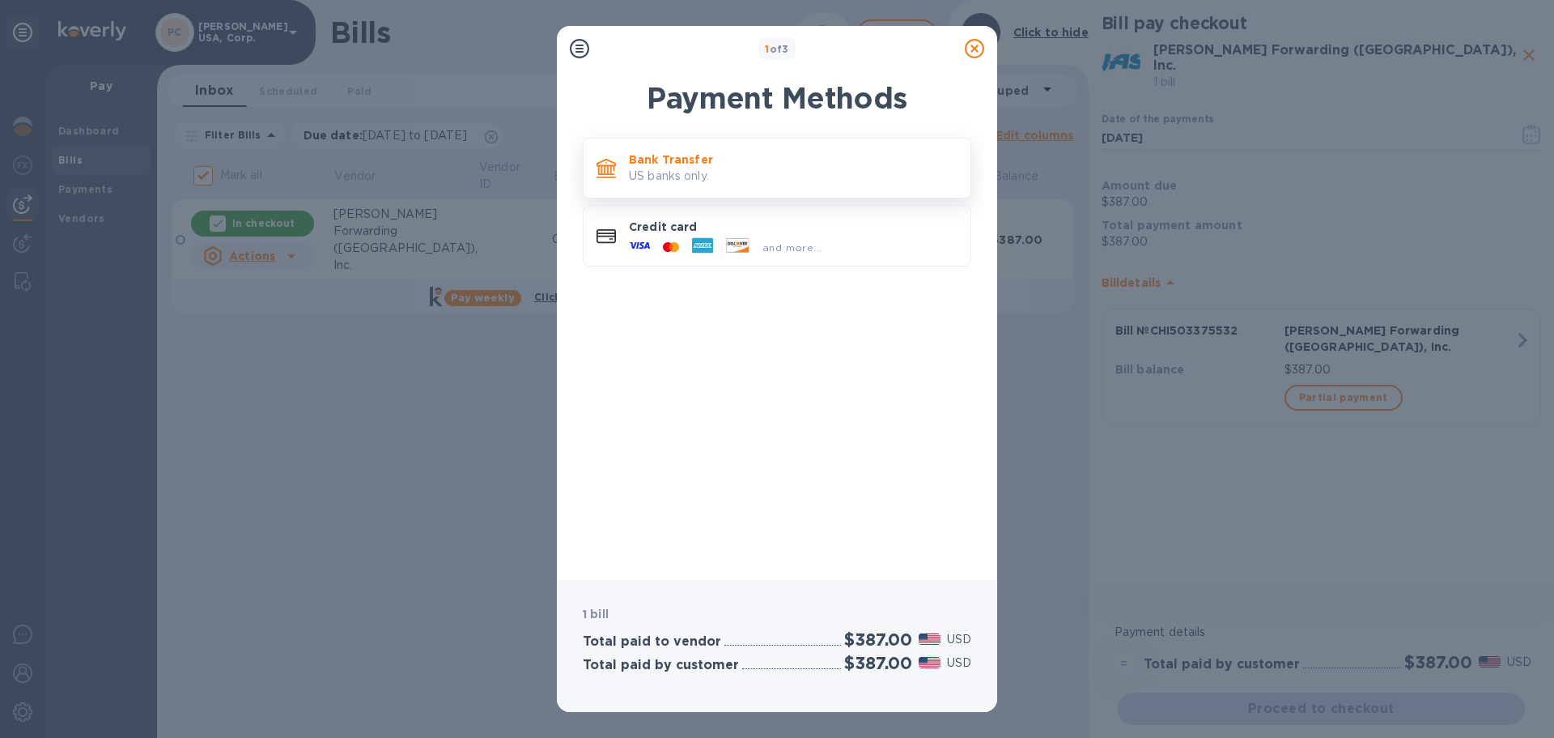
click at [751, 164] on p "Bank Transfer" at bounding box center [793, 159] width 329 height 16
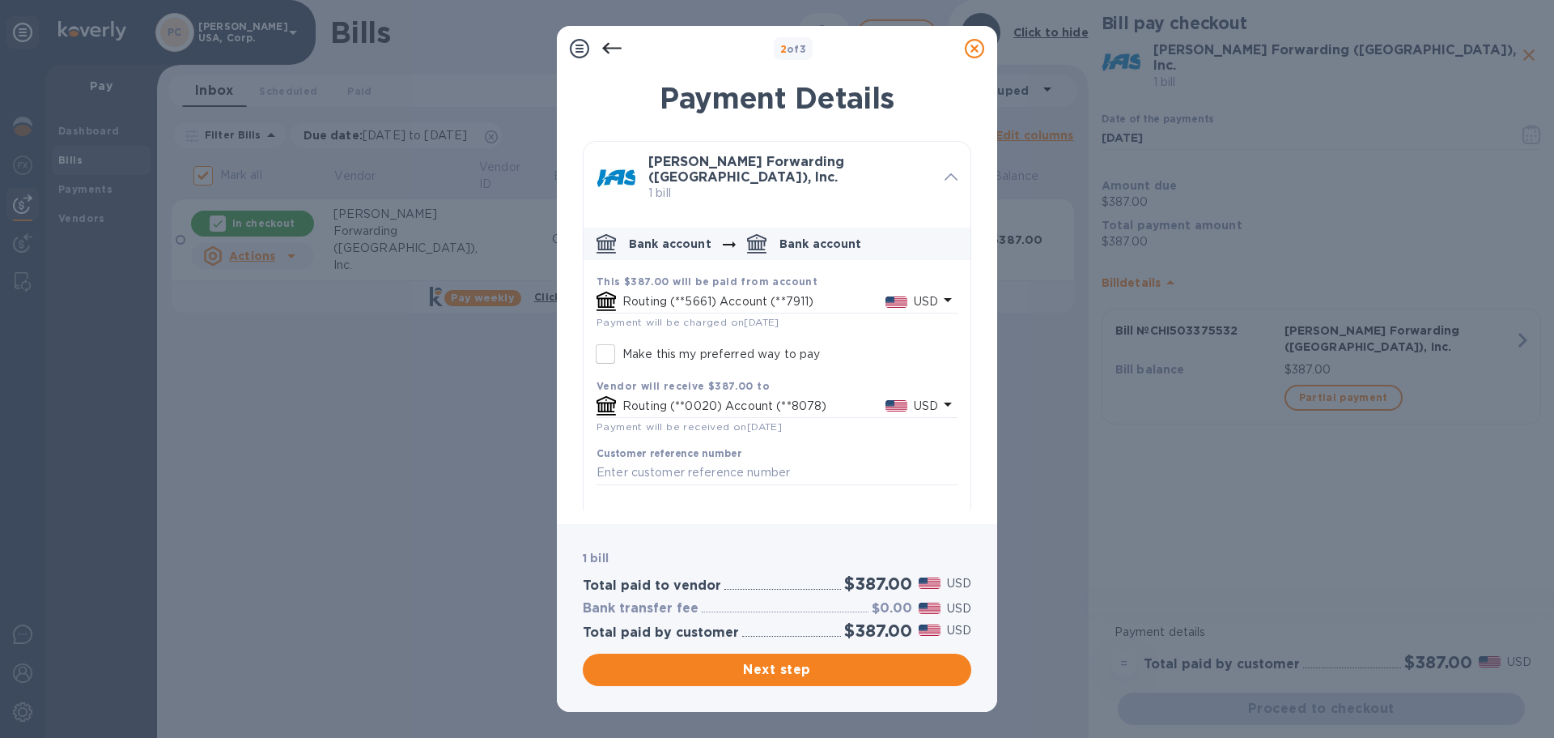
click at [747, 293] on p "Routing (**5661) Account (**7911)" at bounding box center [754, 301] width 263 height 17
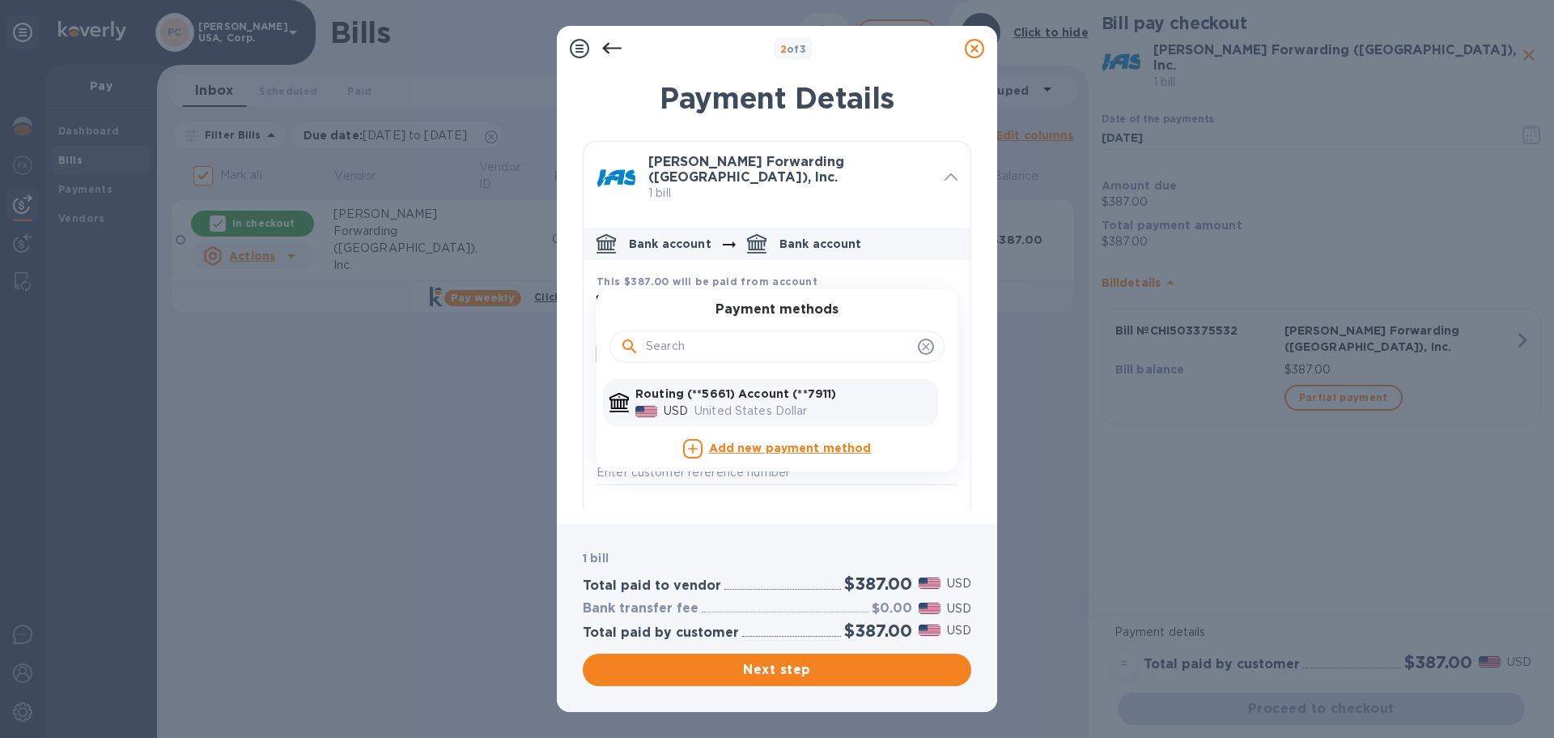
click at [980, 244] on div "Payment Details JAS Forwarding (USA), Inc. 1 bill Bank account Bank account Thi…" at bounding box center [777, 293] width 440 height 462
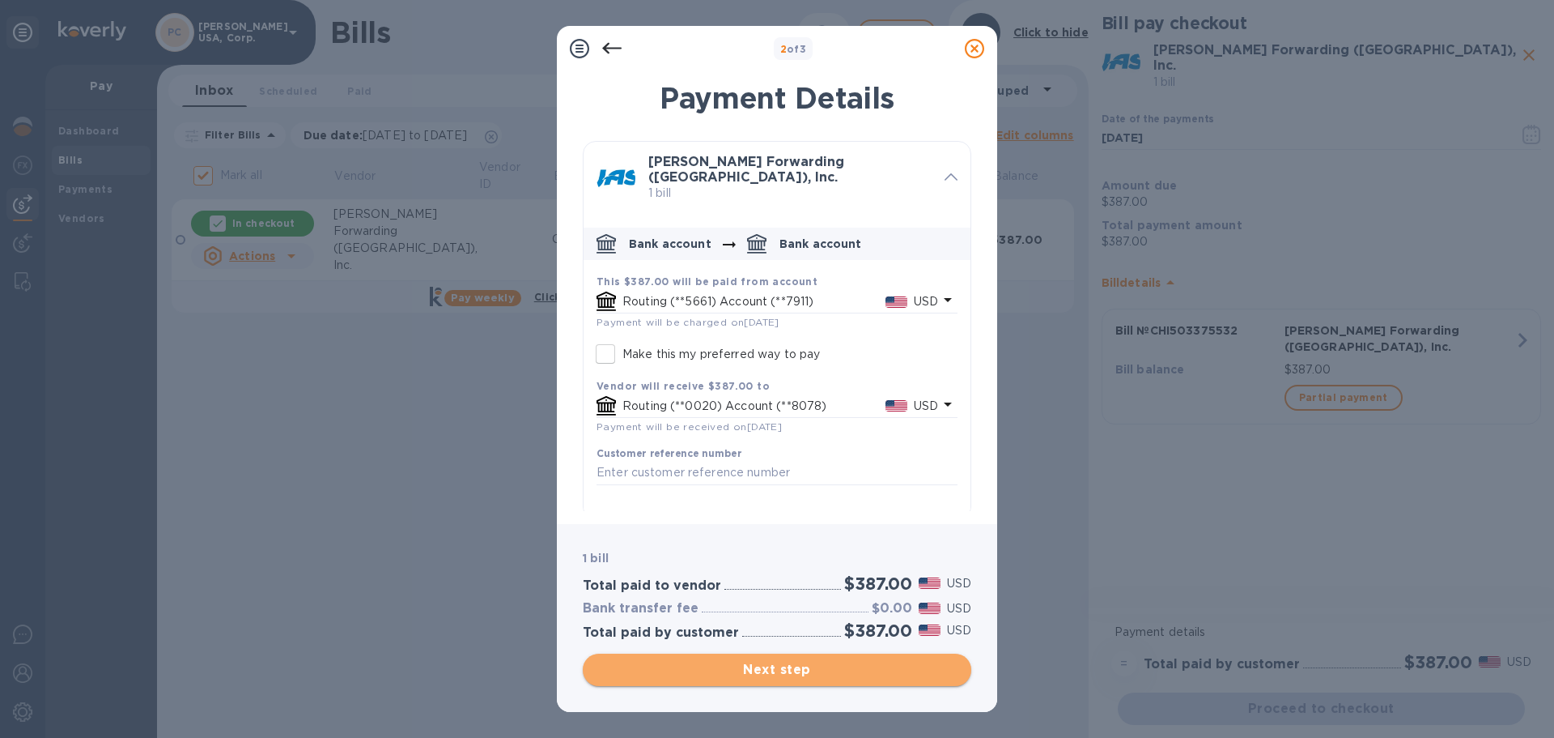
click at [776, 670] on span "Next step" at bounding box center [777, 669] width 363 height 19
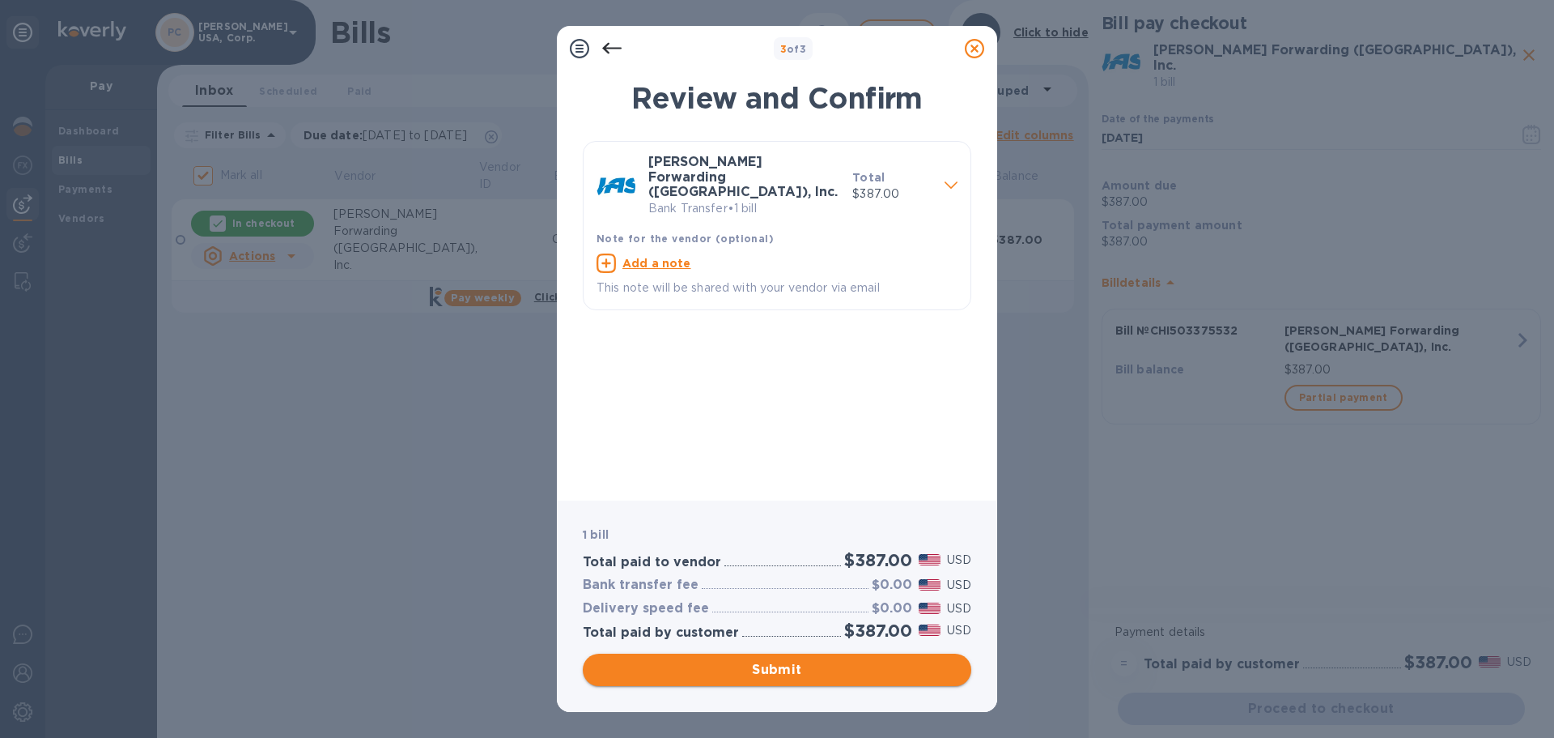
click at [767, 665] on span "Submit" at bounding box center [777, 669] width 363 height 19
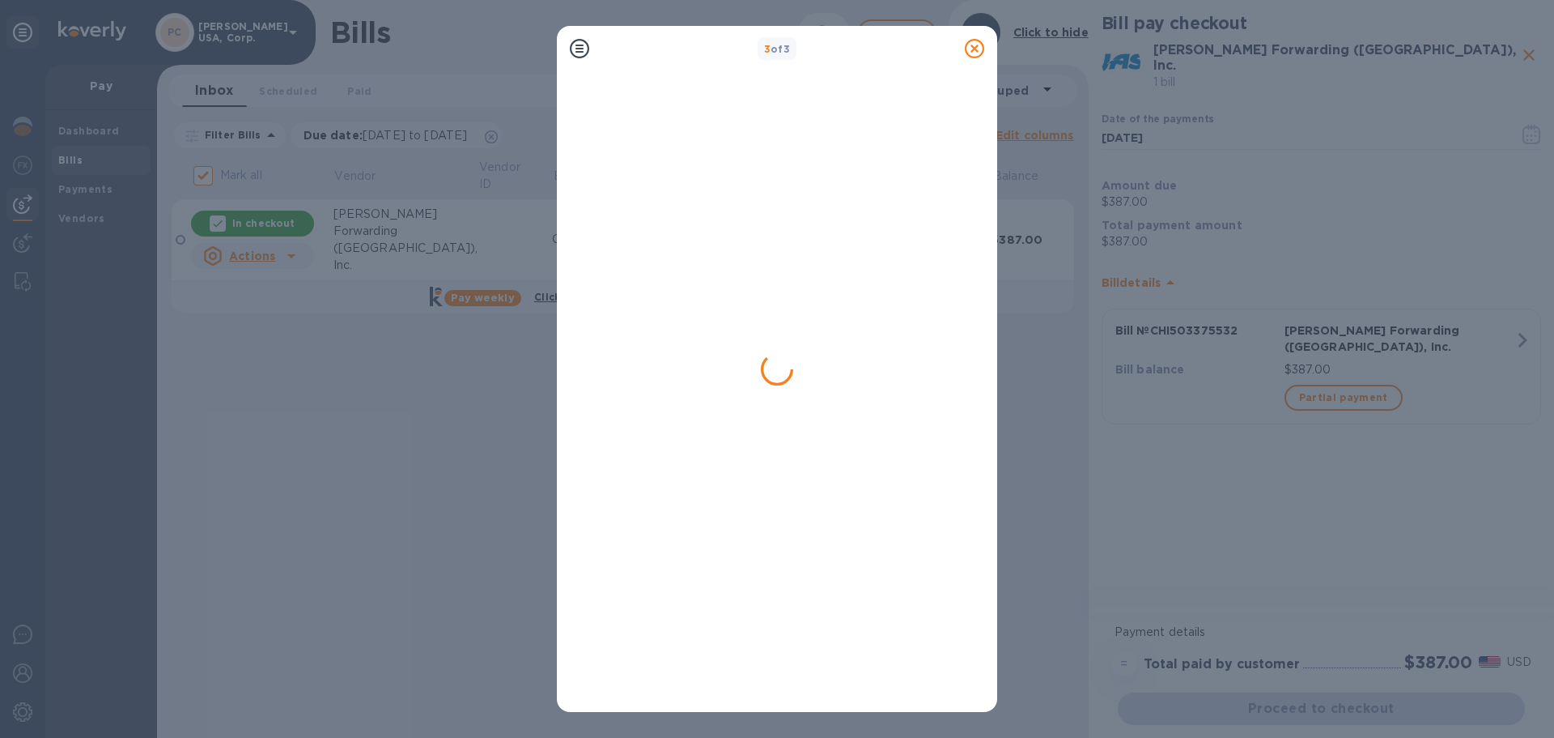
checkbox input "false"
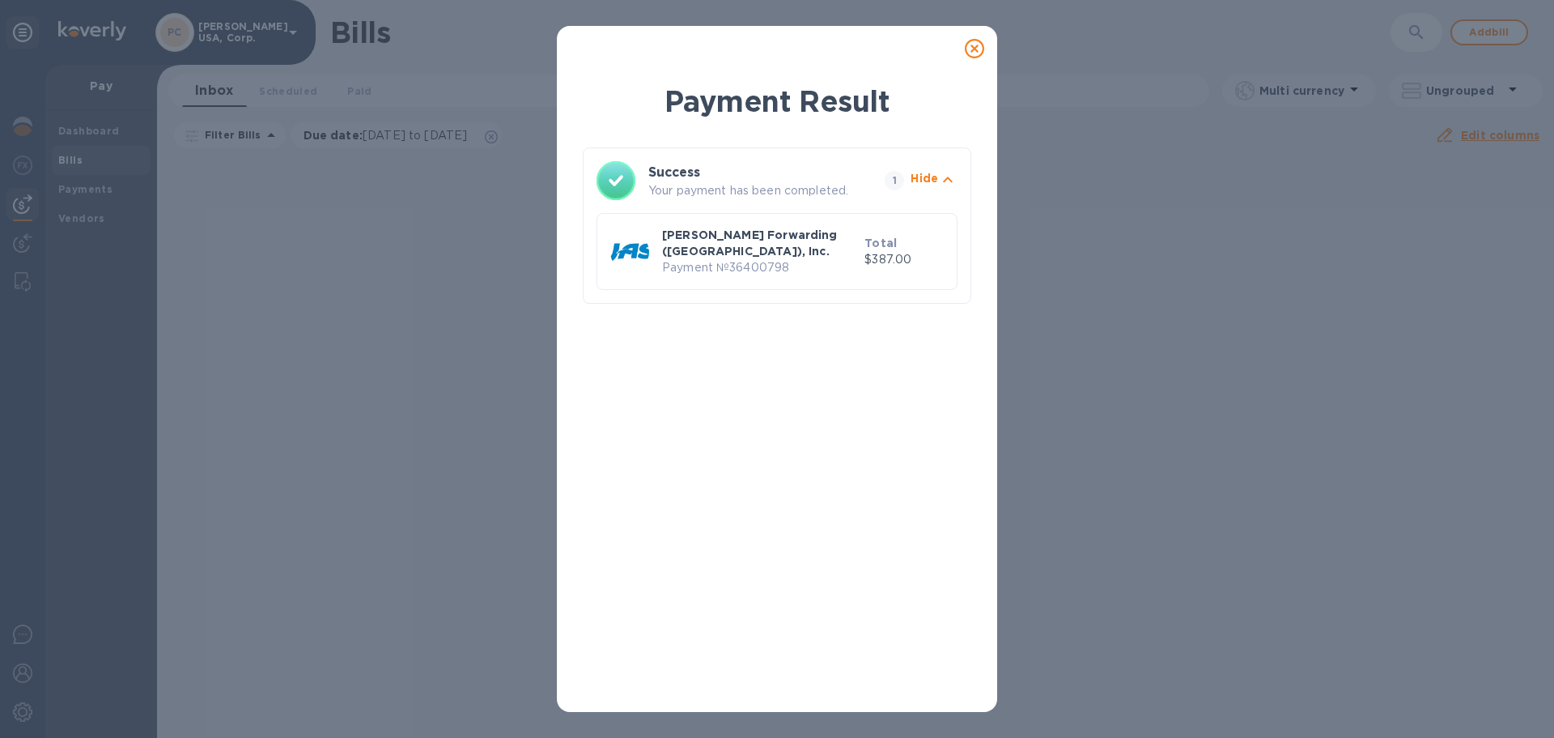
click at [982, 45] on icon at bounding box center [974, 48] width 19 height 19
